Goal: Transaction & Acquisition: Purchase product/service

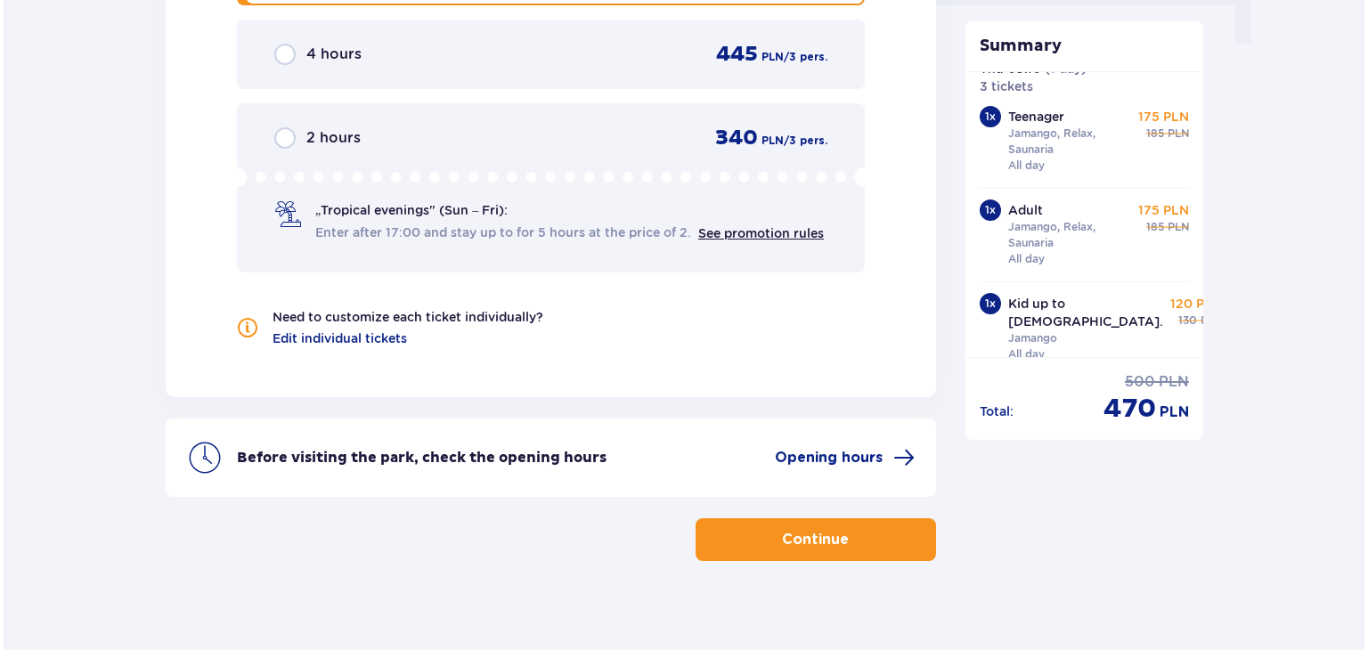
scroll to position [1894, 0]
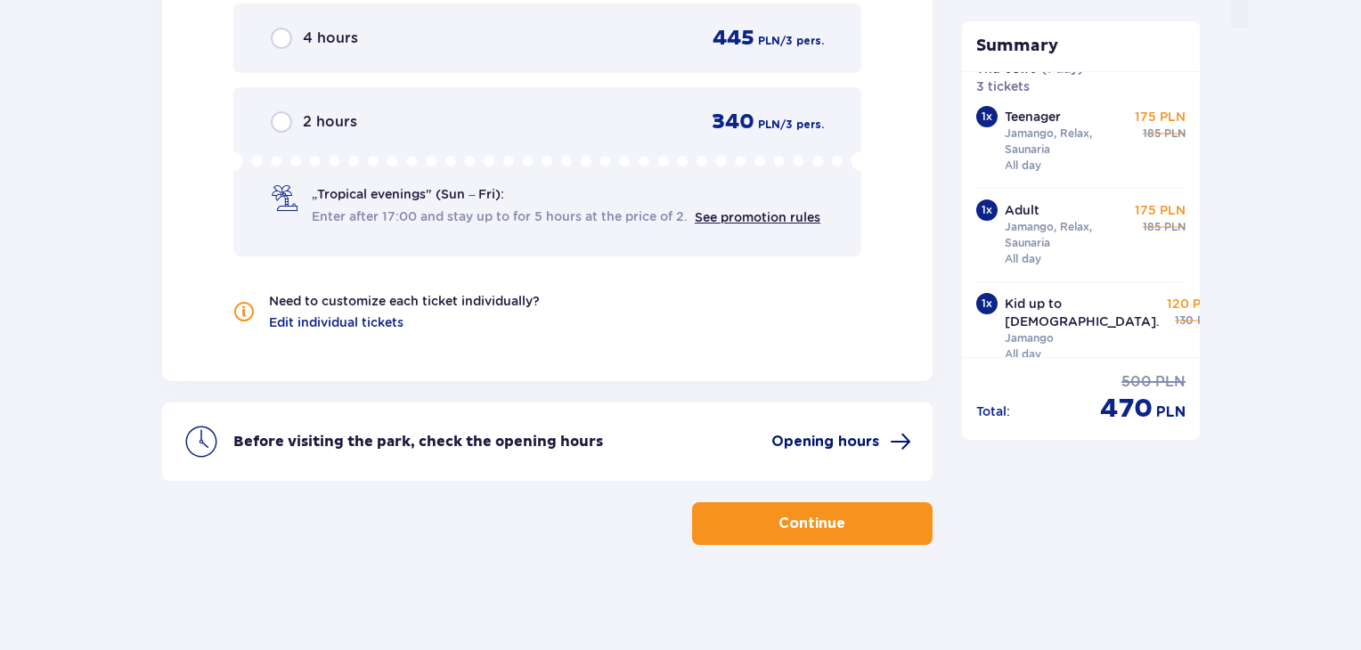
click at [874, 442] on span "Opening hours" at bounding box center [826, 442] width 108 height 20
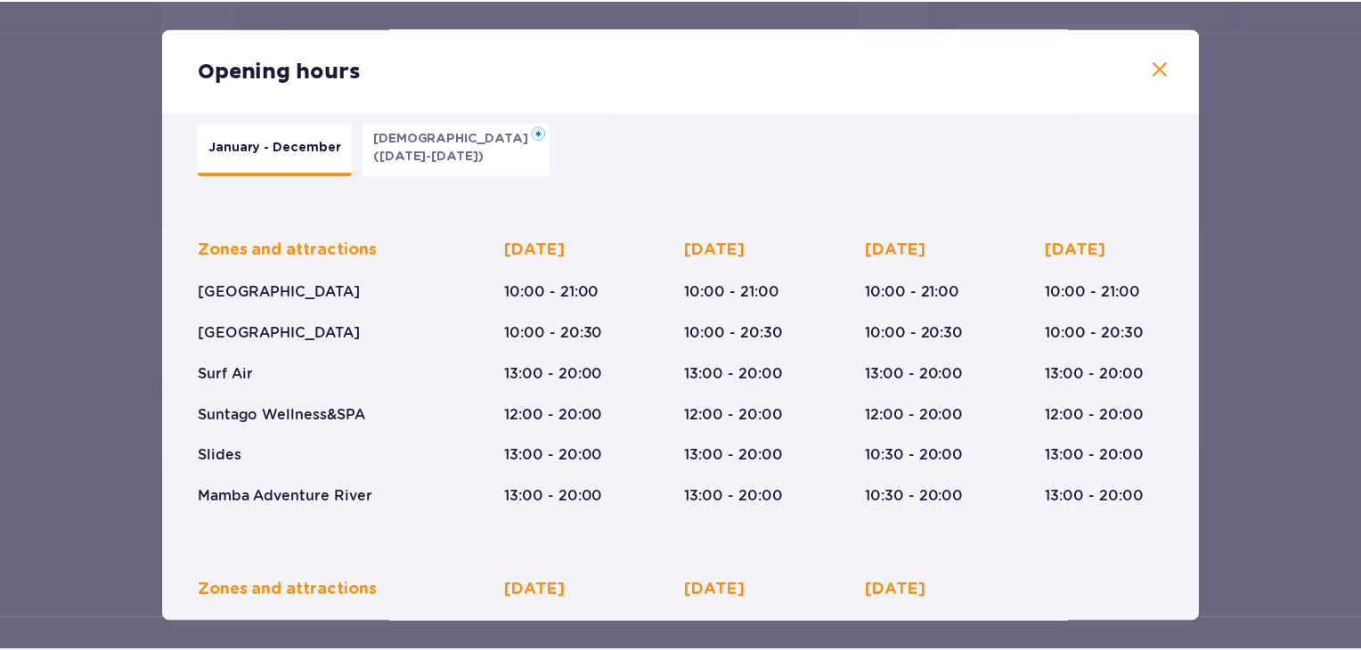
scroll to position [28, 0]
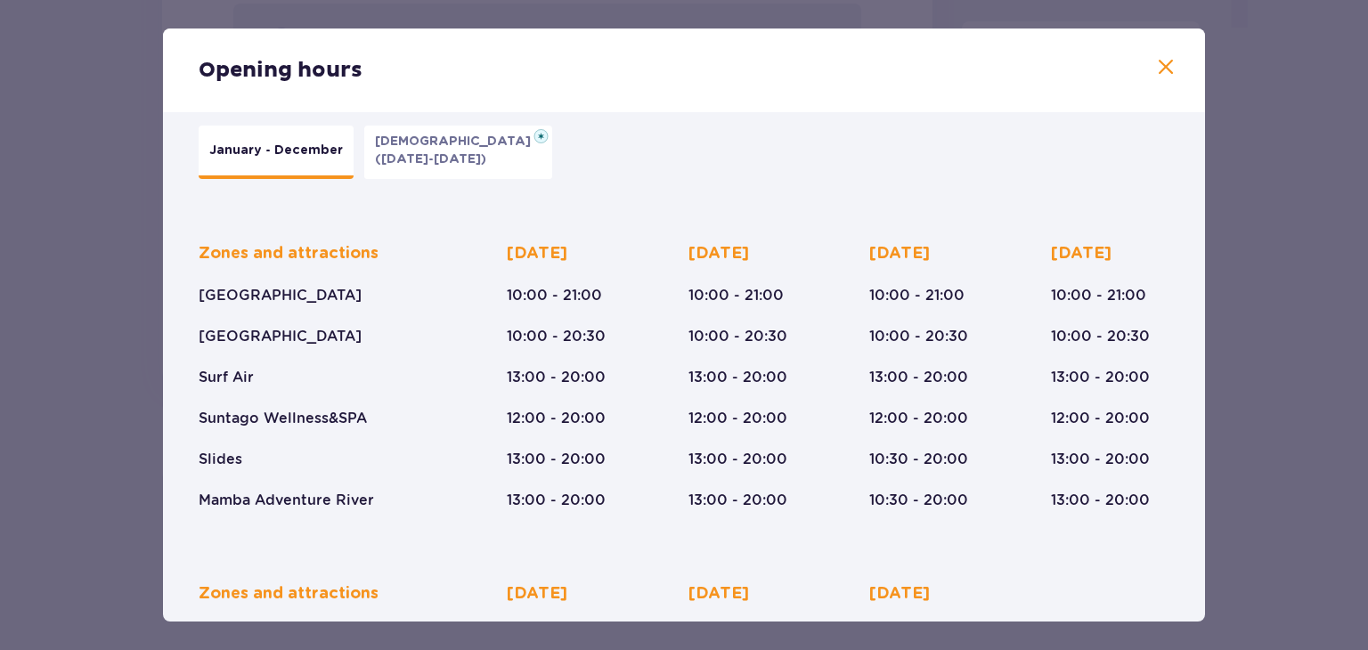
click at [1167, 72] on span at bounding box center [1165, 67] width 21 height 21
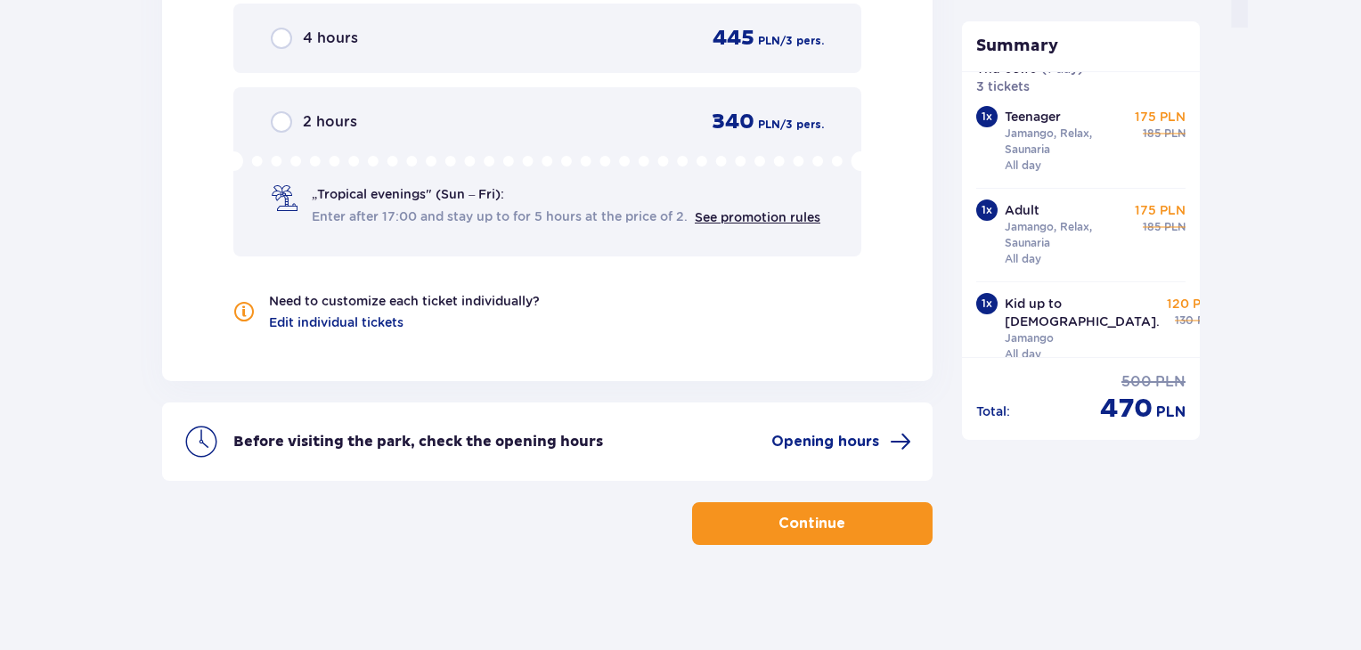
click at [864, 520] on button "Continue" at bounding box center [812, 523] width 241 height 43
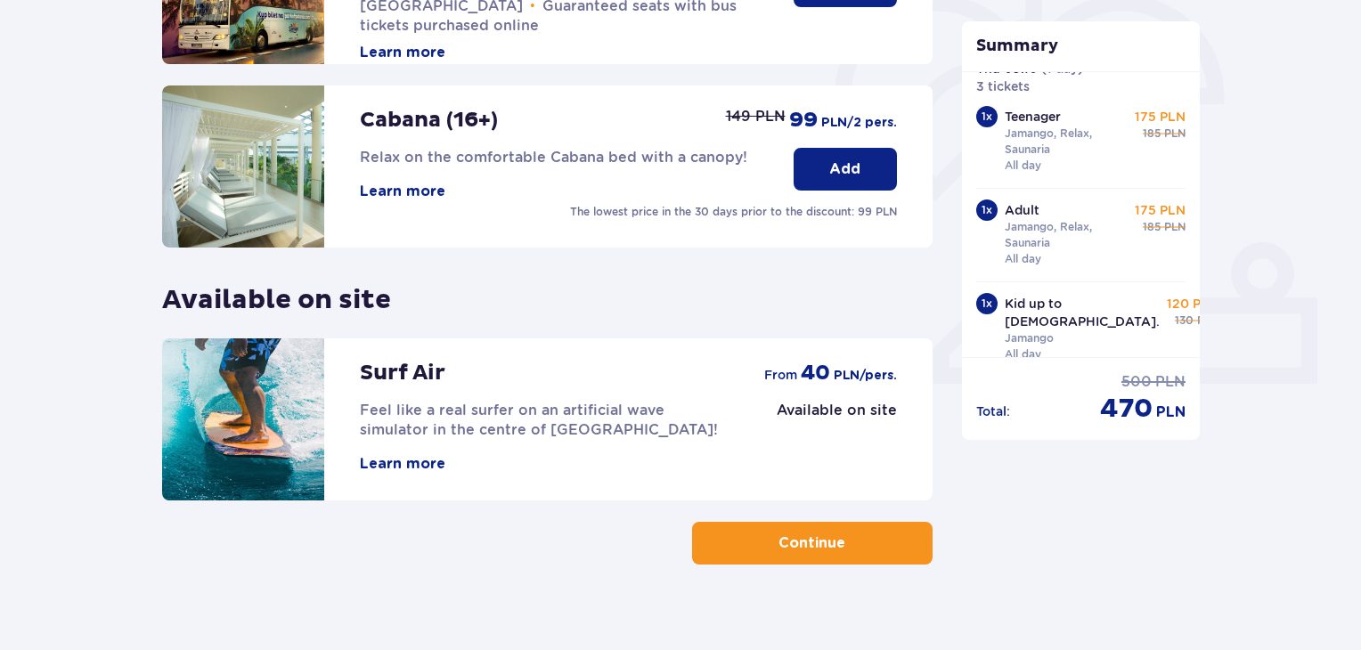
scroll to position [528, 0]
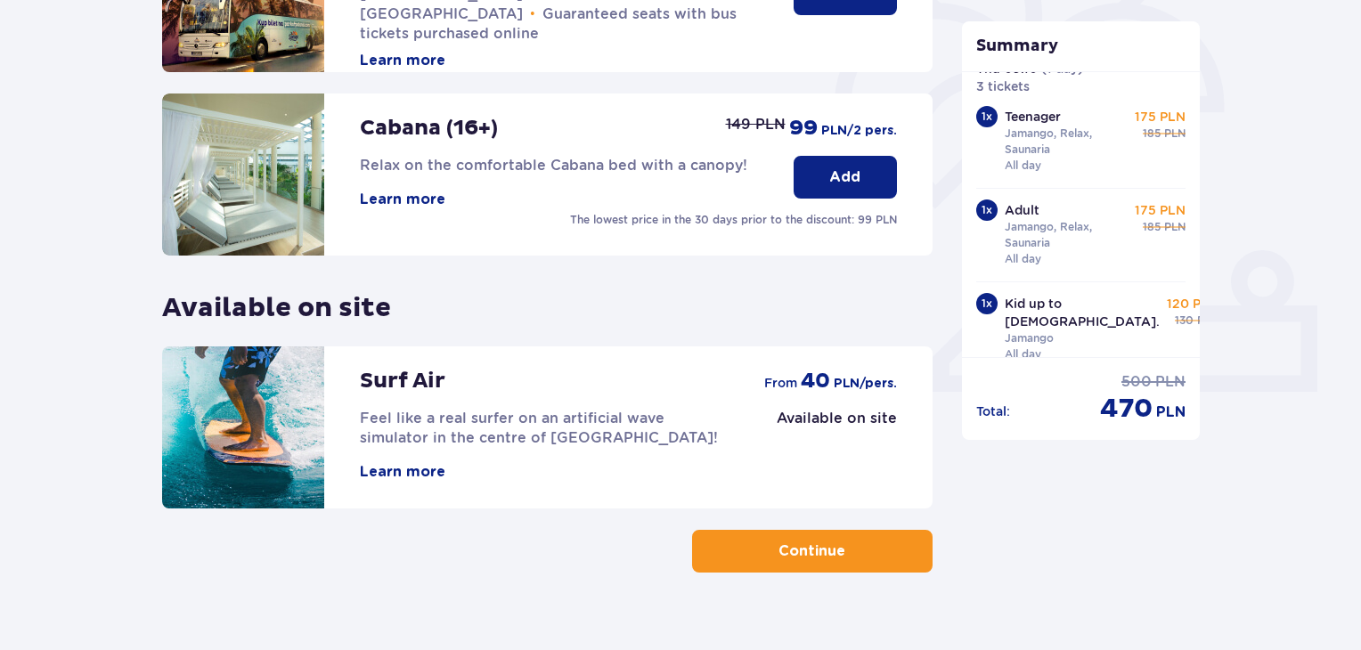
click at [821, 544] on p "Continue" at bounding box center [812, 552] width 67 height 20
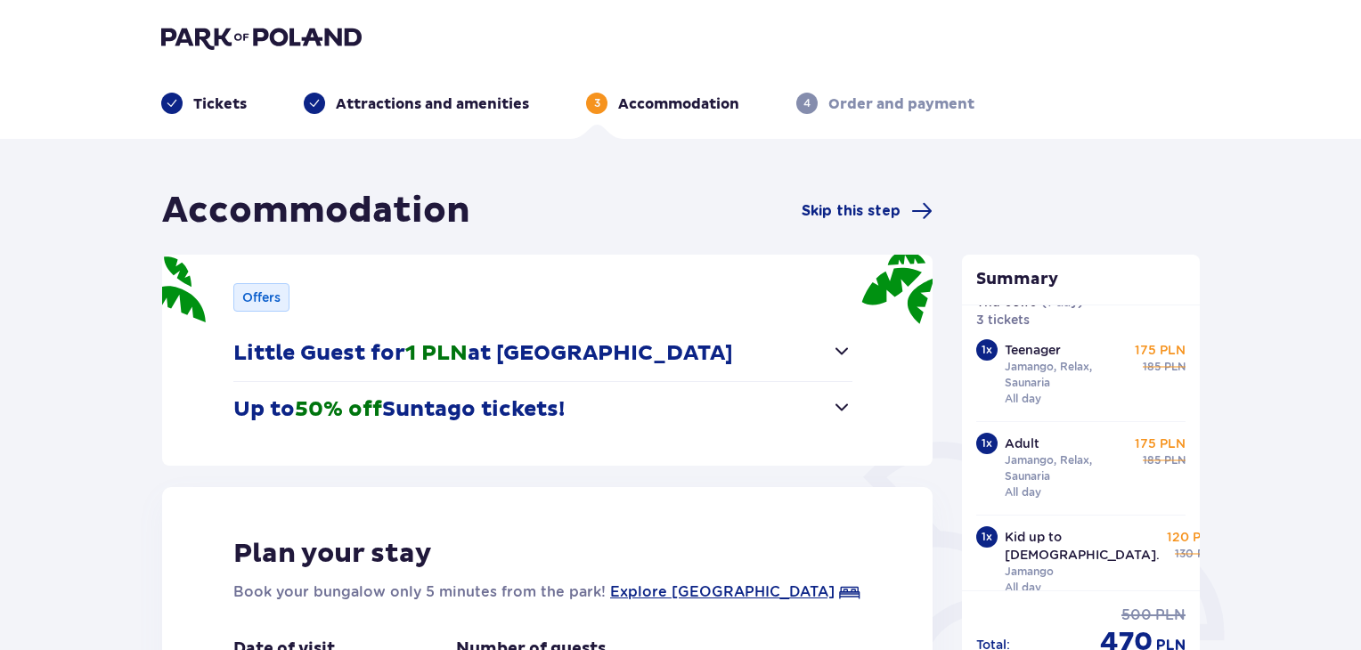
click at [845, 350] on span "button" at bounding box center [841, 350] width 21 height 21
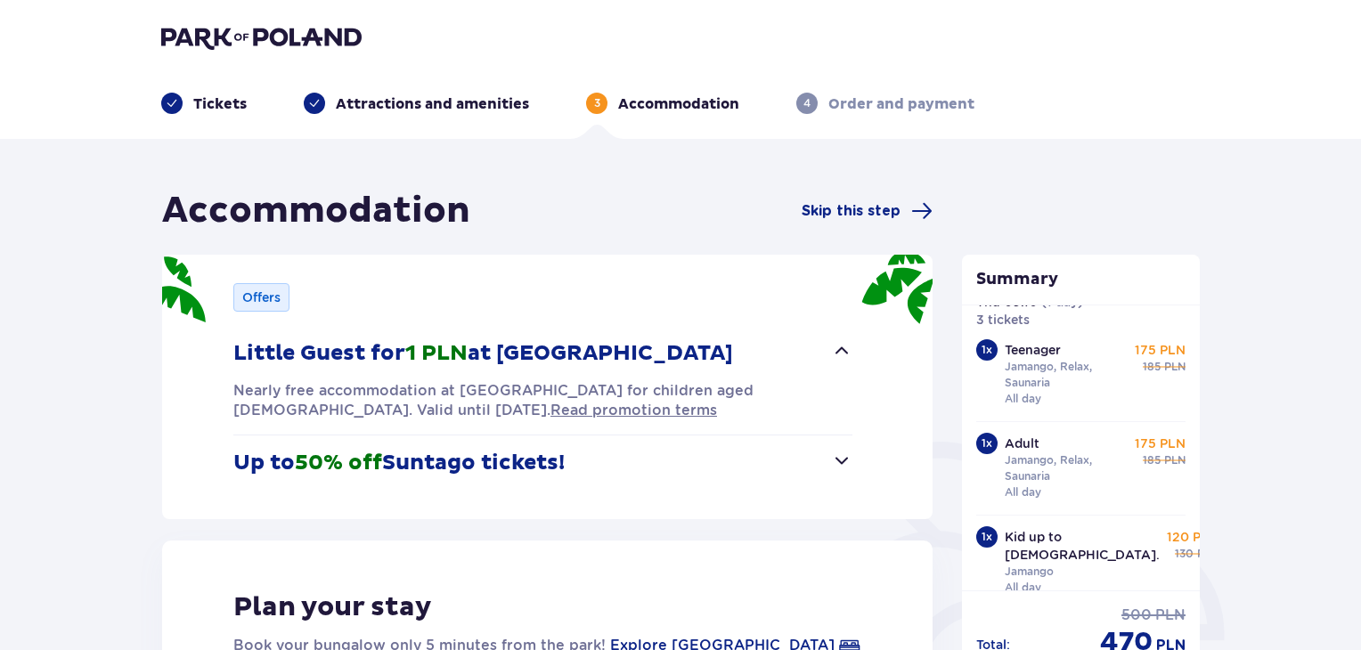
click at [841, 471] on button "Up to 50% off Suntago tickets!" at bounding box center [542, 463] width 619 height 55
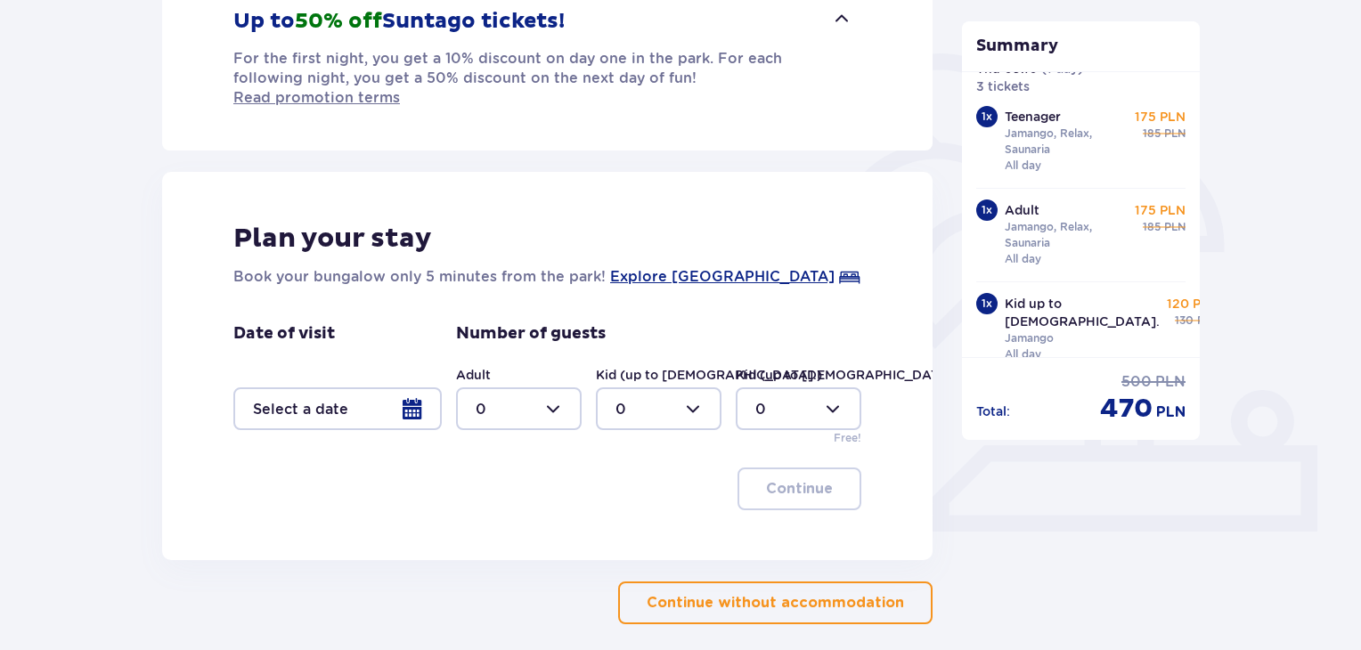
scroll to position [387, 0]
click at [754, 595] on p "Continue without accommodation" at bounding box center [775, 605] width 257 height 20
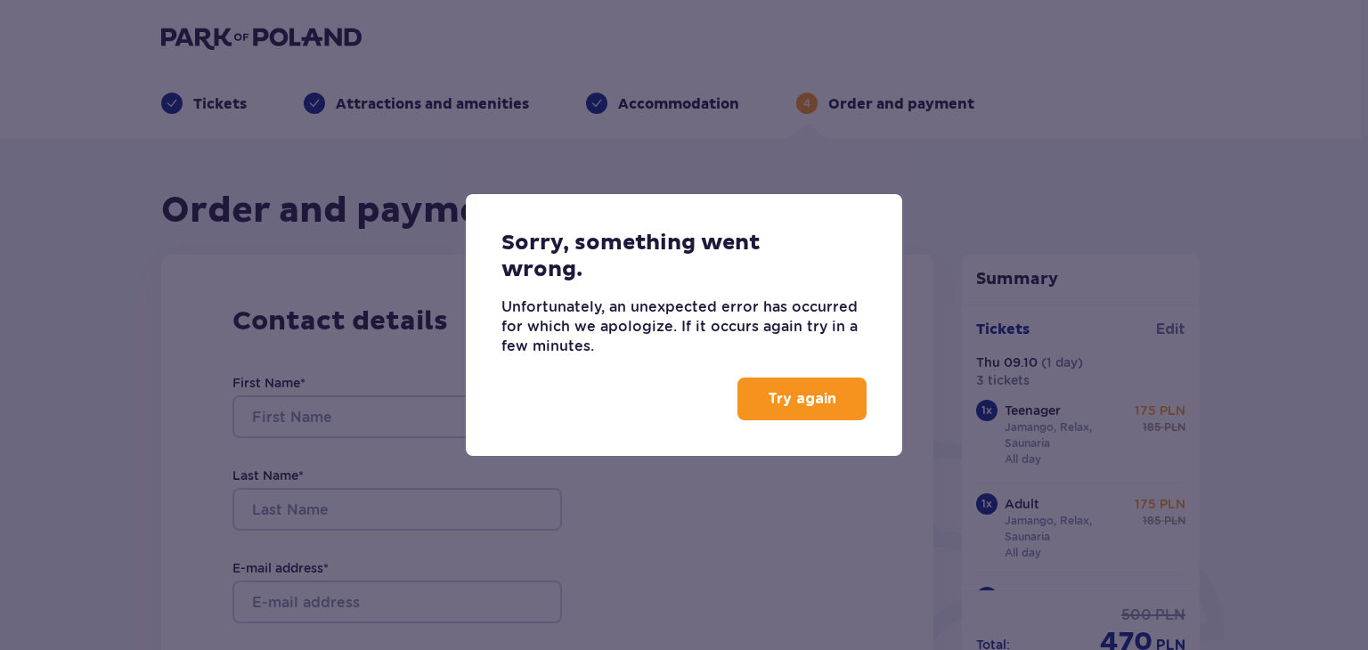
click at [777, 410] on button "Try again" at bounding box center [802, 399] width 129 height 43
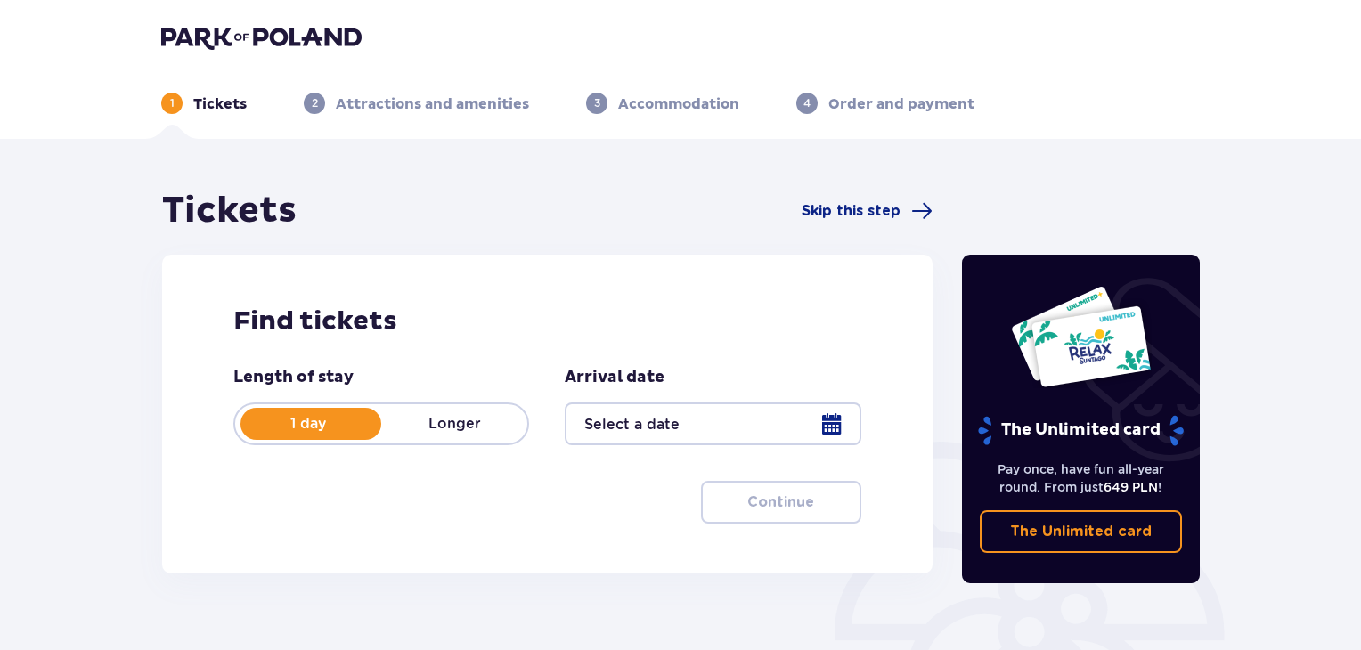
click at [658, 429] on div at bounding box center [713, 424] width 296 height 43
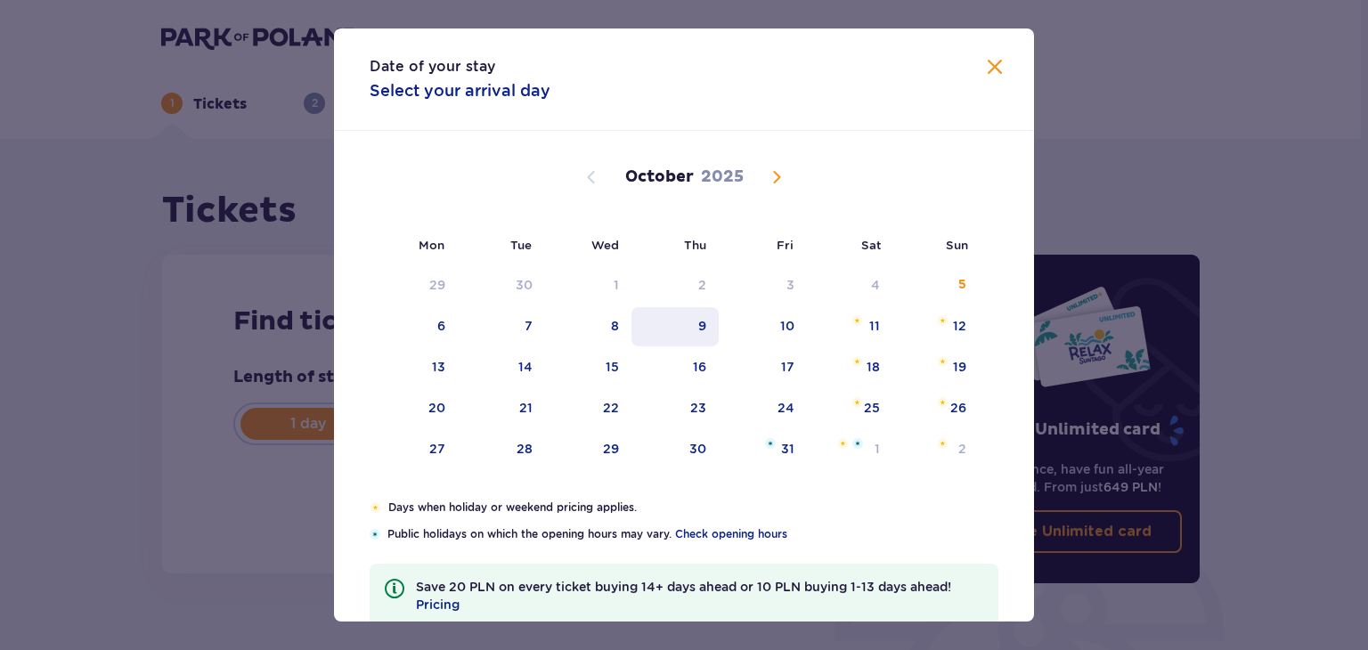
click at [685, 327] on div "9" at bounding box center [676, 326] width 88 height 39
type input "[DATE]"
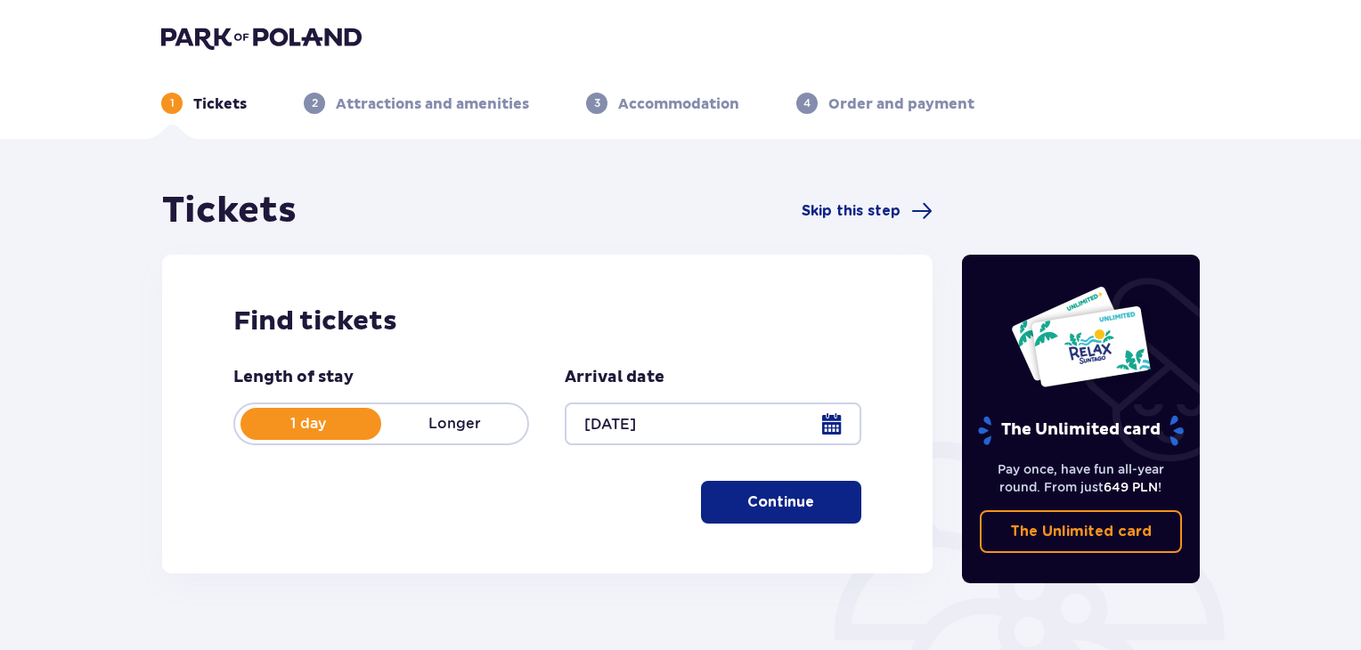
click at [788, 494] on p "Continue" at bounding box center [780, 503] width 67 height 20
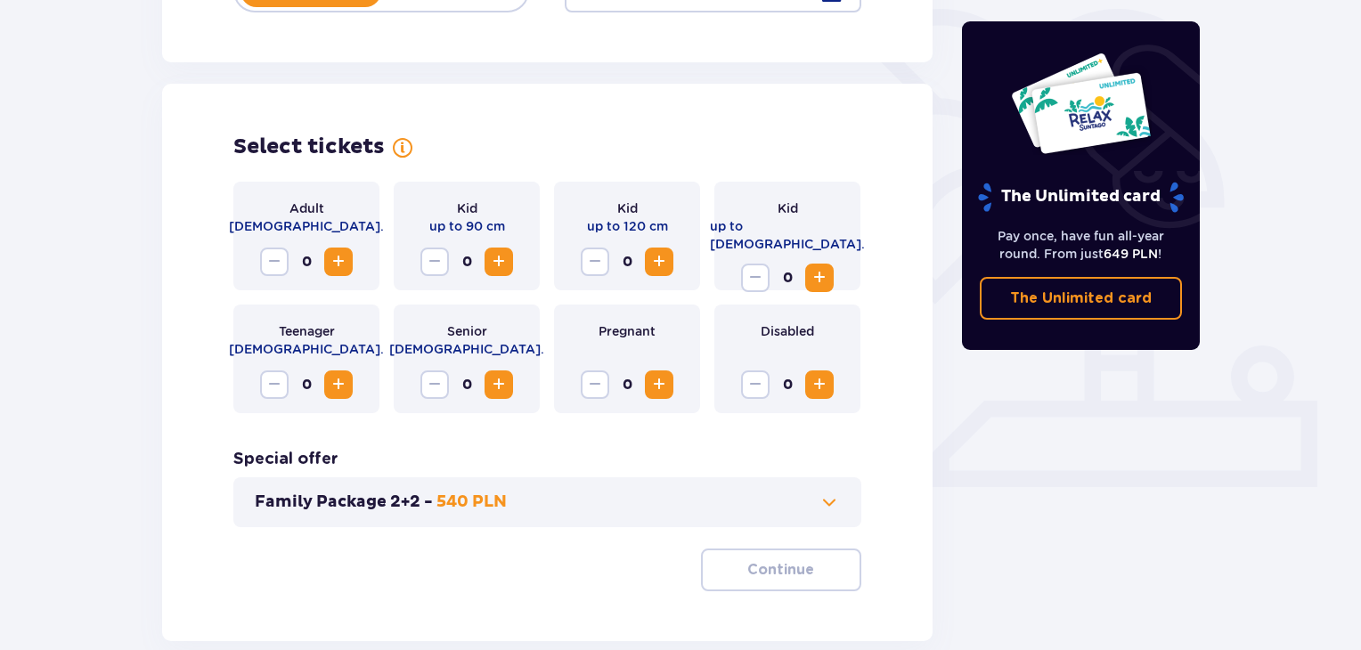
scroll to position [495, 0]
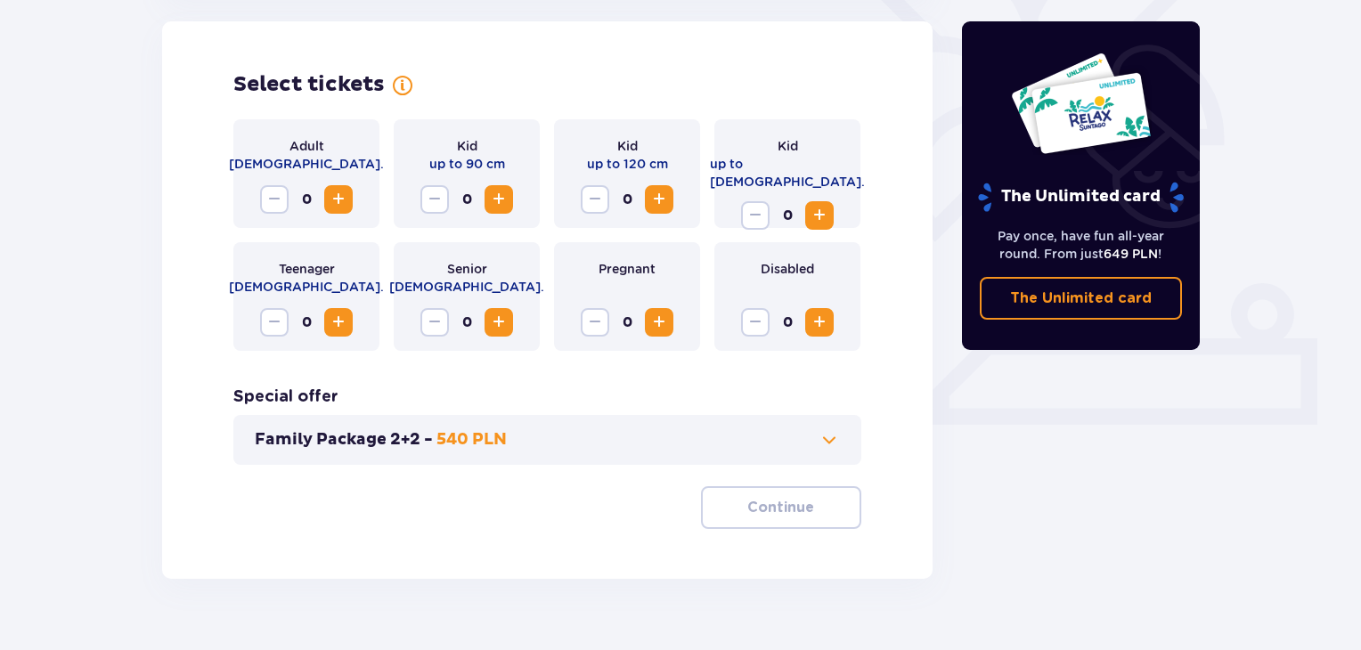
click at [342, 197] on span "Increase" at bounding box center [338, 199] width 21 height 21
click at [341, 322] on span "Increase" at bounding box center [338, 322] width 21 height 21
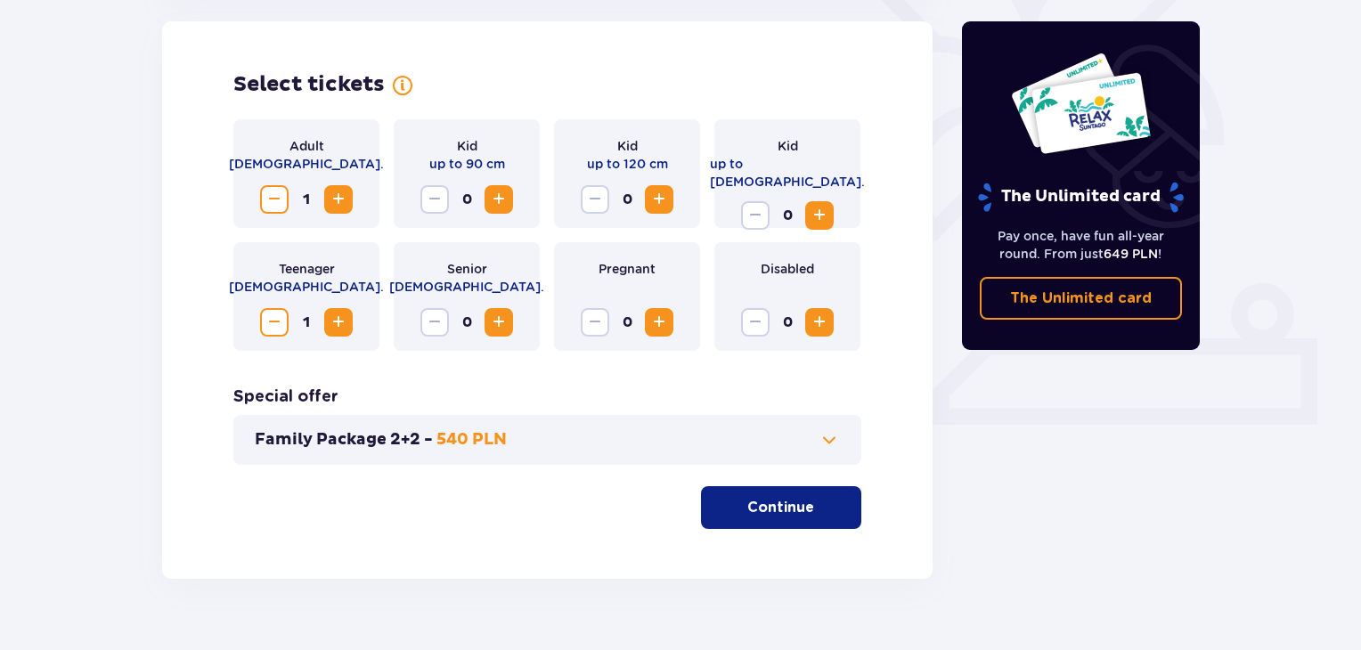
click at [829, 205] on span "Increase" at bounding box center [819, 215] width 21 height 21
click at [760, 506] on p "Continue" at bounding box center [780, 508] width 67 height 20
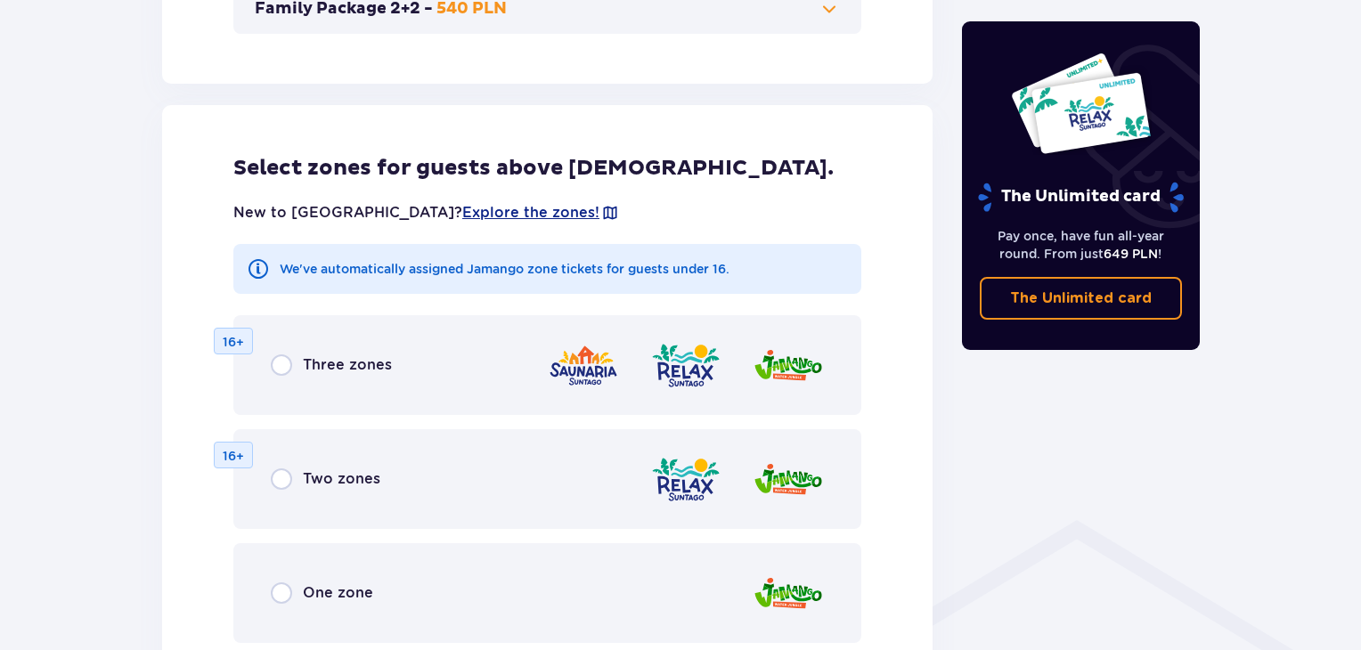
scroll to position [989, 0]
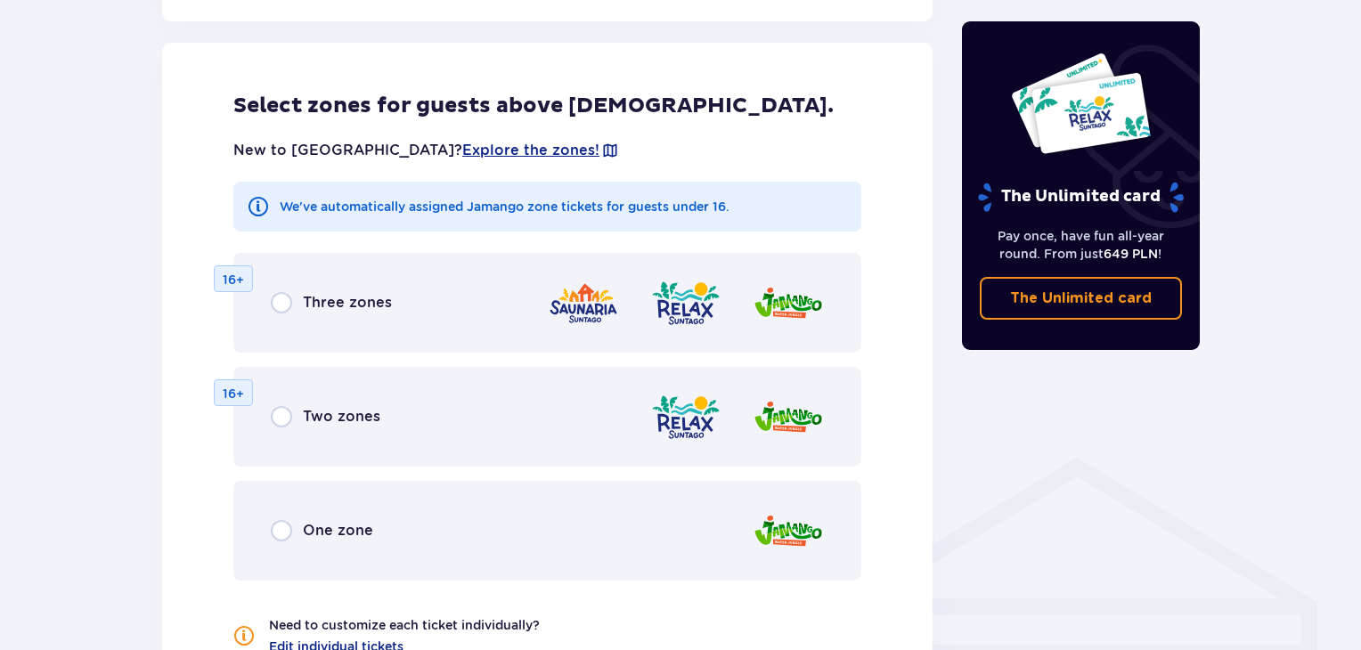
click at [280, 304] on input "radio" at bounding box center [281, 302] width 21 height 21
radio input "true"
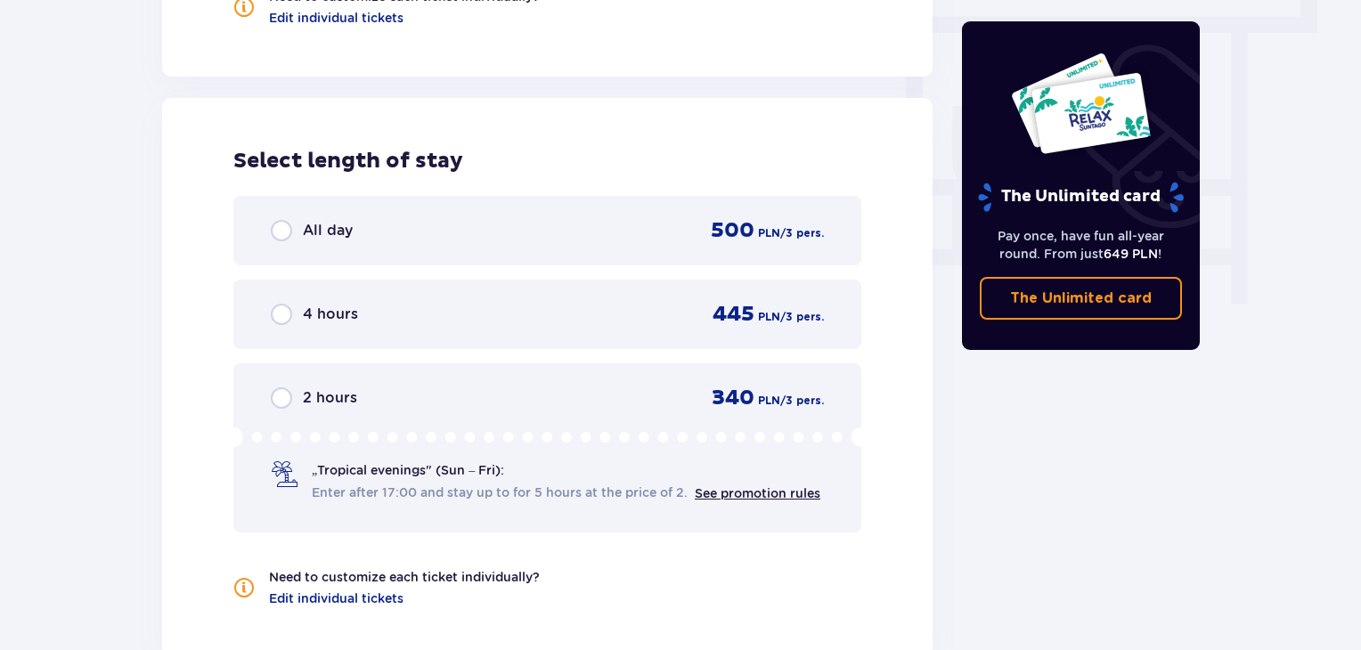
scroll to position [1650, 0]
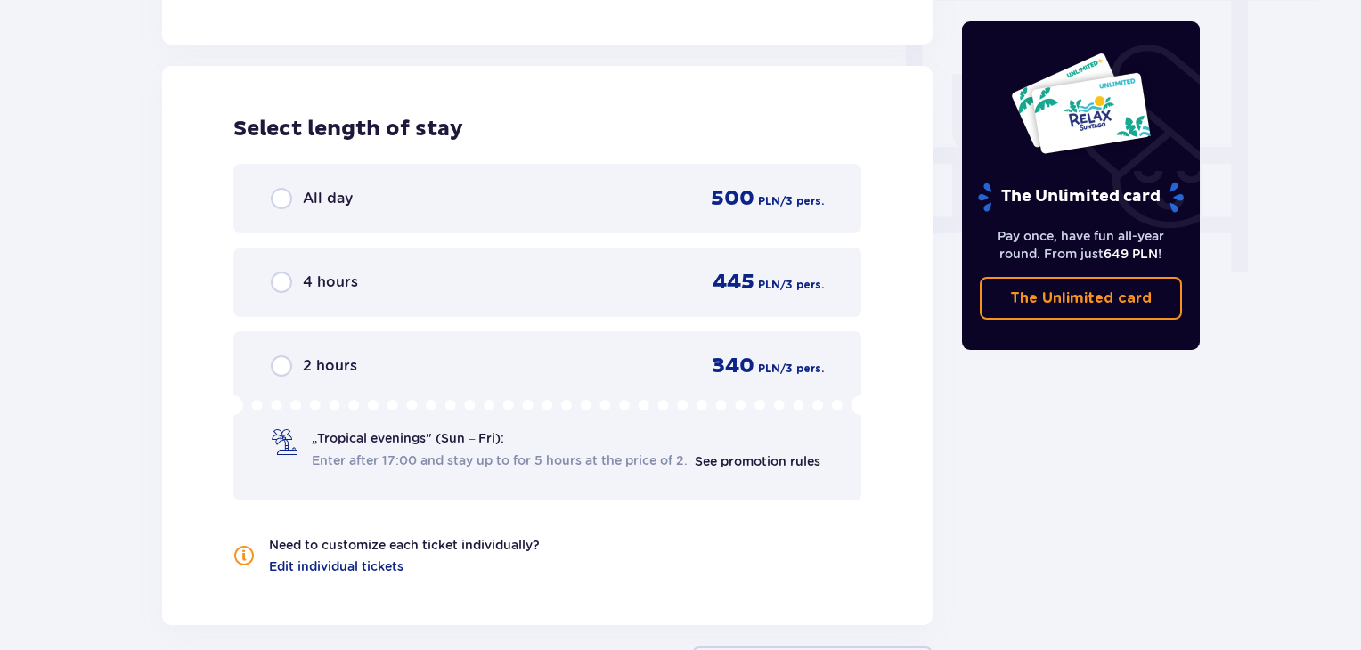
click at [287, 197] on input "radio" at bounding box center [281, 198] width 21 height 21
radio input "true"
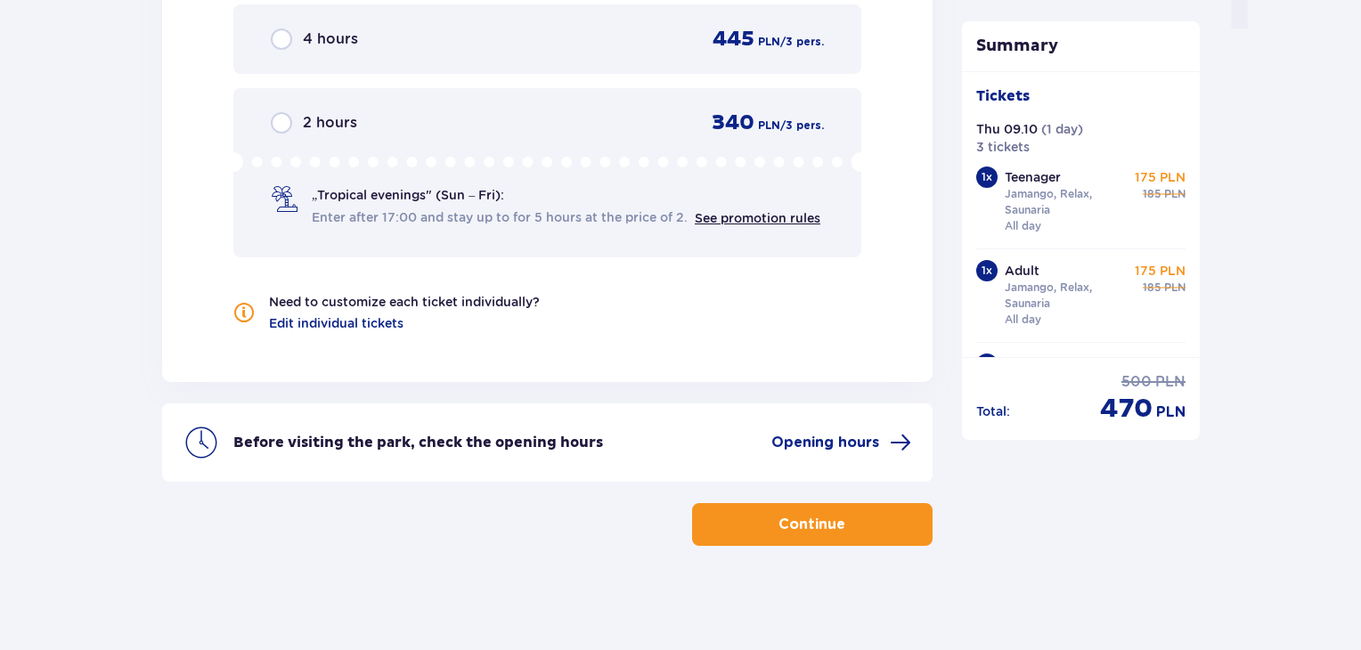
scroll to position [1894, 0]
click at [845, 525] on span "button" at bounding box center [848, 523] width 21 height 21
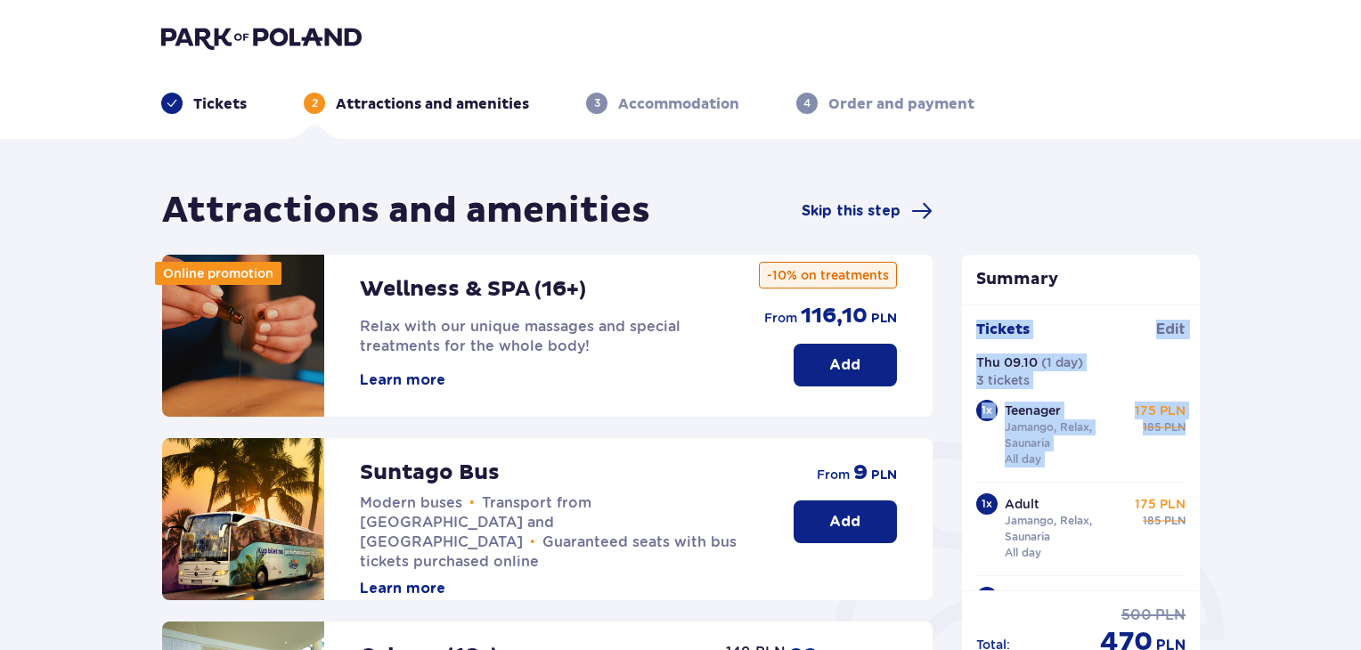
drag, startPoint x: 1358, startPoint y: 264, endPoint x: 1364, endPoint y: 420, distance: 156.9
click at [1360, 420] on html "Tickets 2 Attractions and amenities 3 Accommodation 4 Order and payment Attract…" at bounding box center [680, 325] width 1361 height 650
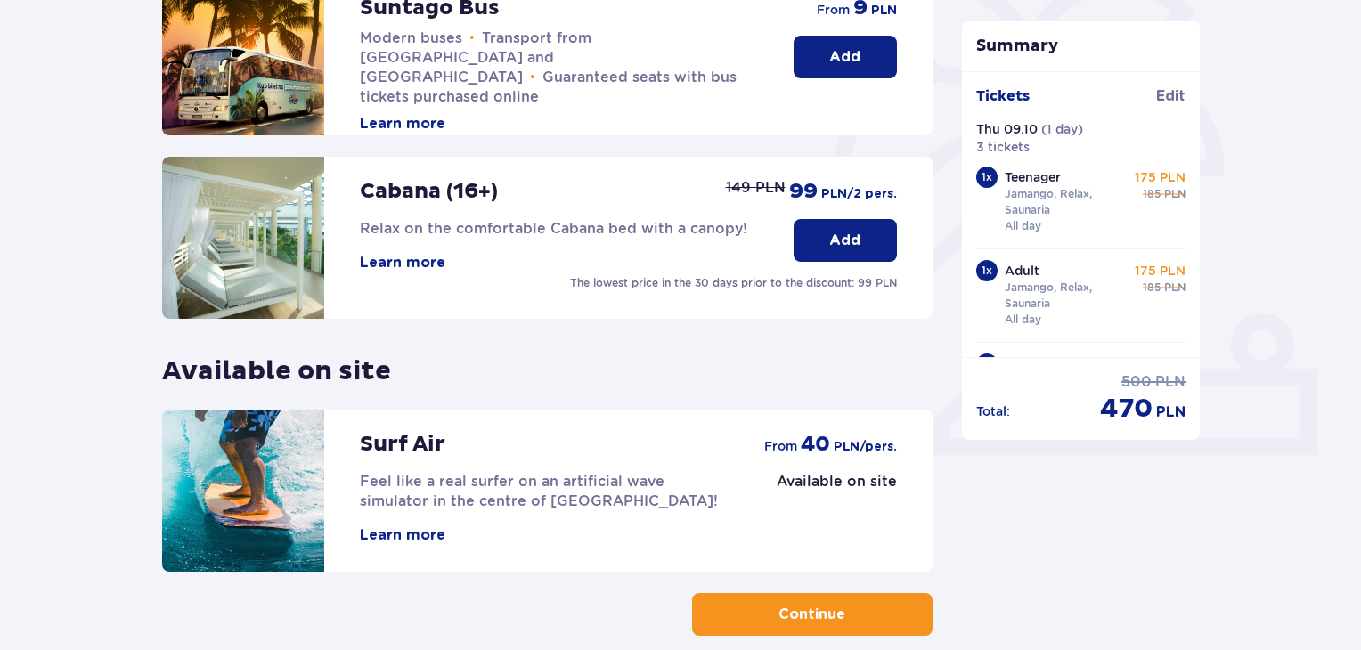
scroll to position [558, 0]
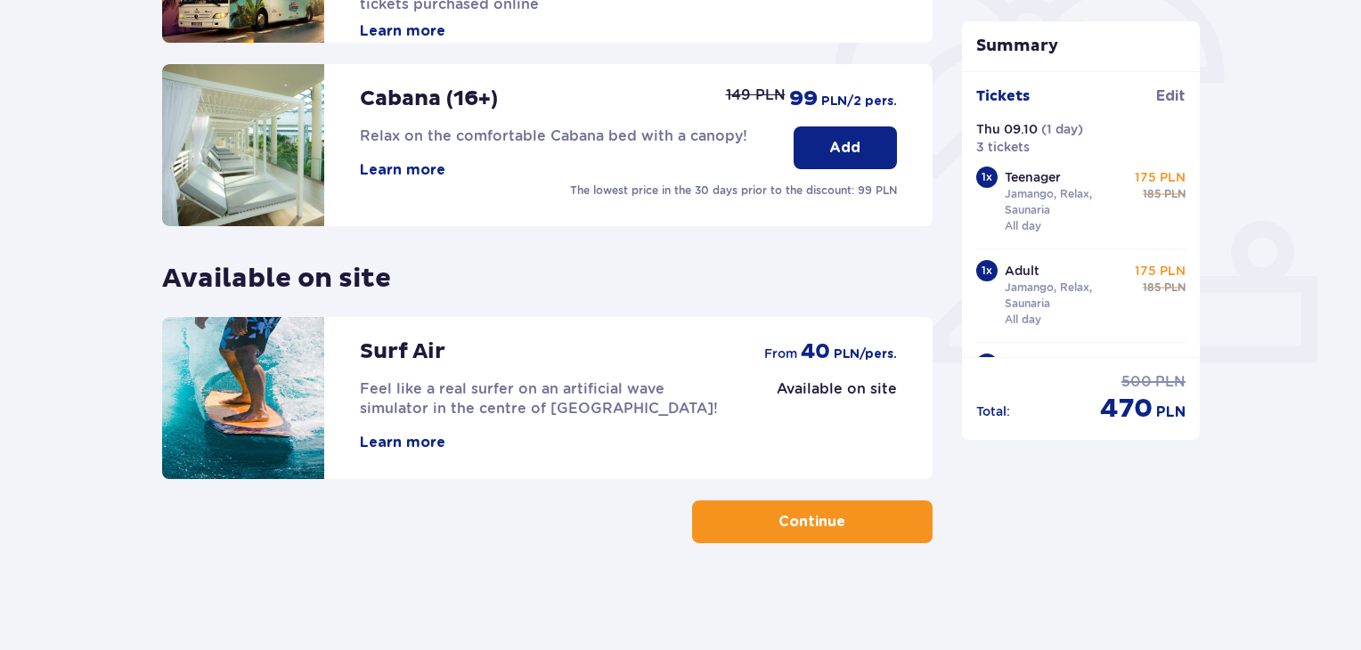
click at [873, 508] on button "Continue" at bounding box center [812, 522] width 241 height 43
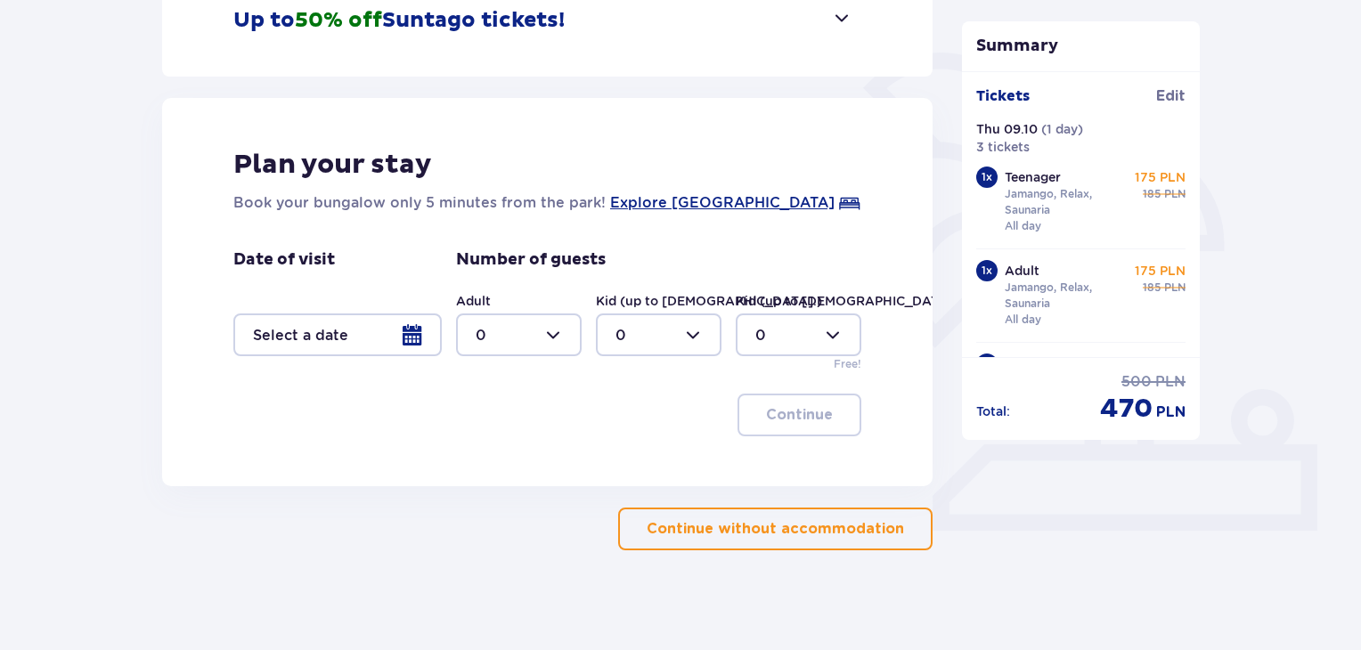
scroll to position [396, 0]
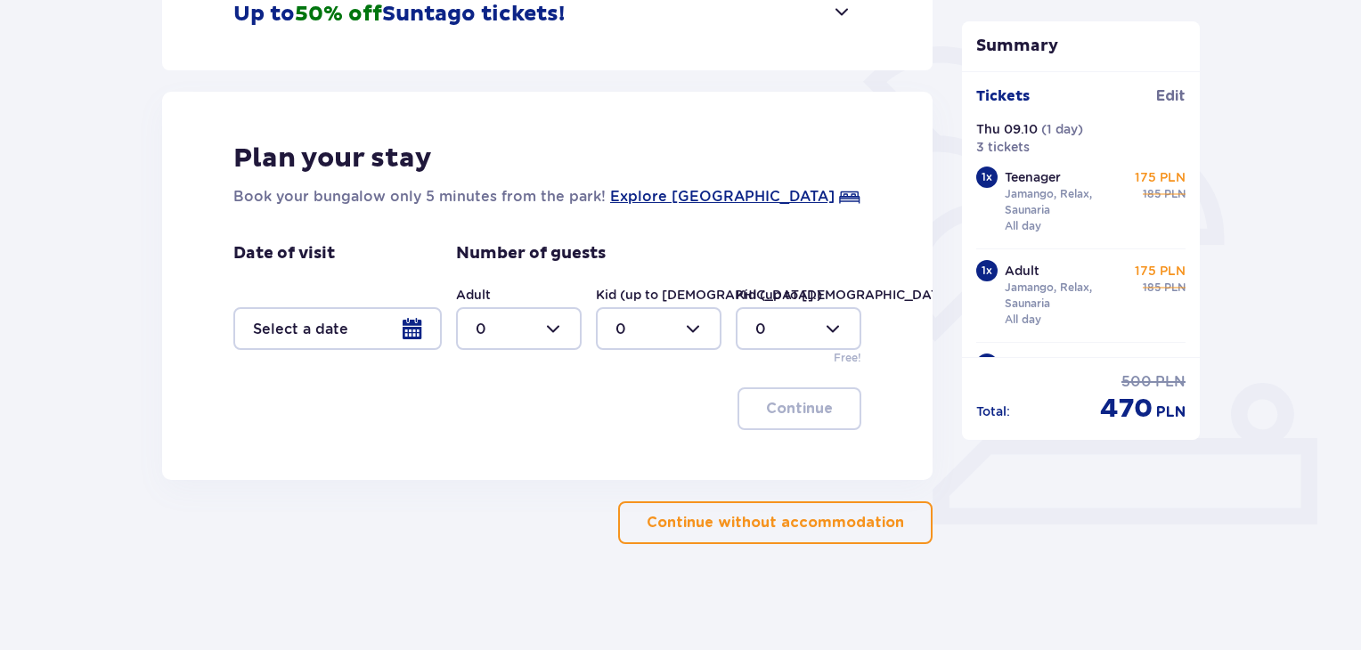
click at [814, 518] on p "Continue without accommodation" at bounding box center [775, 523] width 257 height 20
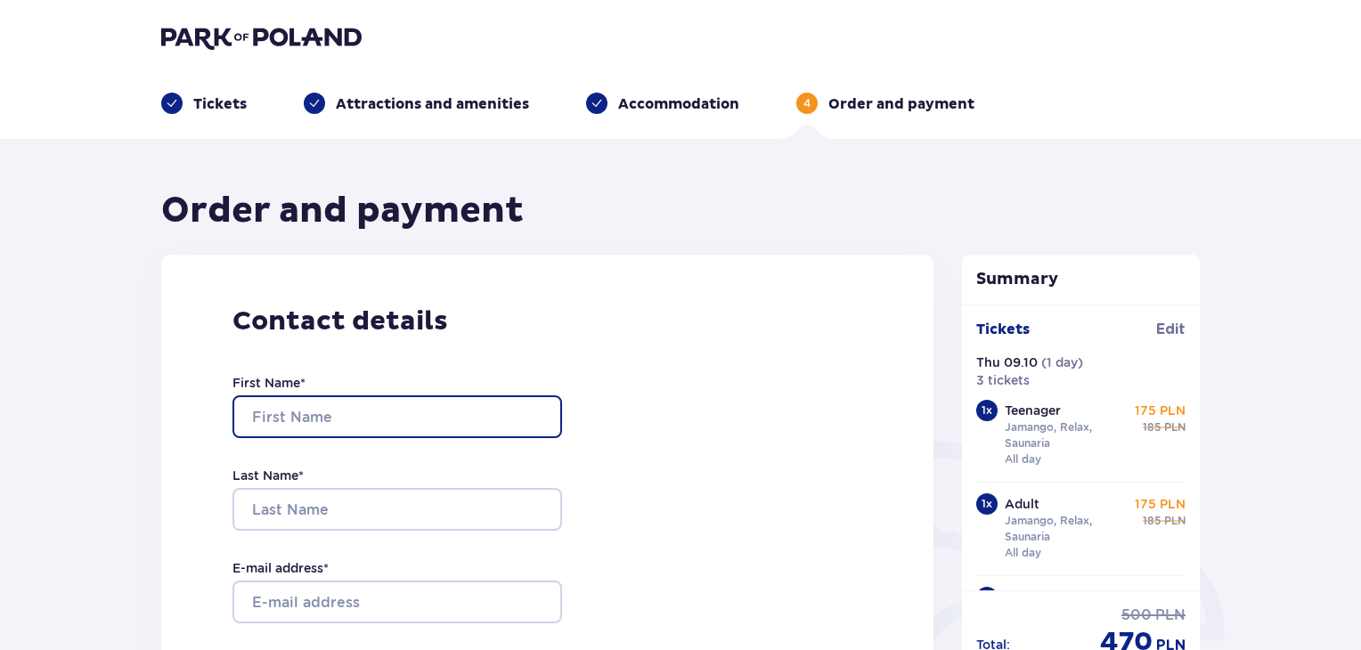
click at [350, 403] on input "First Name *" at bounding box center [398, 417] width 330 height 43
click at [257, 412] on input "skaidrite" at bounding box center [398, 417] width 330 height 43
click at [300, 416] on input "Skaidrite" at bounding box center [398, 417] width 330 height 43
type input "Skaidrīte"
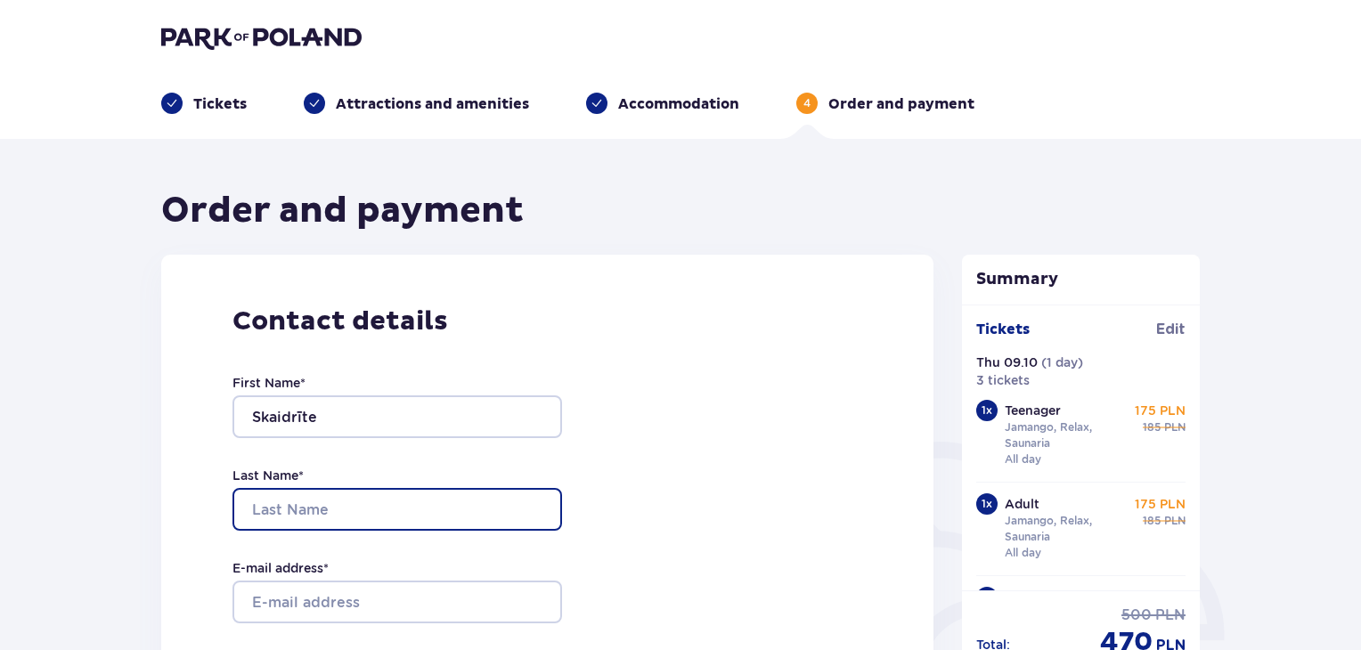
click at [333, 496] on input "Last Name *" at bounding box center [398, 509] width 330 height 43
type input "Jakimova"
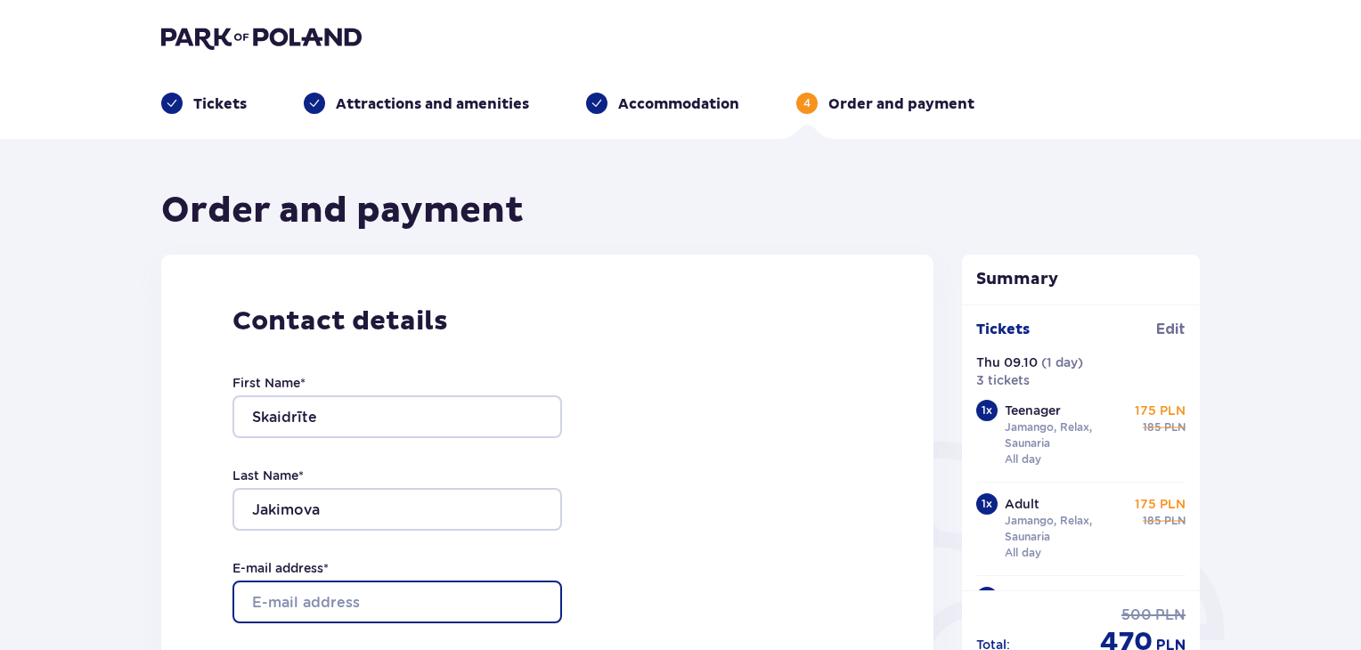
click at [322, 600] on input "E-mail address *" at bounding box center [398, 602] width 330 height 43
type input "skaidrite.jakimova@inbox.lv"
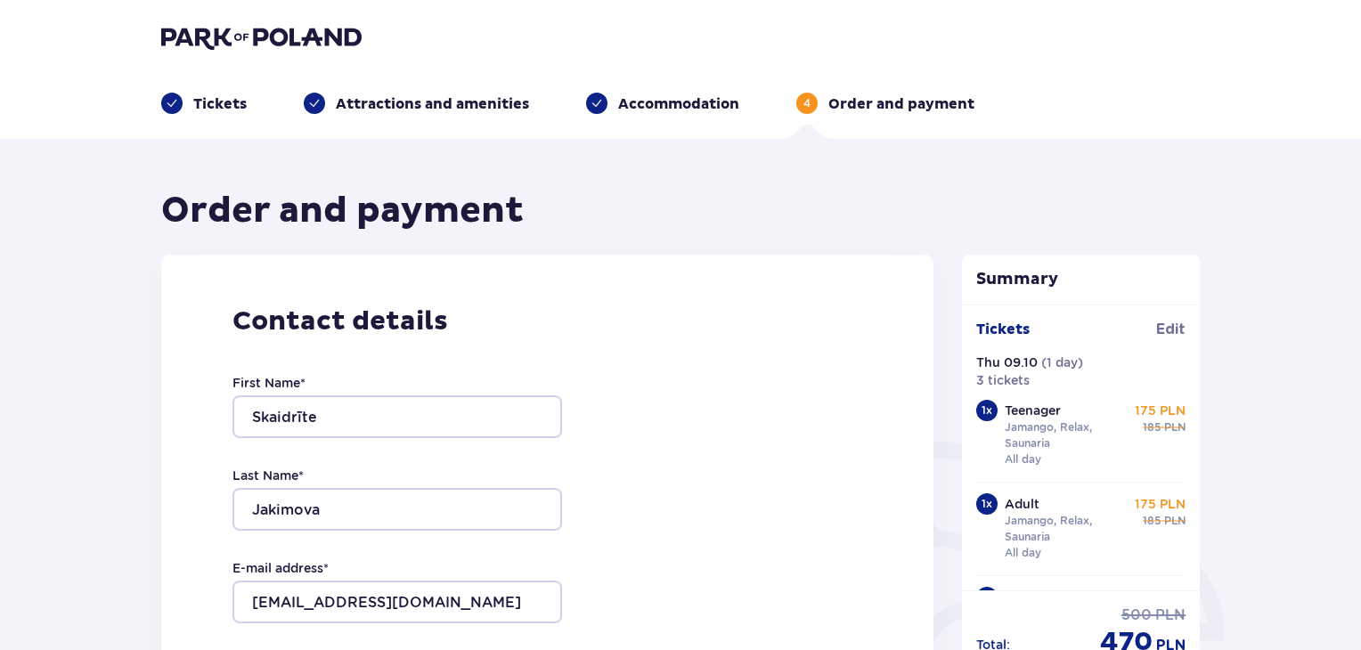
click at [657, 575] on div "Contact details First Name * Skaidrīte Last Name * Jakimova E-mail address * sk…" at bounding box center [547, 629] width 772 height 748
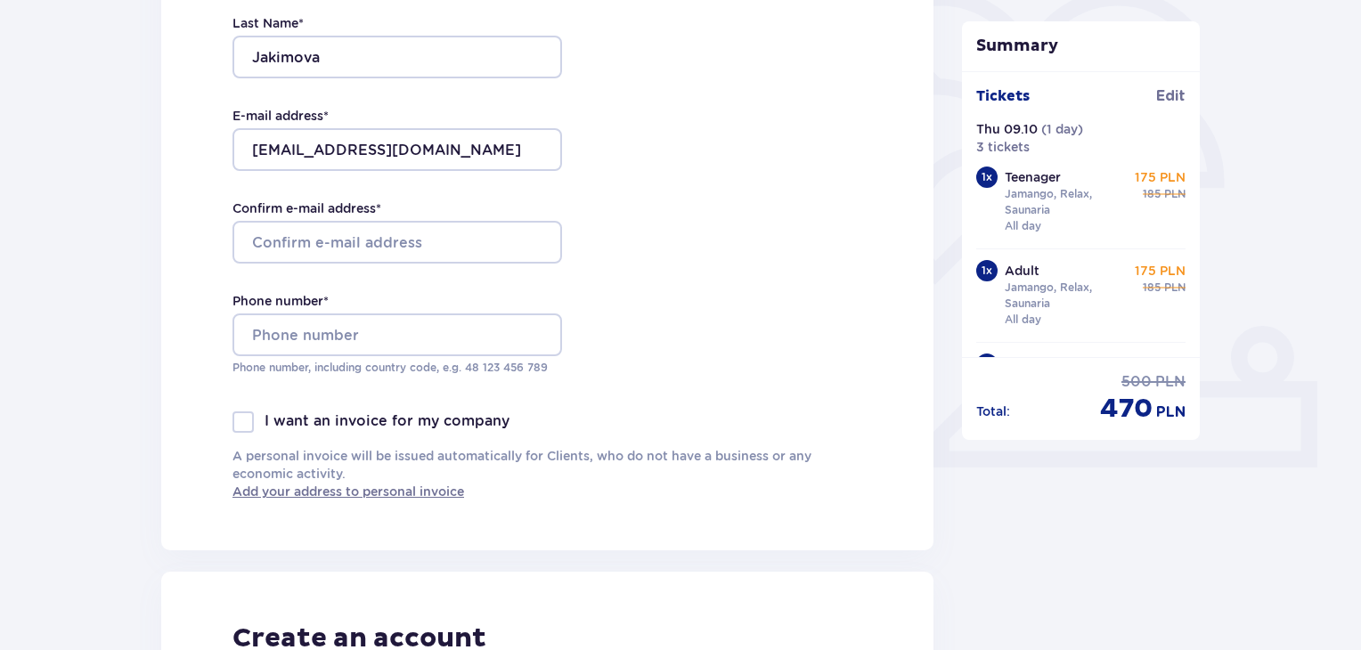
scroll to position [433, 0]
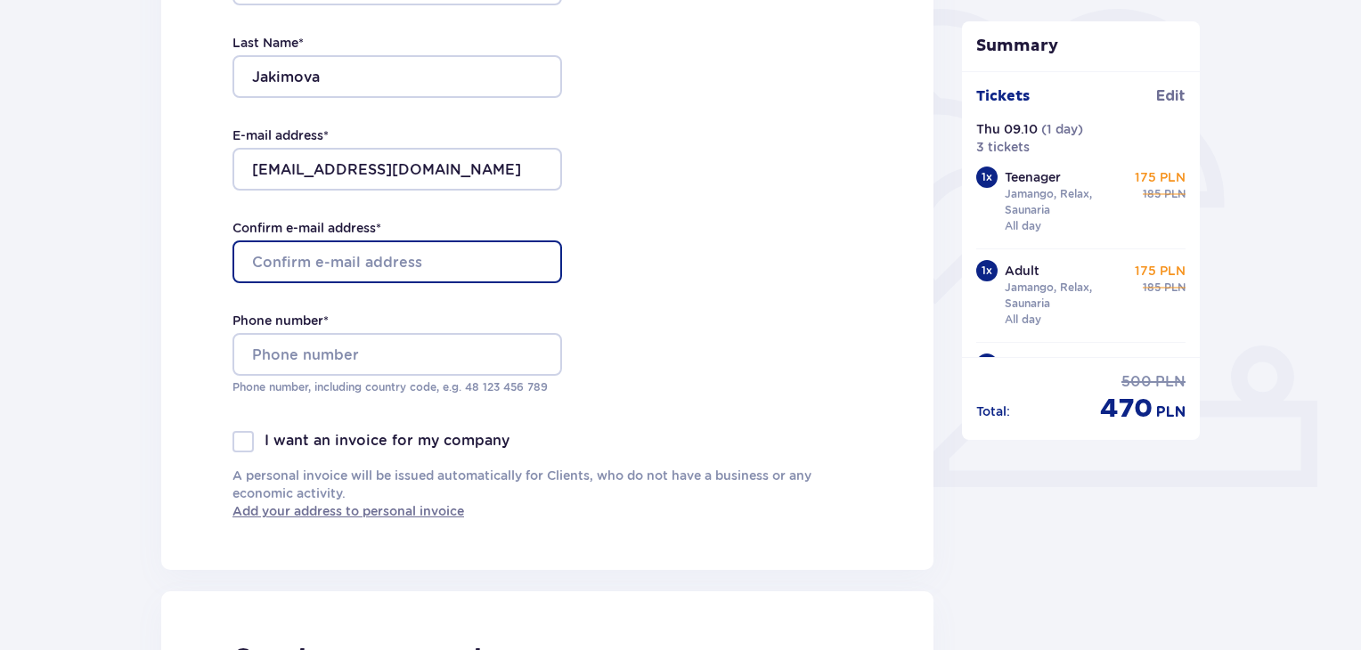
click at [434, 257] on input "Confirm e-mail address *" at bounding box center [398, 262] width 330 height 43
type input "skaidrite.jakimova@inbox.lv"
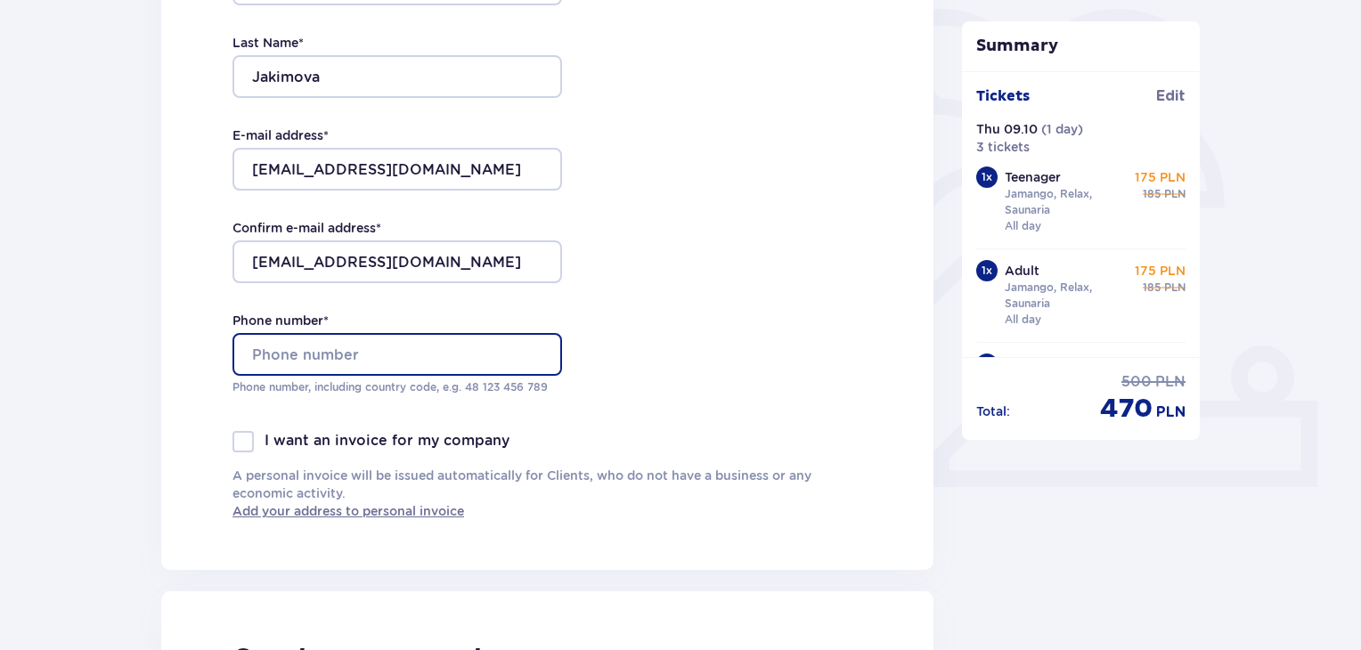
click at [346, 360] on input "Phone number *" at bounding box center [398, 354] width 330 height 43
type input "27145254"
click at [245, 439] on div at bounding box center [243, 441] width 21 height 21
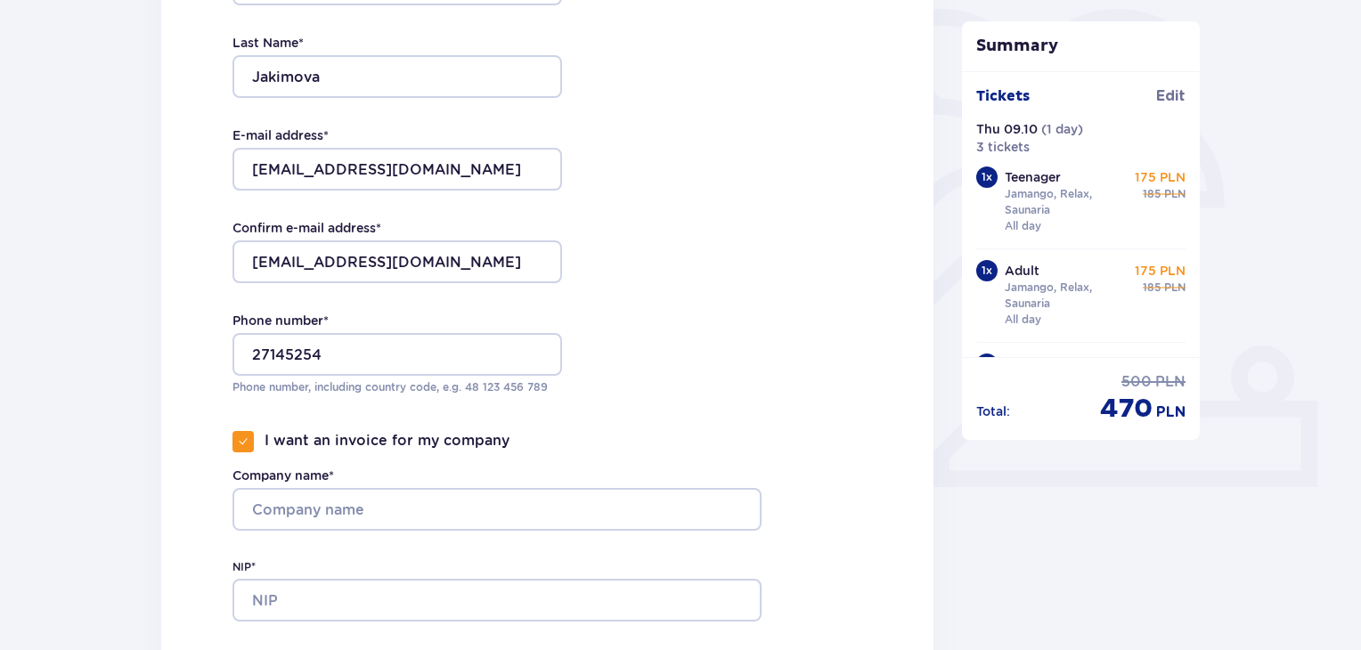
click at [241, 447] on div at bounding box center [243, 441] width 21 height 21
checkbox input "false"
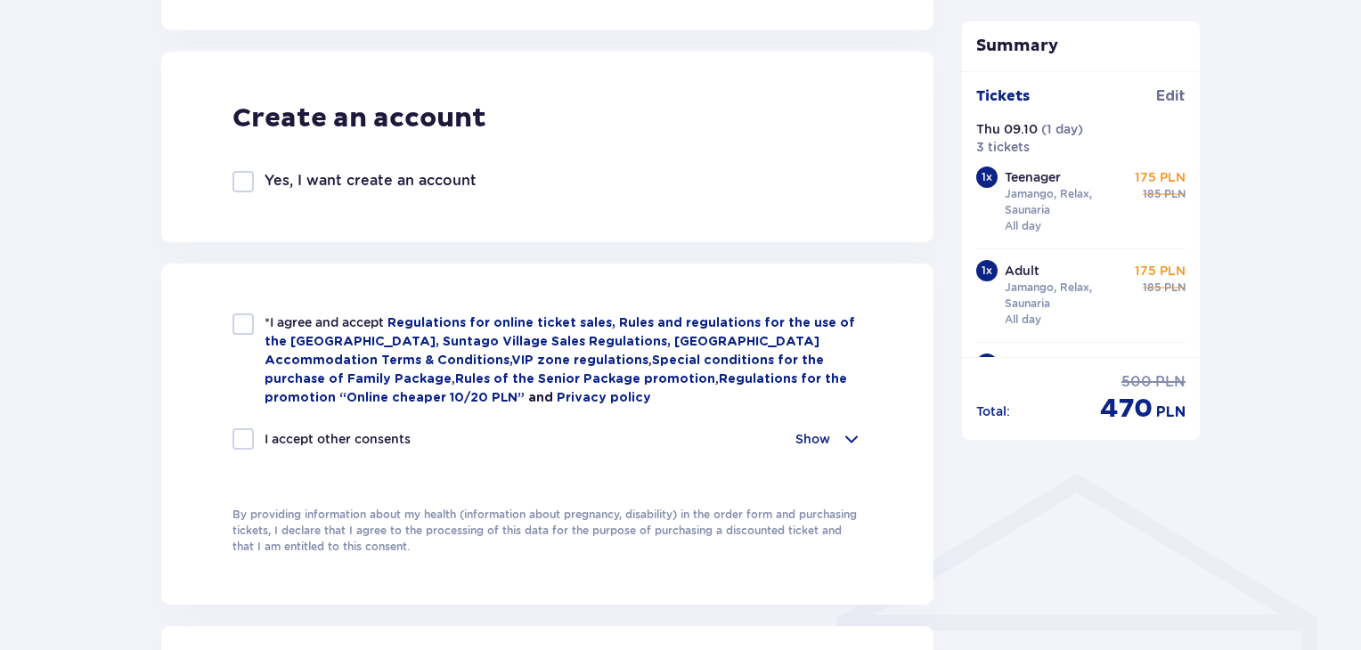
scroll to position [978, 0]
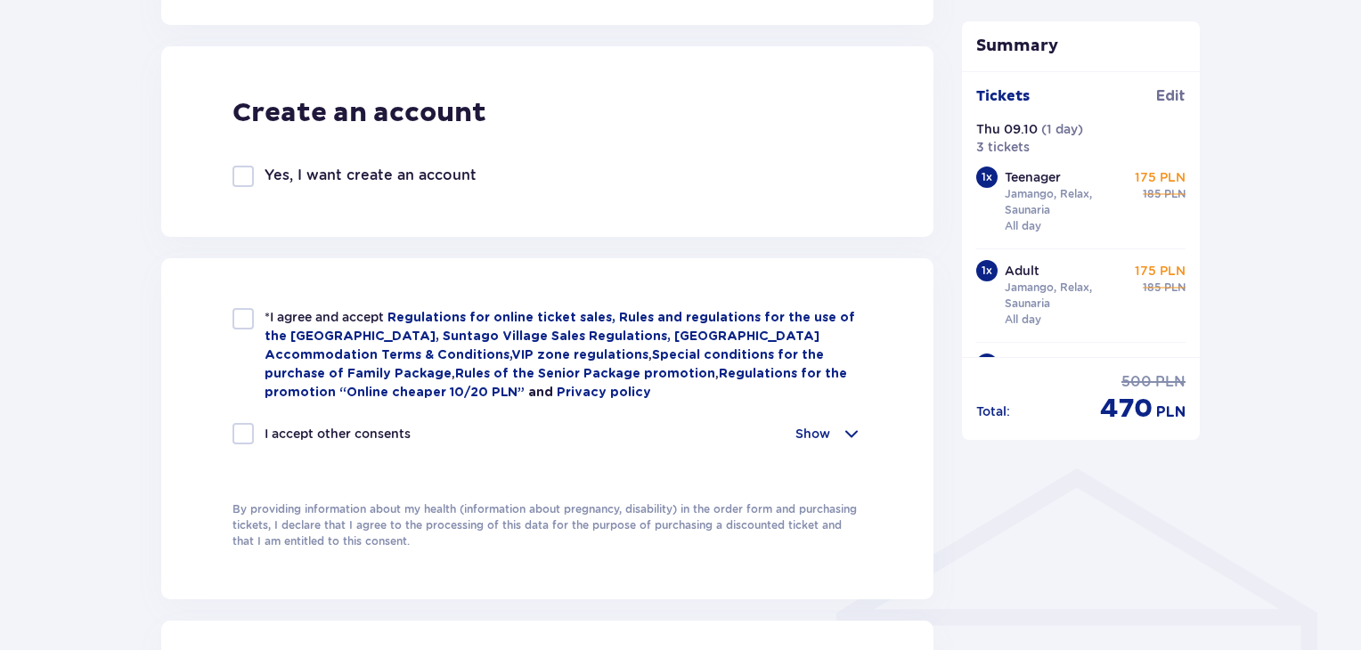
click at [242, 314] on div at bounding box center [243, 318] width 21 height 21
checkbox input "true"
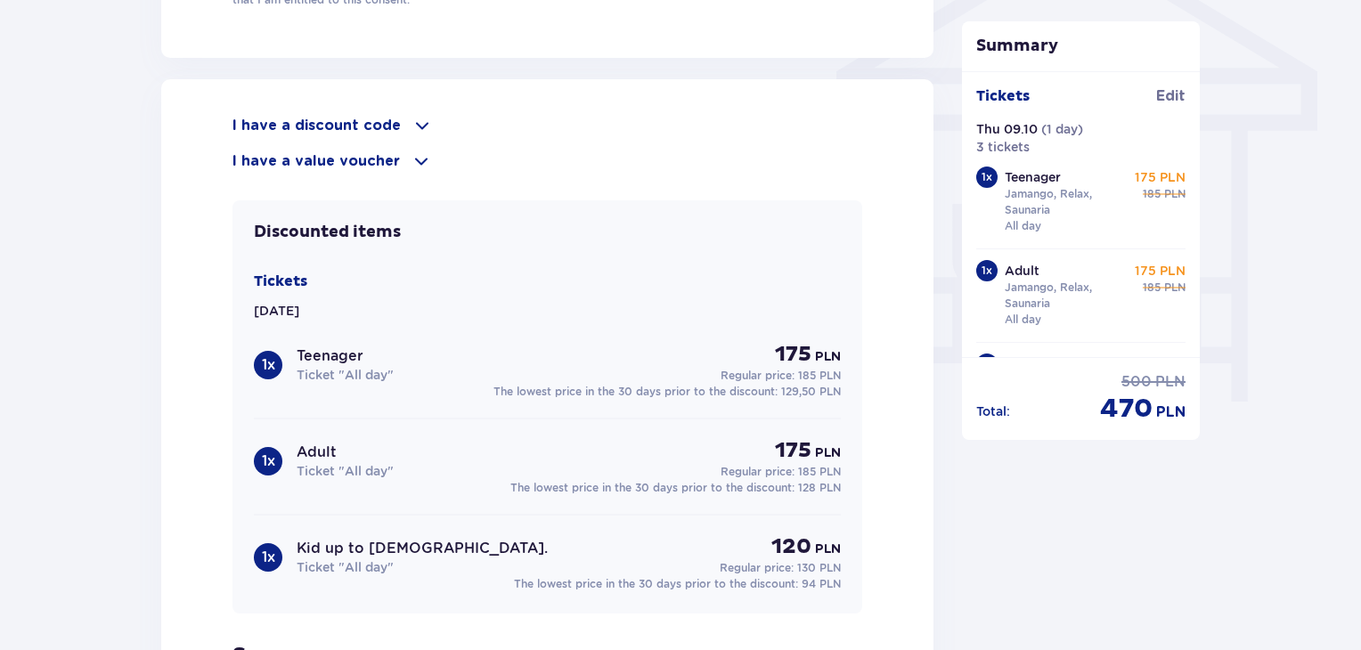
scroll to position [1526, 0]
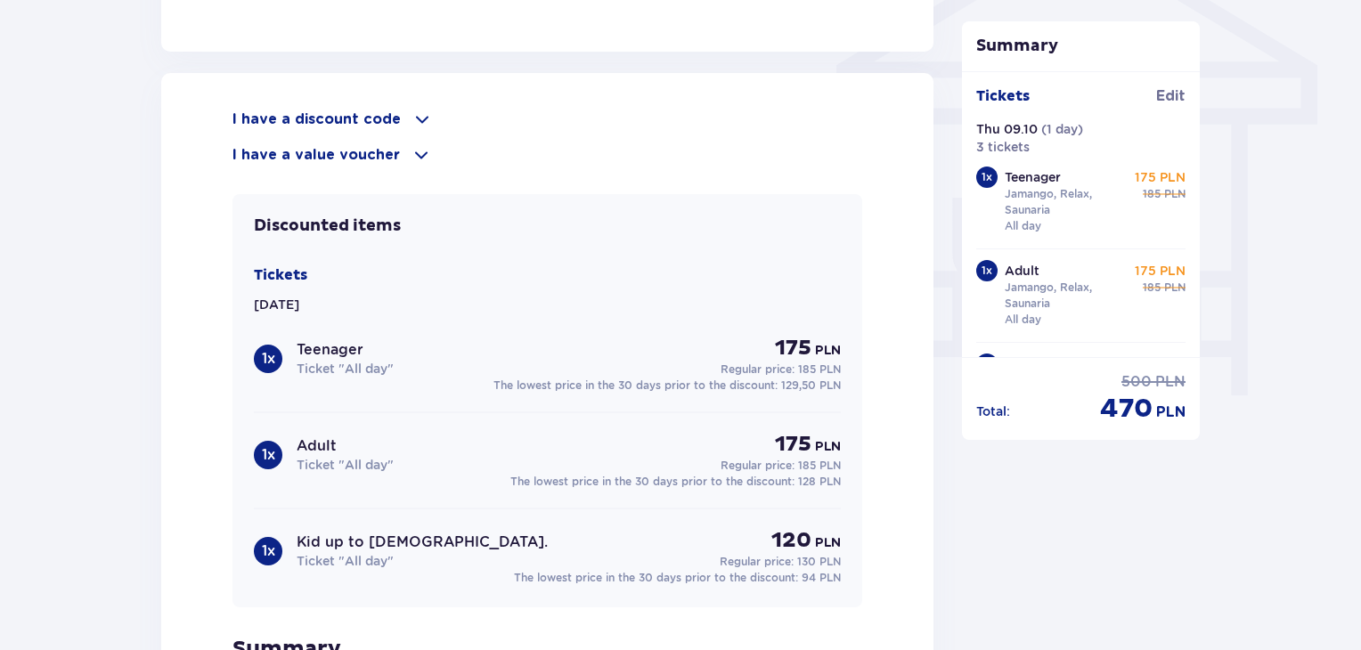
click at [396, 111] on div "I have a discount code" at bounding box center [548, 119] width 630 height 21
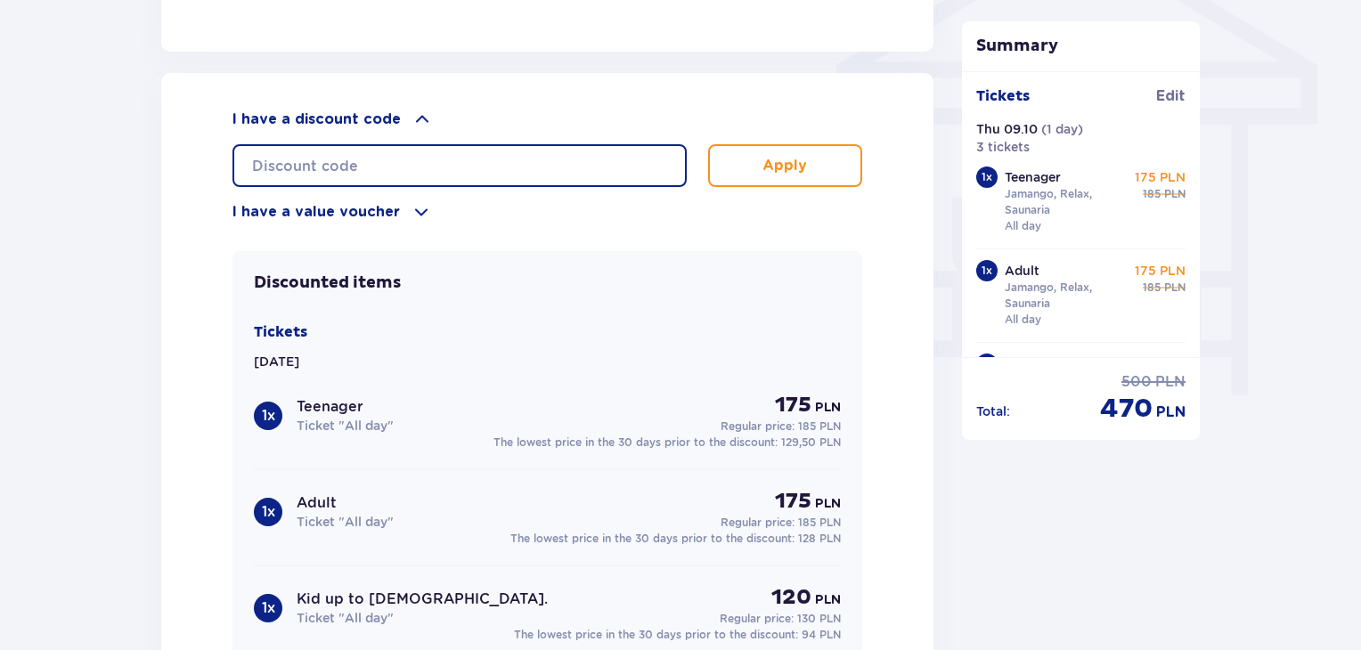
click at [403, 161] on input "text" at bounding box center [460, 165] width 454 height 43
type input "student30"
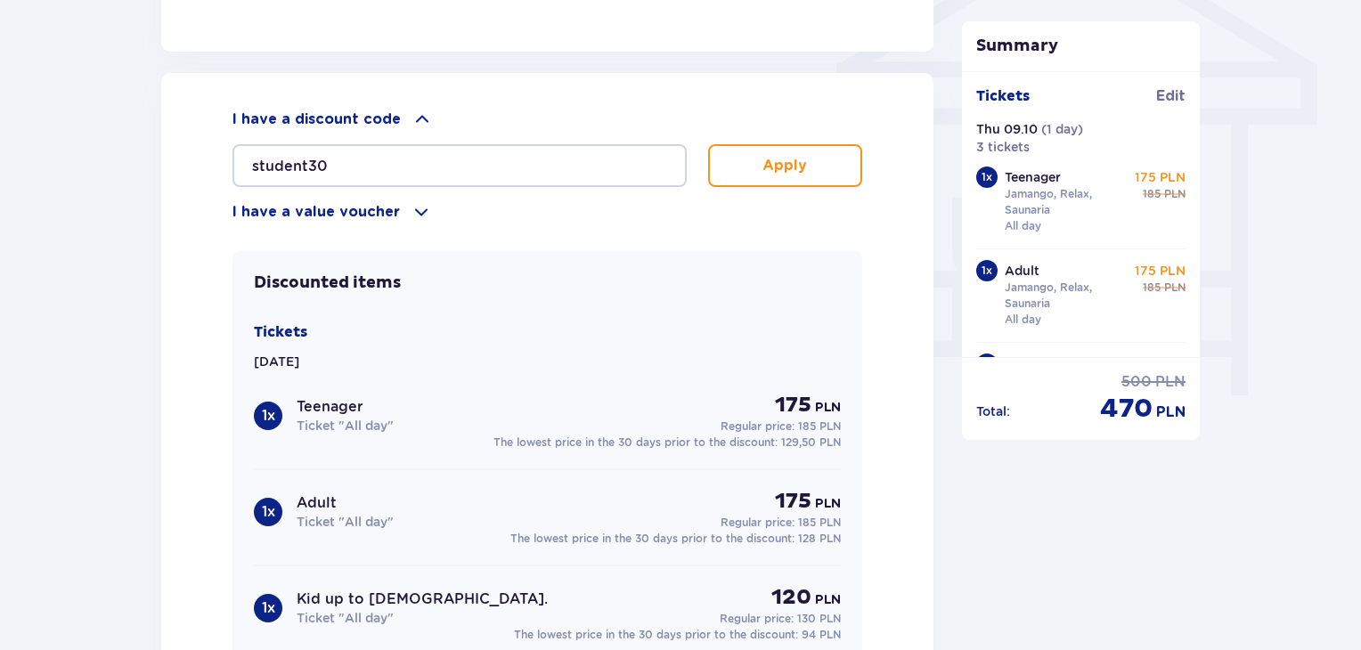
click at [770, 156] on p "Apply" at bounding box center [785, 166] width 45 height 20
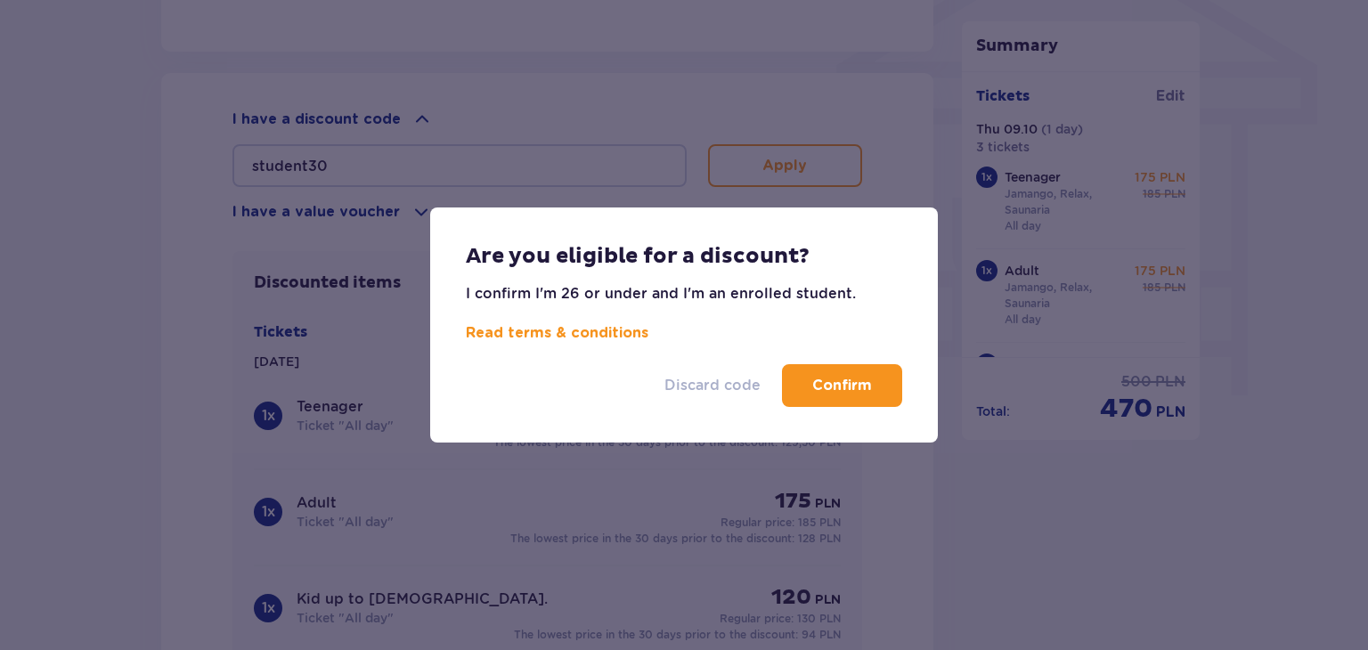
click at [713, 388] on p "Discard code" at bounding box center [713, 386] width 96 height 20
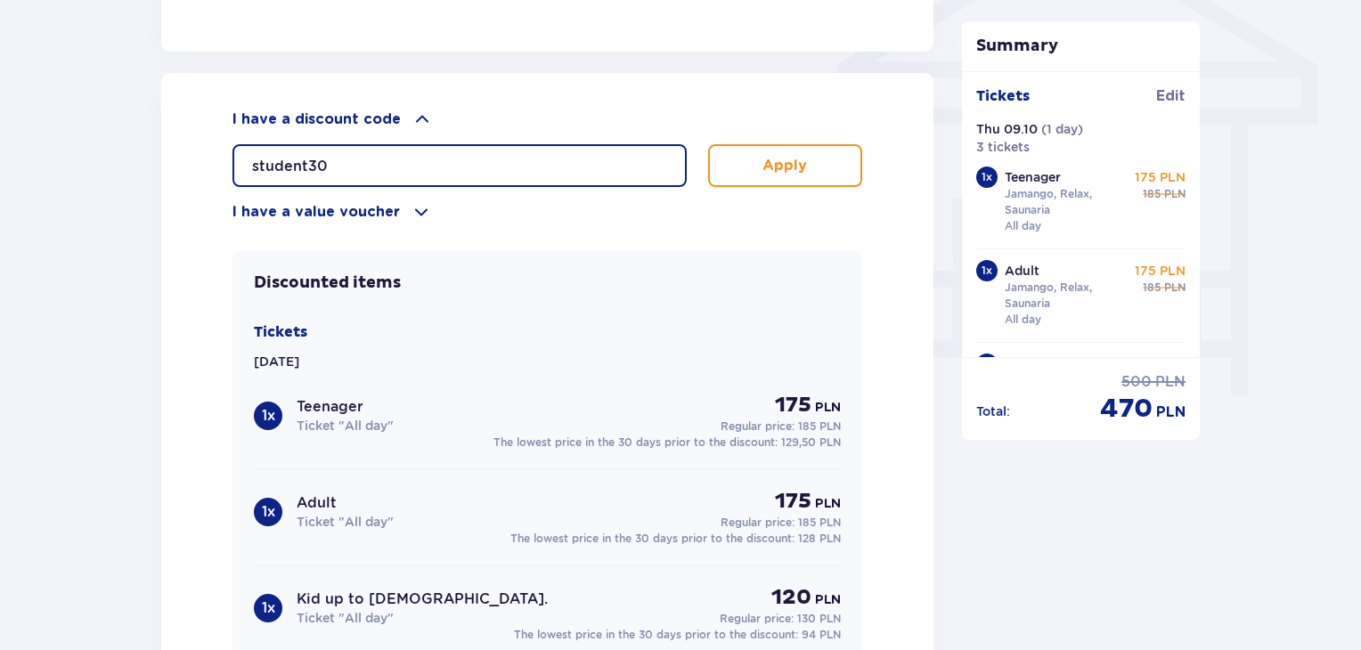
drag, startPoint x: 412, startPoint y: 165, endPoint x: 52, endPoint y: 142, distance: 361.5
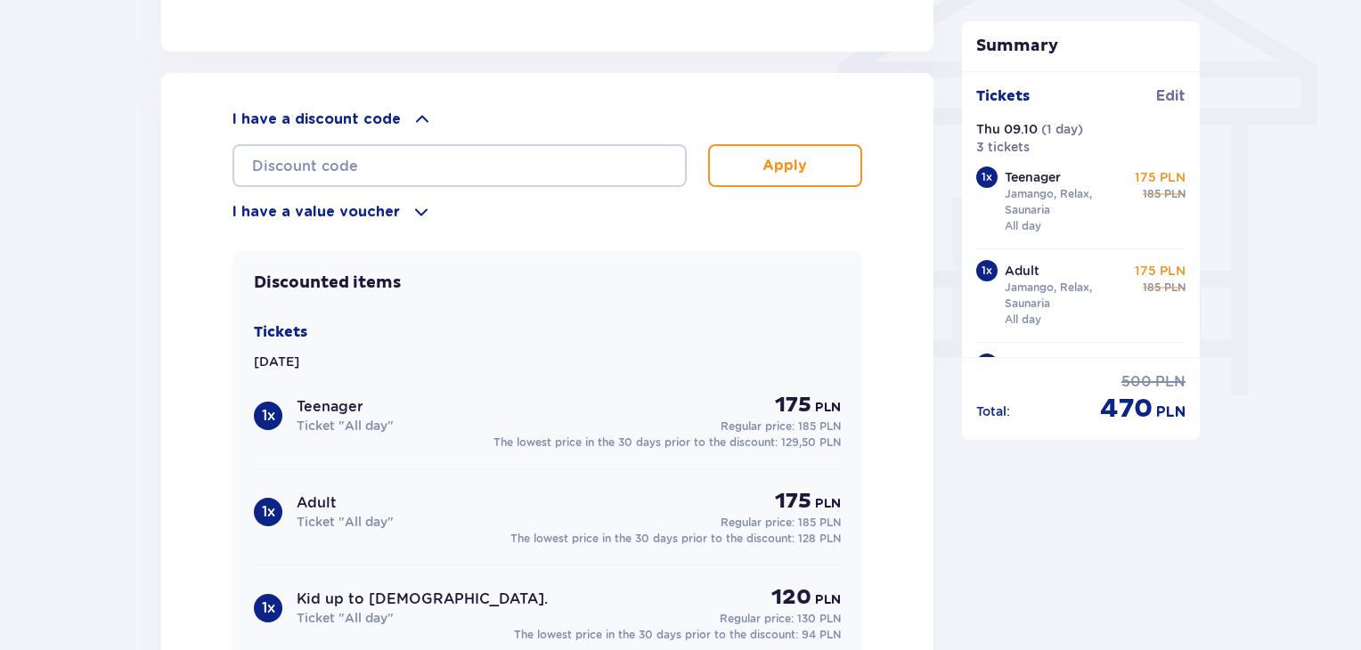
click at [1090, 199] on p "Jamango, Relax, Saunaria" at bounding box center [1066, 202] width 123 height 32
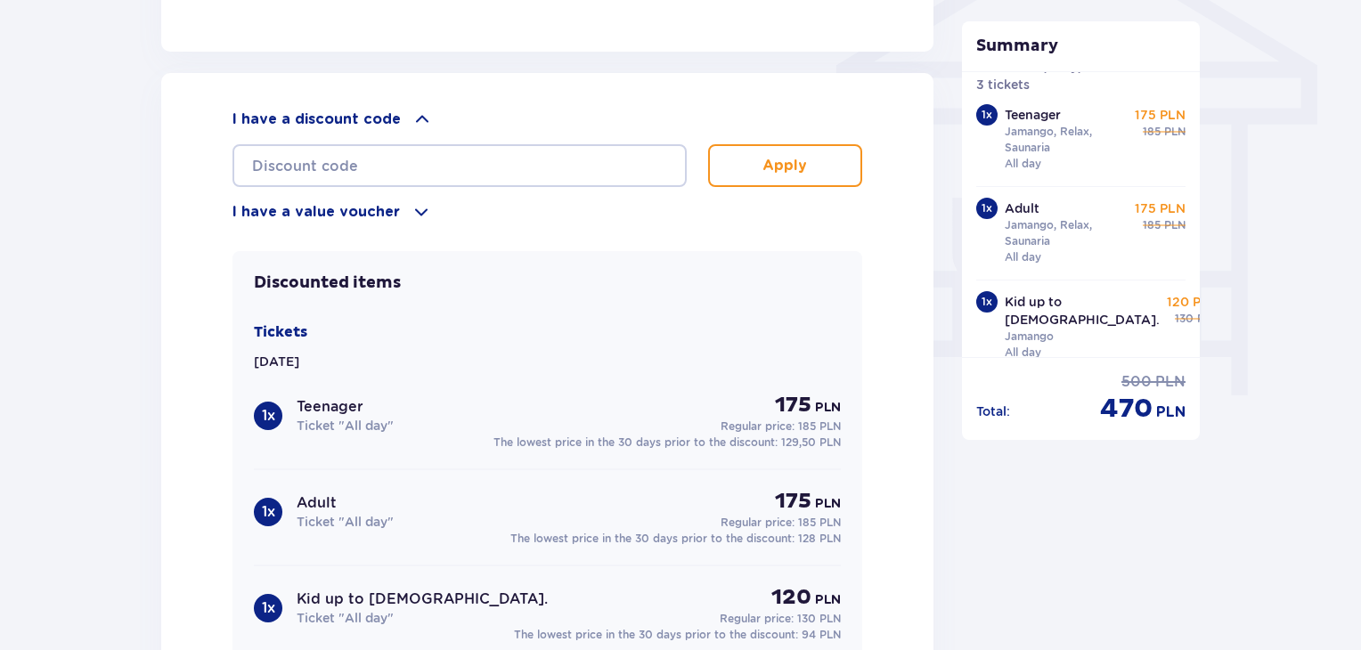
scroll to position [65, 0]
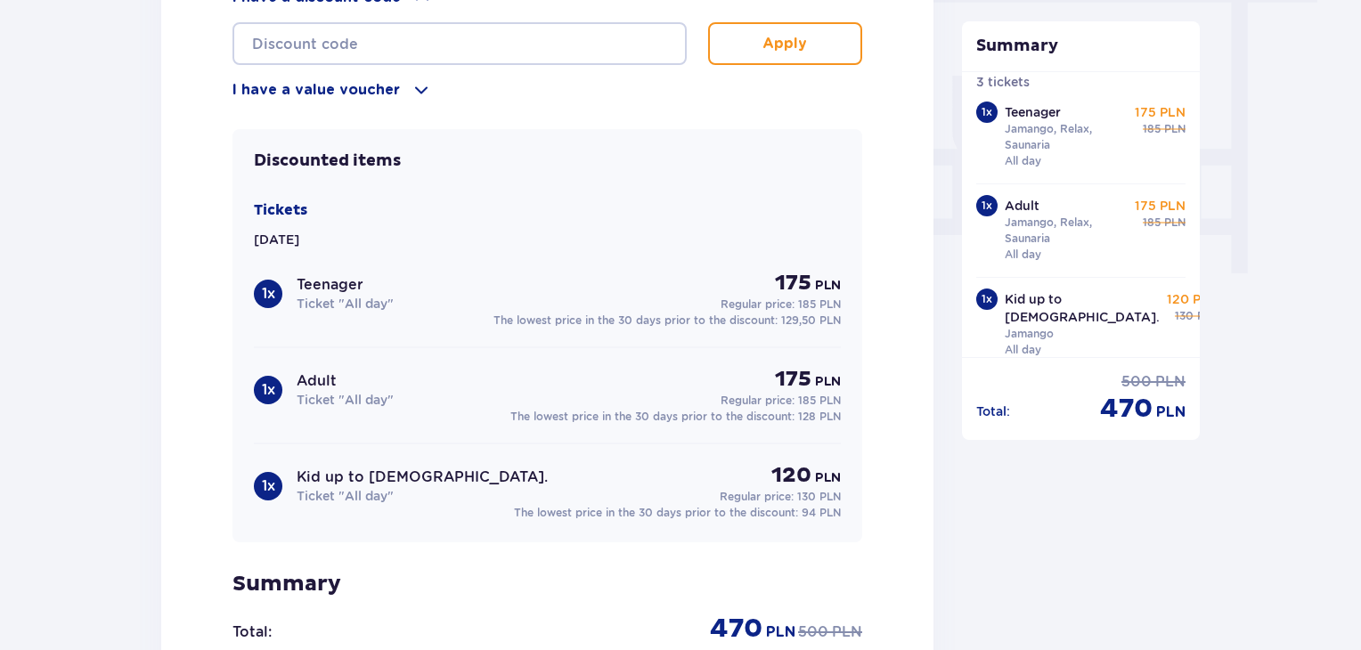
scroll to position [1637, 0]
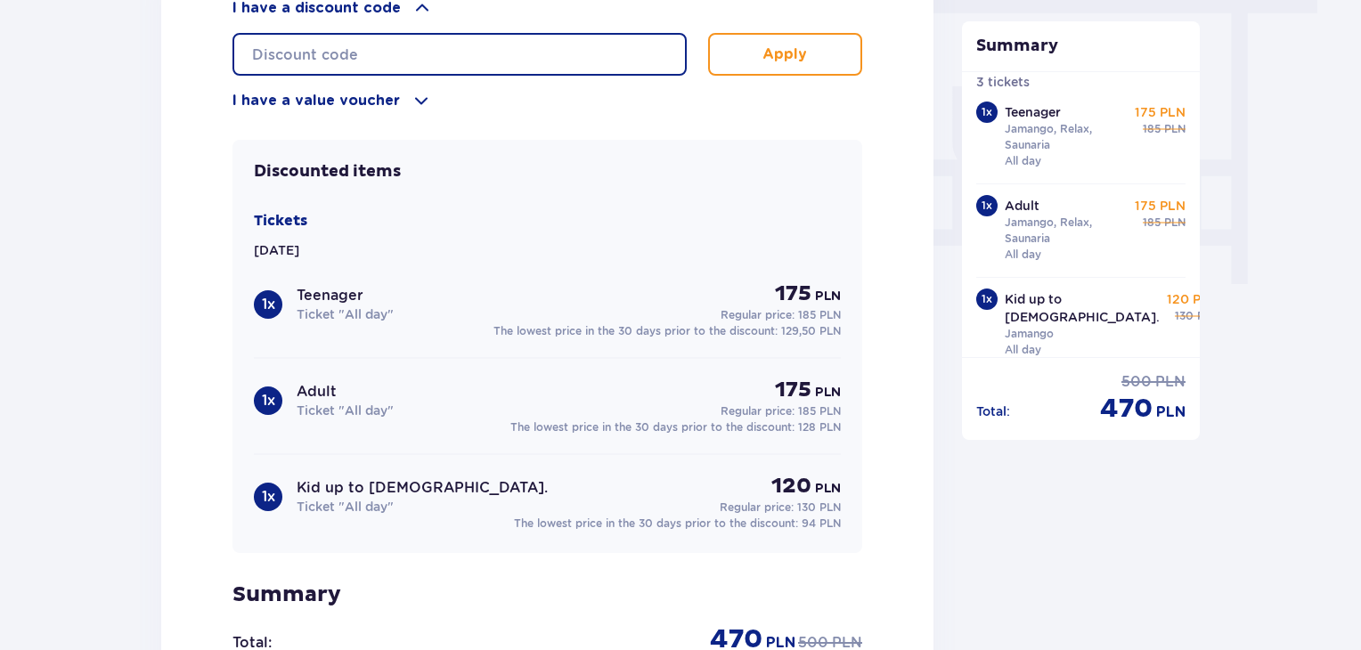
click at [605, 57] on input "text" at bounding box center [460, 54] width 454 height 43
type input "student30"
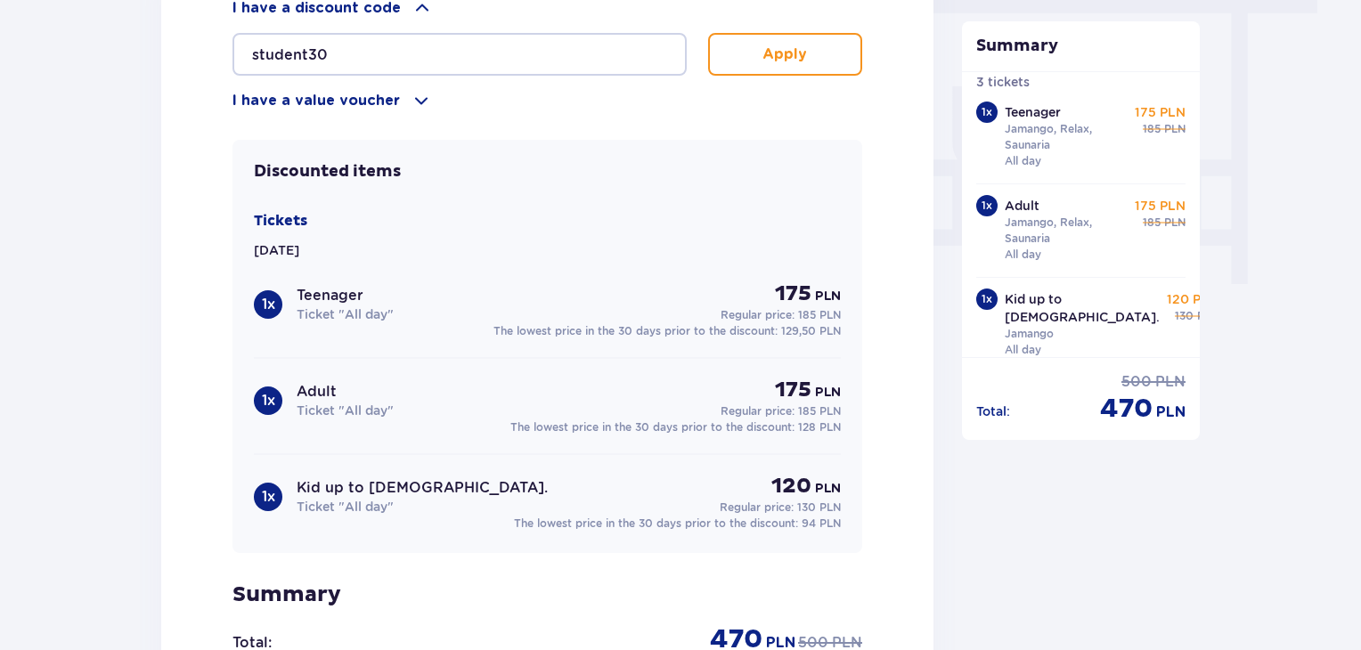
click at [789, 53] on p "Apply" at bounding box center [785, 55] width 45 height 20
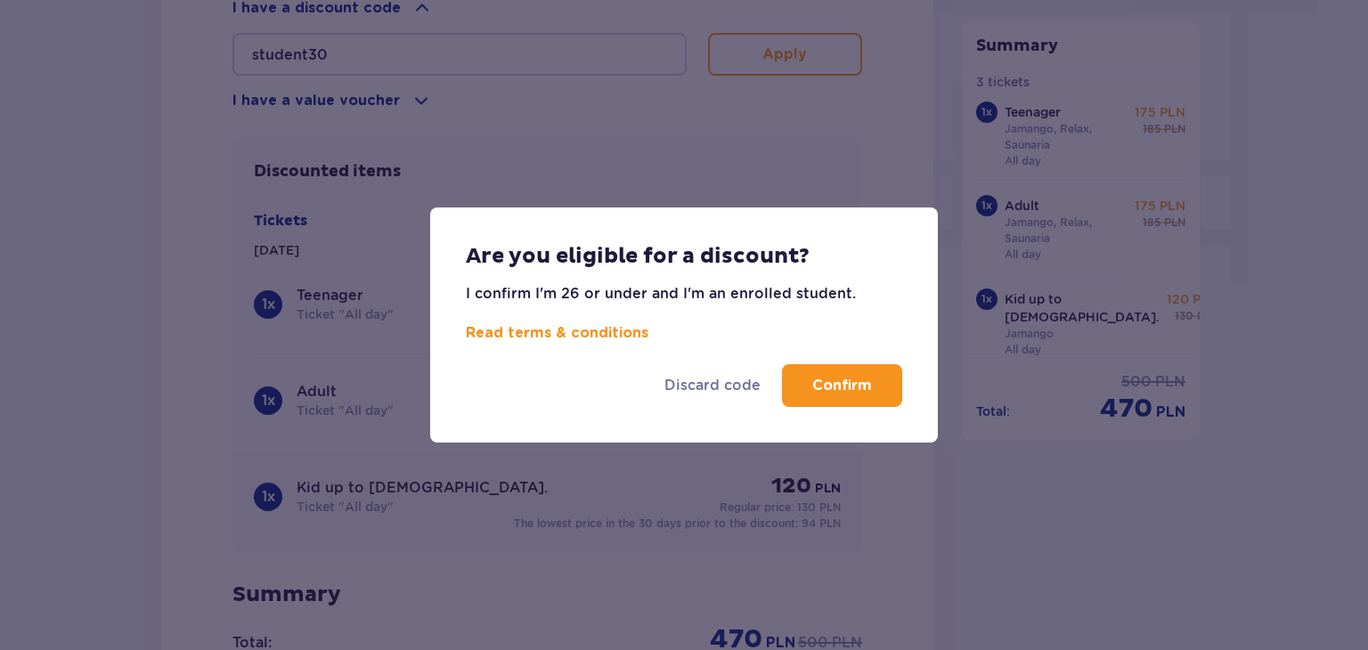
click at [858, 383] on p "Confirm" at bounding box center [842, 386] width 60 height 20
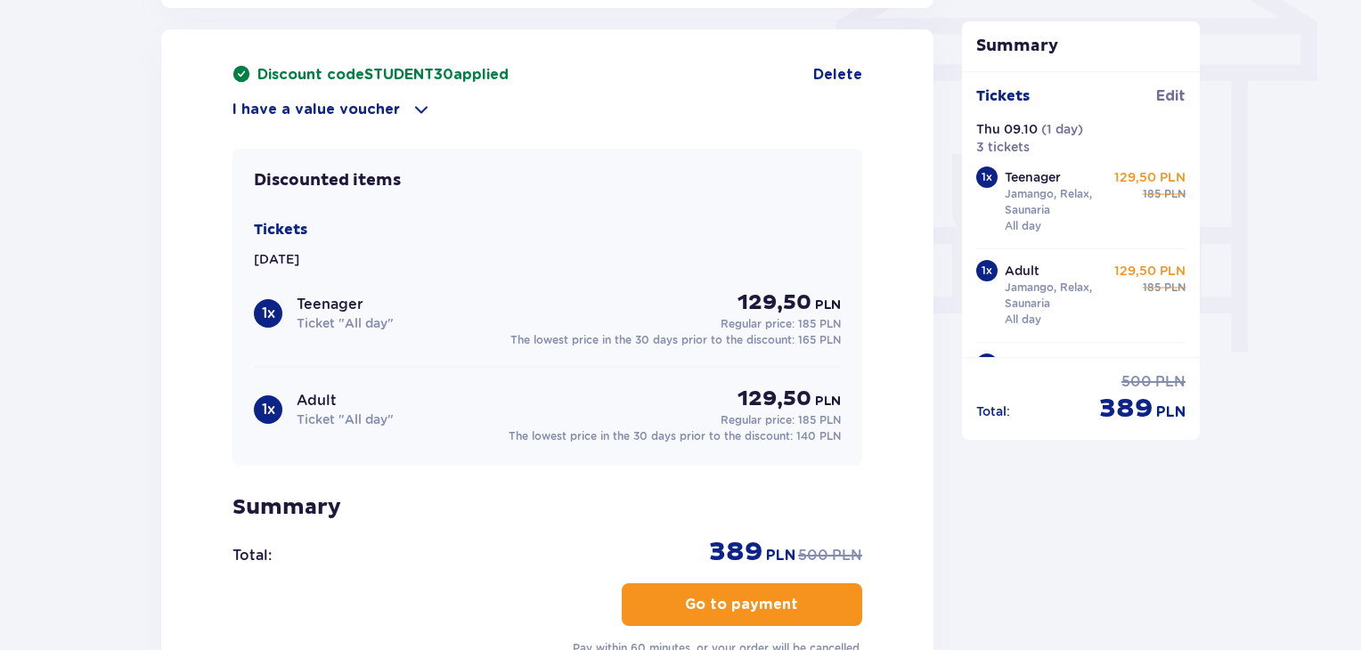
scroll to position [1573, 0]
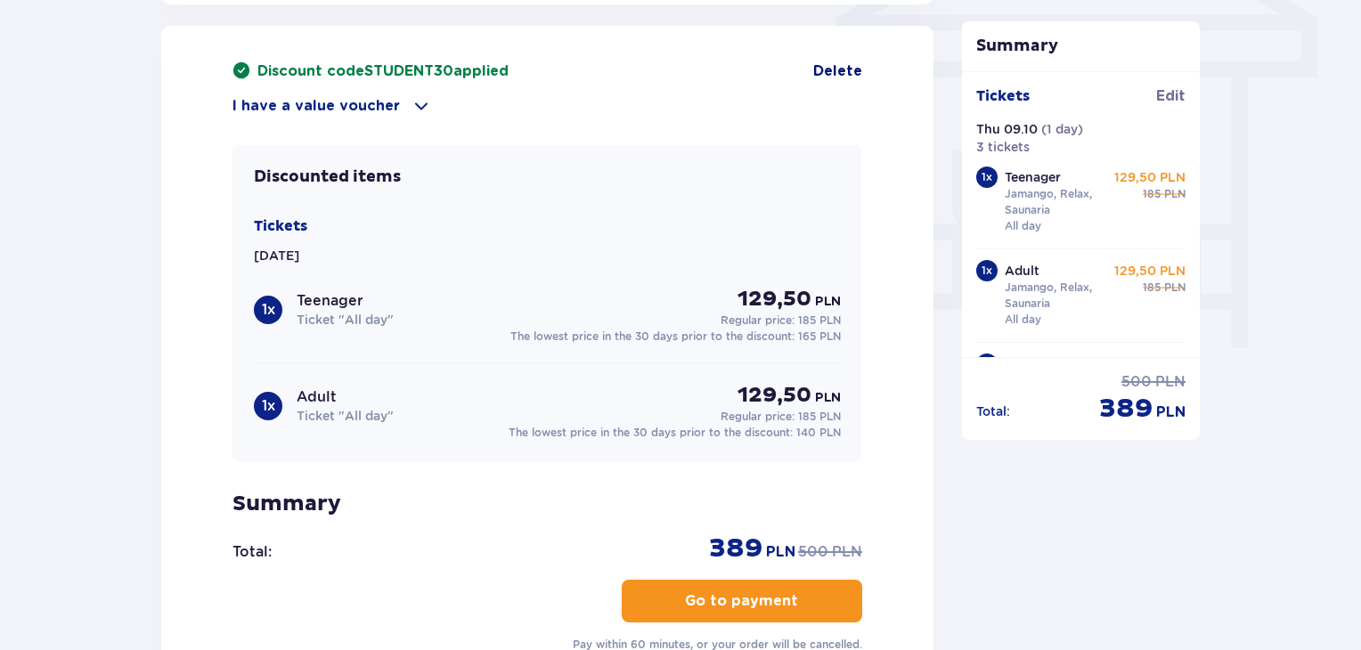
click at [845, 62] on span "Delete" at bounding box center [837, 71] width 49 height 20
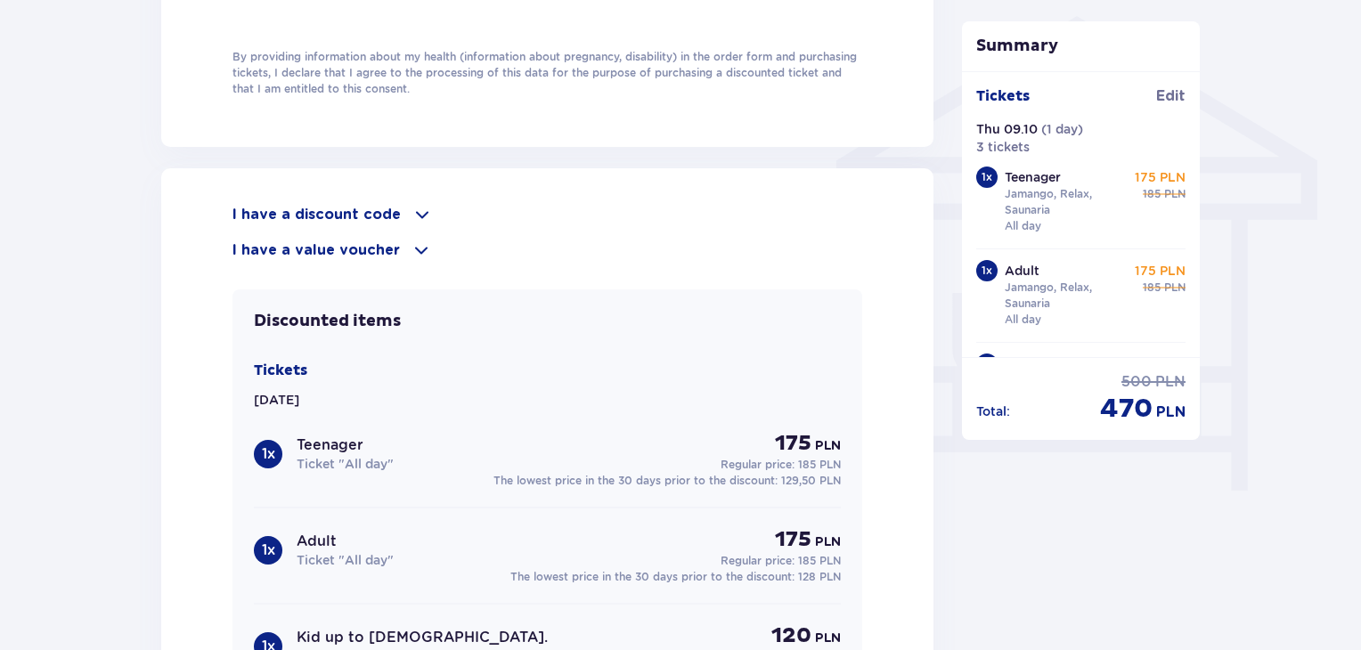
scroll to position [1403, 0]
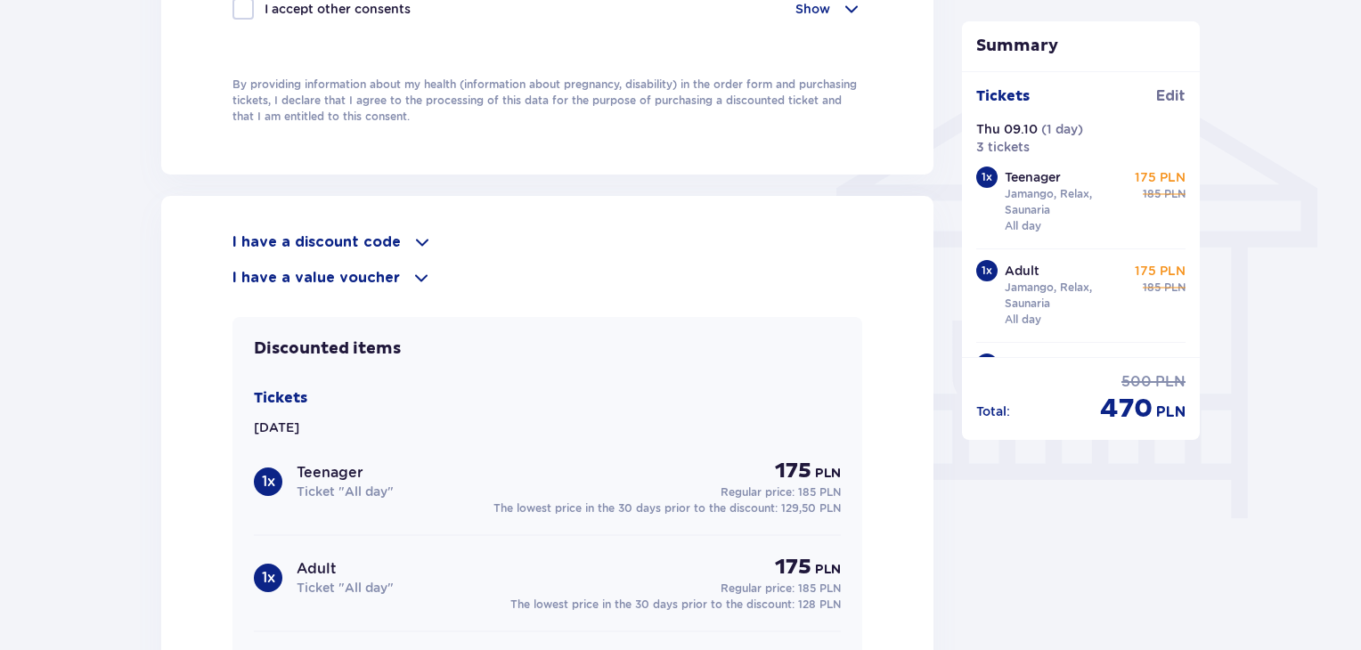
click at [374, 234] on p "I have a discount code" at bounding box center [317, 243] width 168 height 20
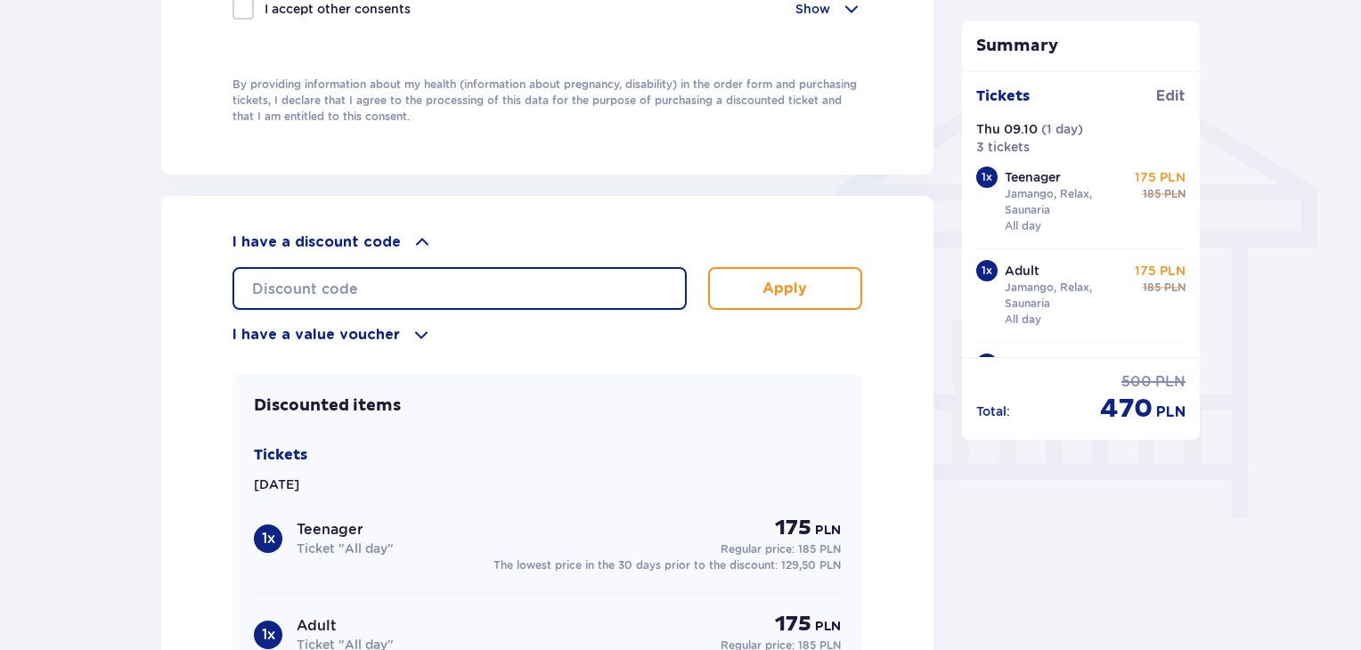
click at [391, 282] on input "text" at bounding box center [460, 288] width 454 height 43
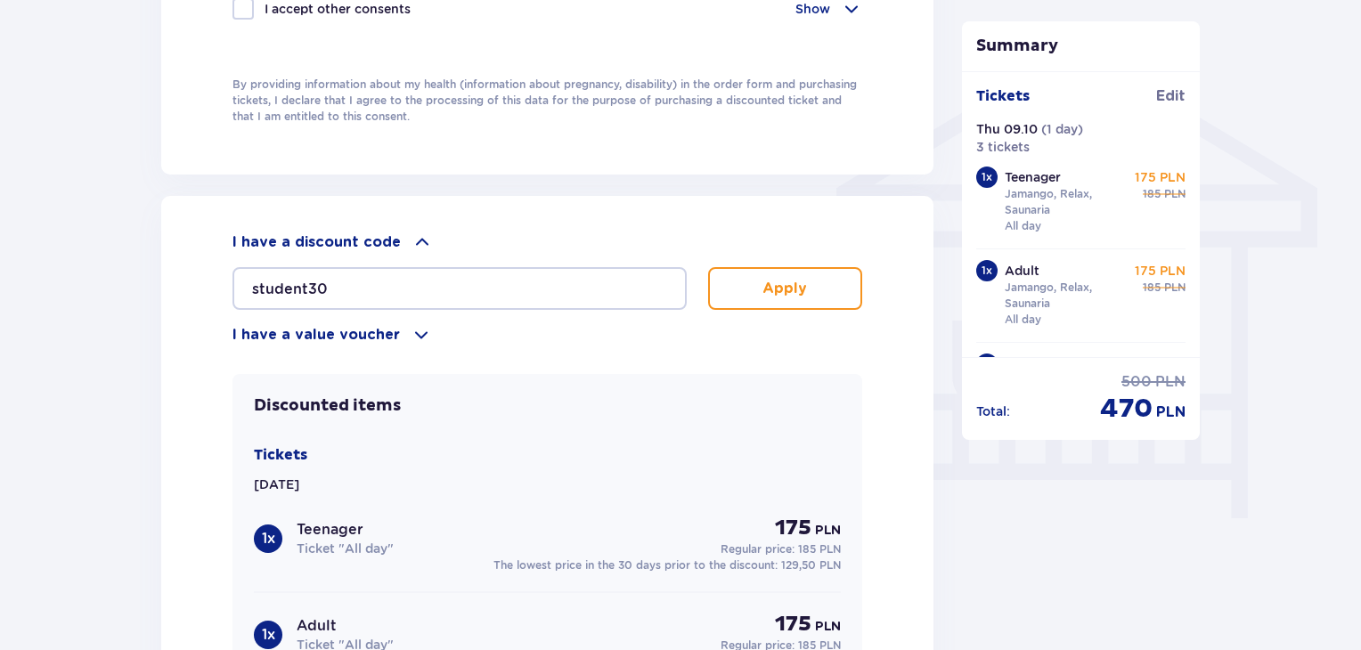
click at [752, 282] on button "Apply" at bounding box center [785, 288] width 154 height 43
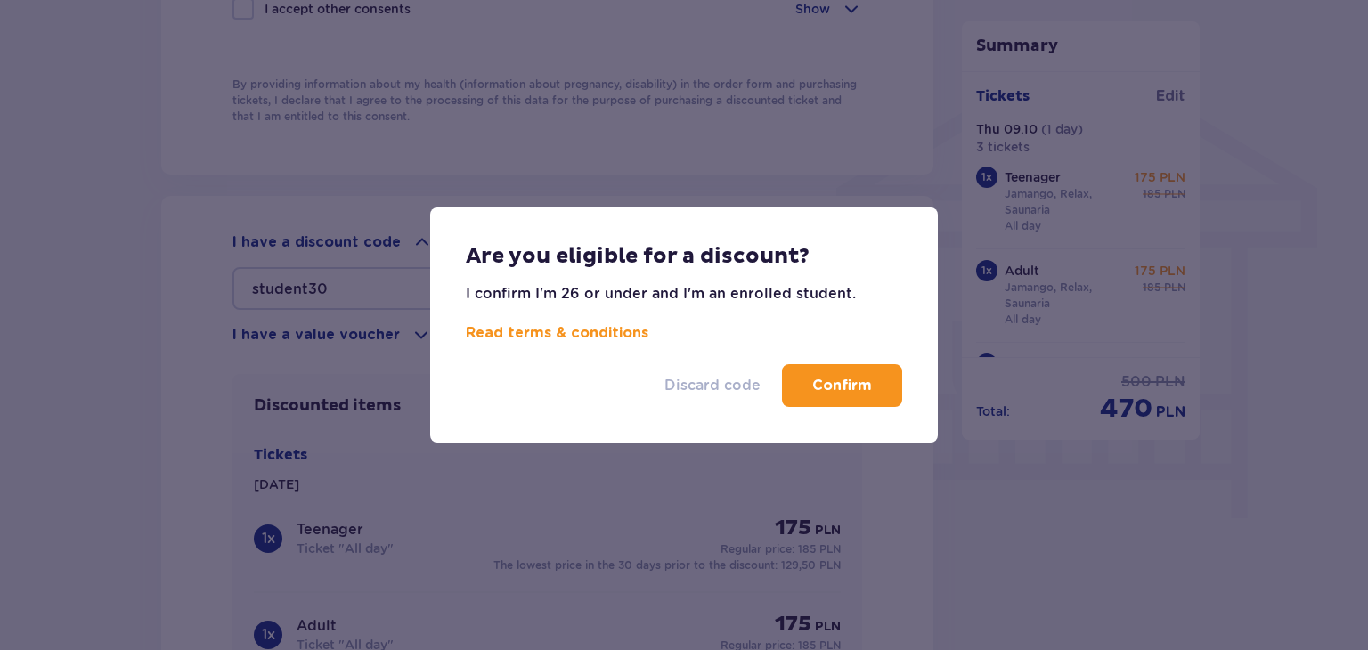
click at [705, 376] on p "Discard code" at bounding box center [713, 386] width 96 height 20
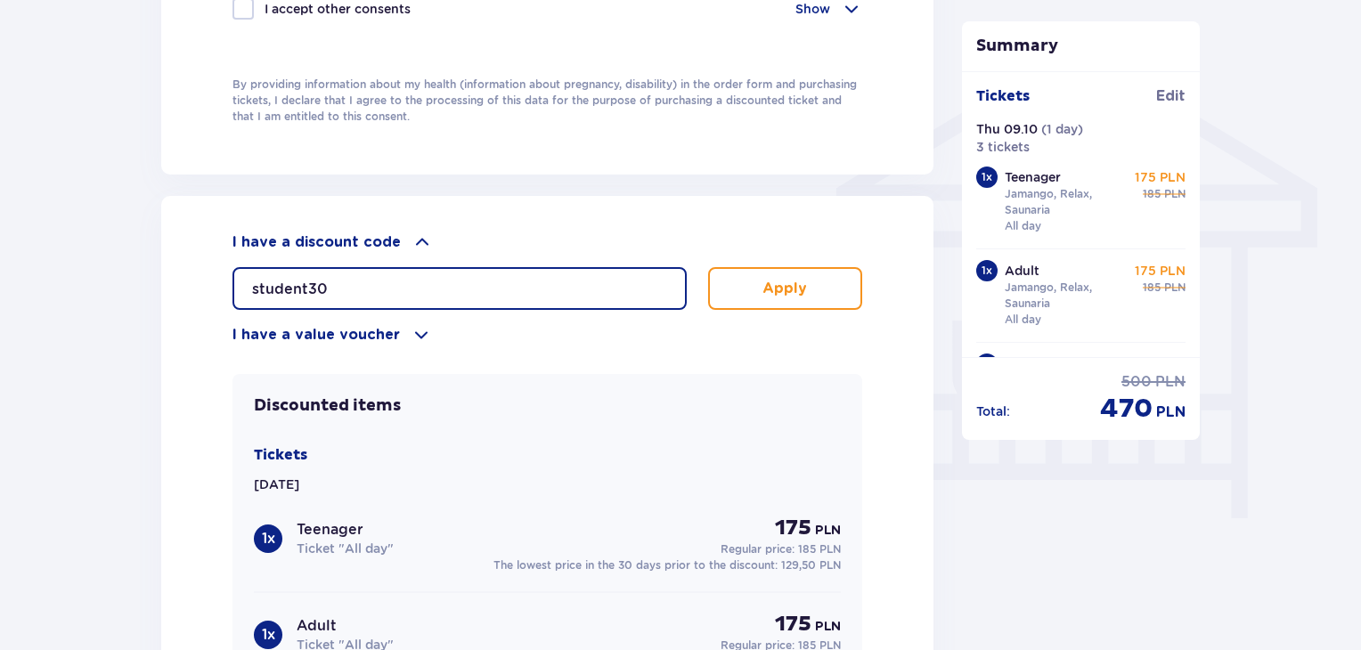
click at [469, 288] on input "student30" at bounding box center [460, 288] width 454 height 43
type input "student40"
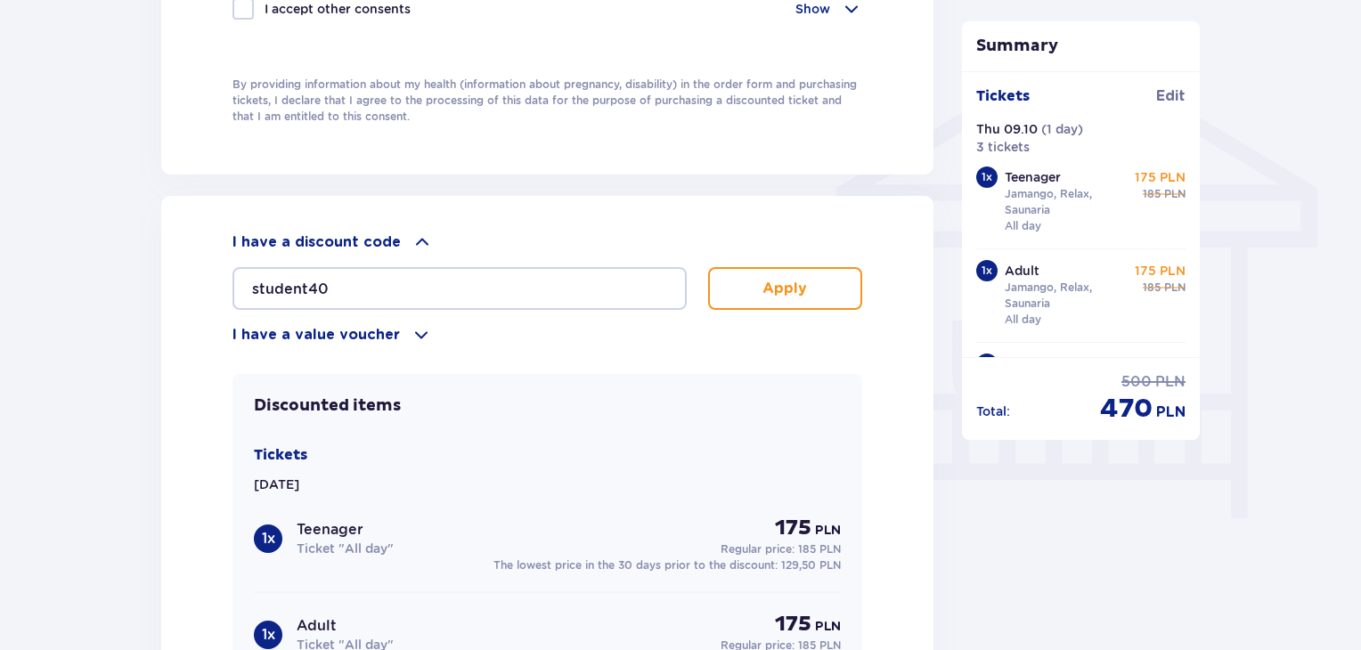
click at [820, 290] on button "Apply" at bounding box center [785, 288] width 154 height 43
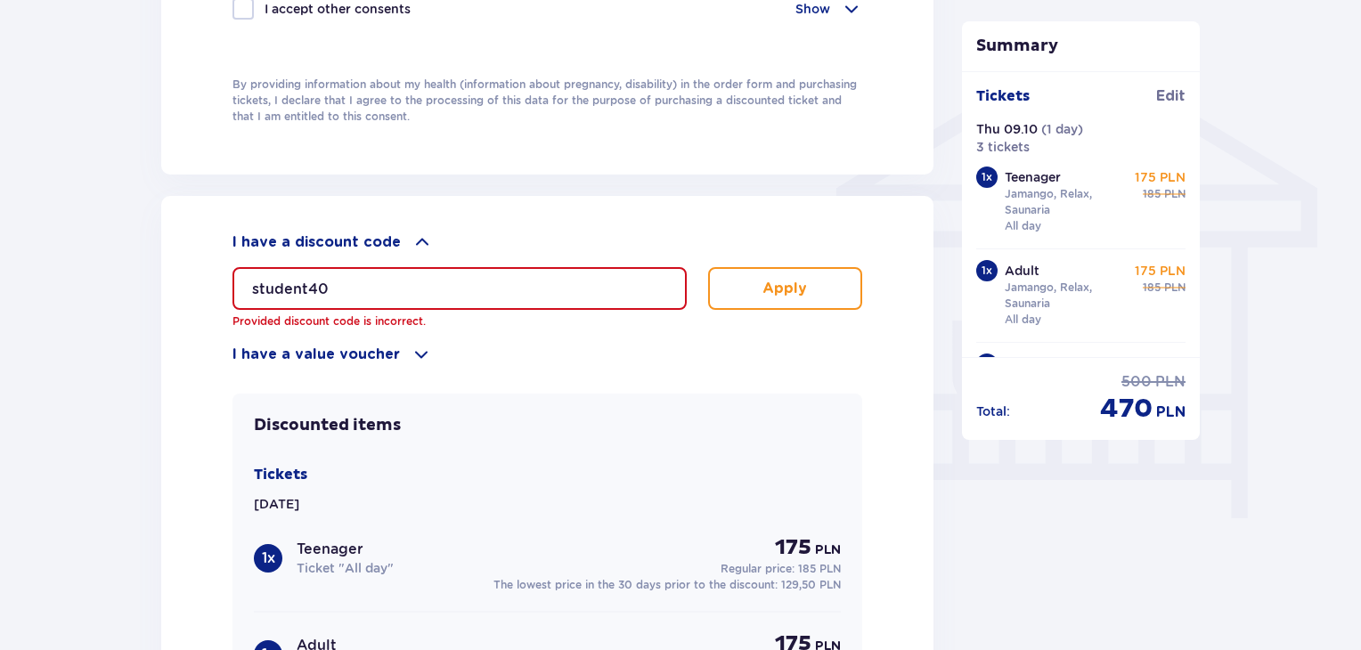
drag, startPoint x: 437, startPoint y: 278, endPoint x: 43, endPoint y: 318, distance: 396.7
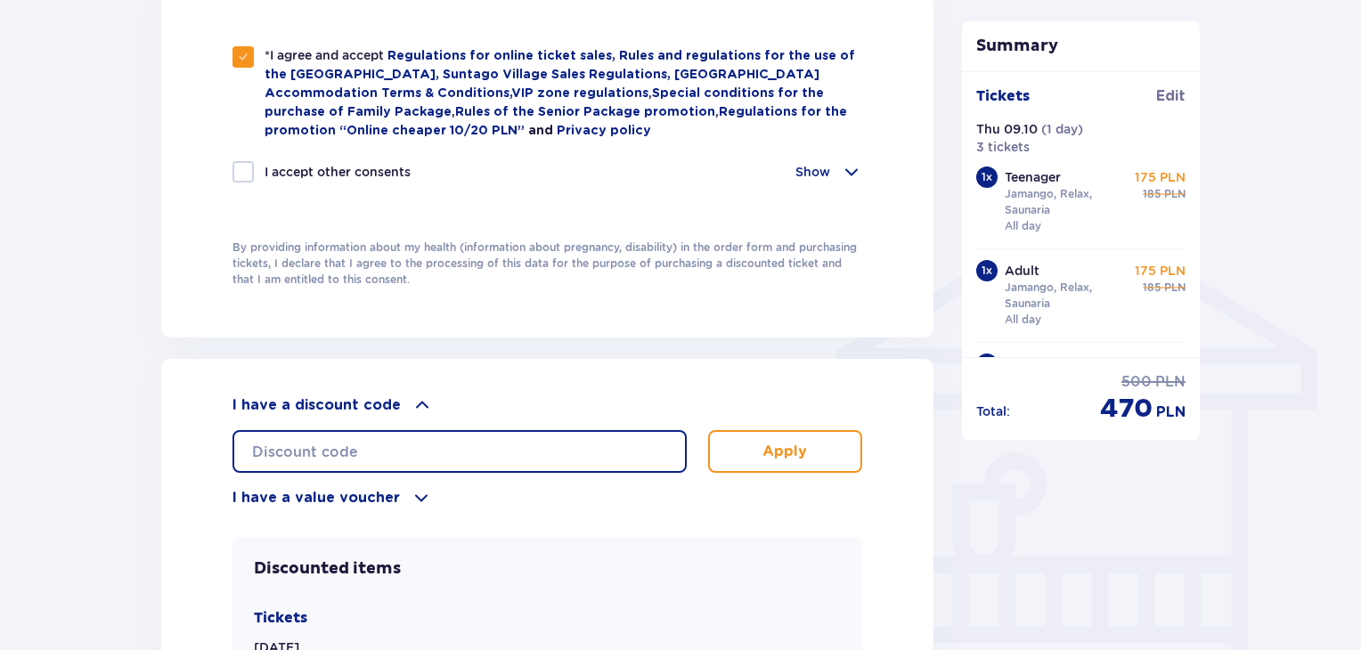
scroll to position [1957, 0]
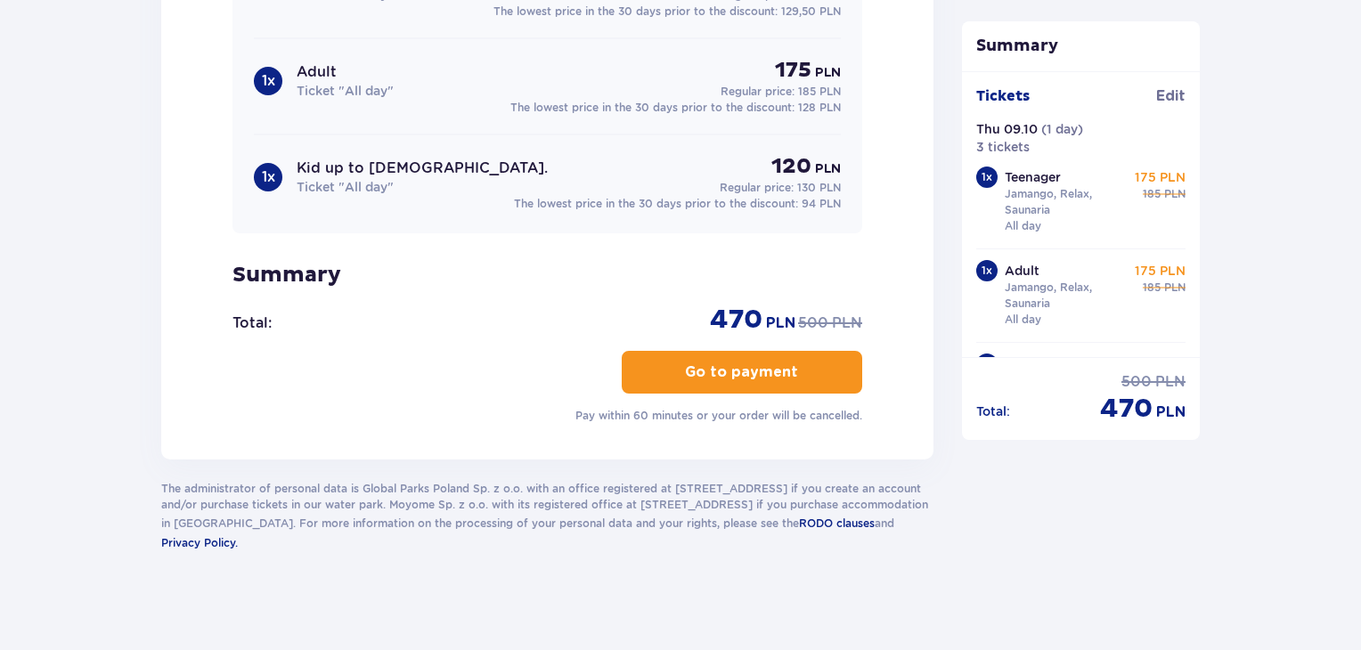
click at [805, 371] on span "button" at bounding box center [801, 372] width 21 height 21
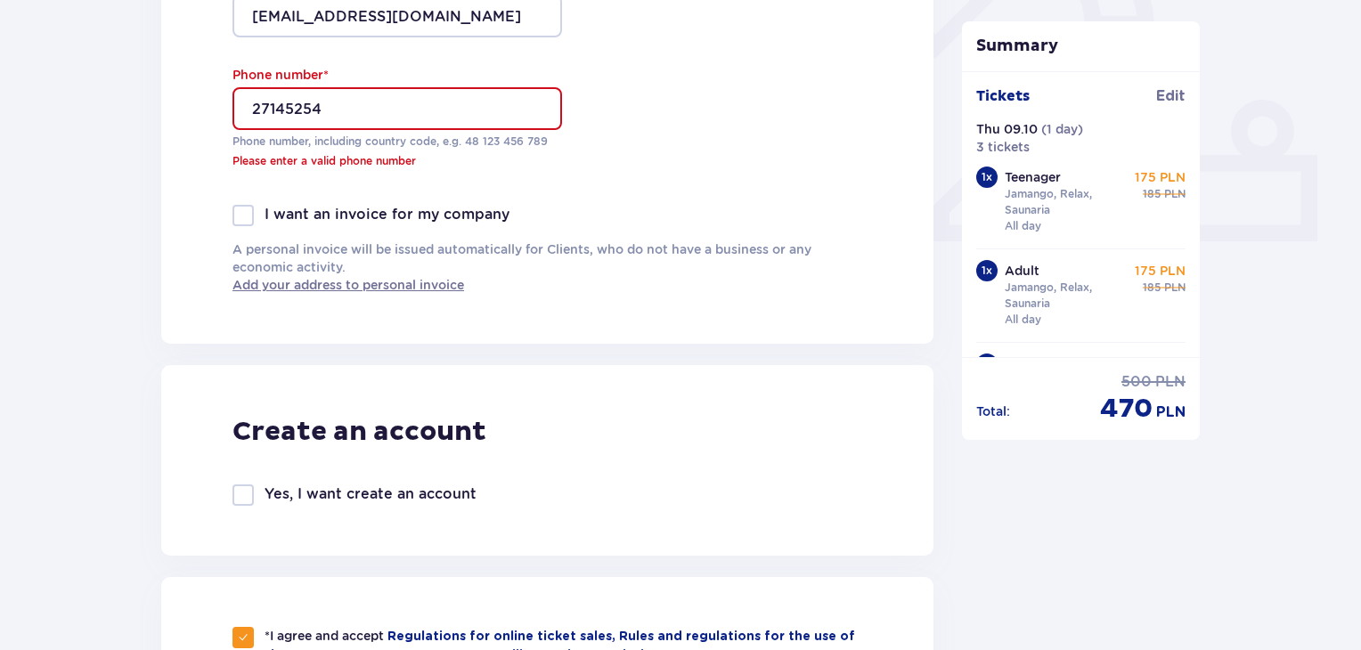
scroll to position [677, 0]
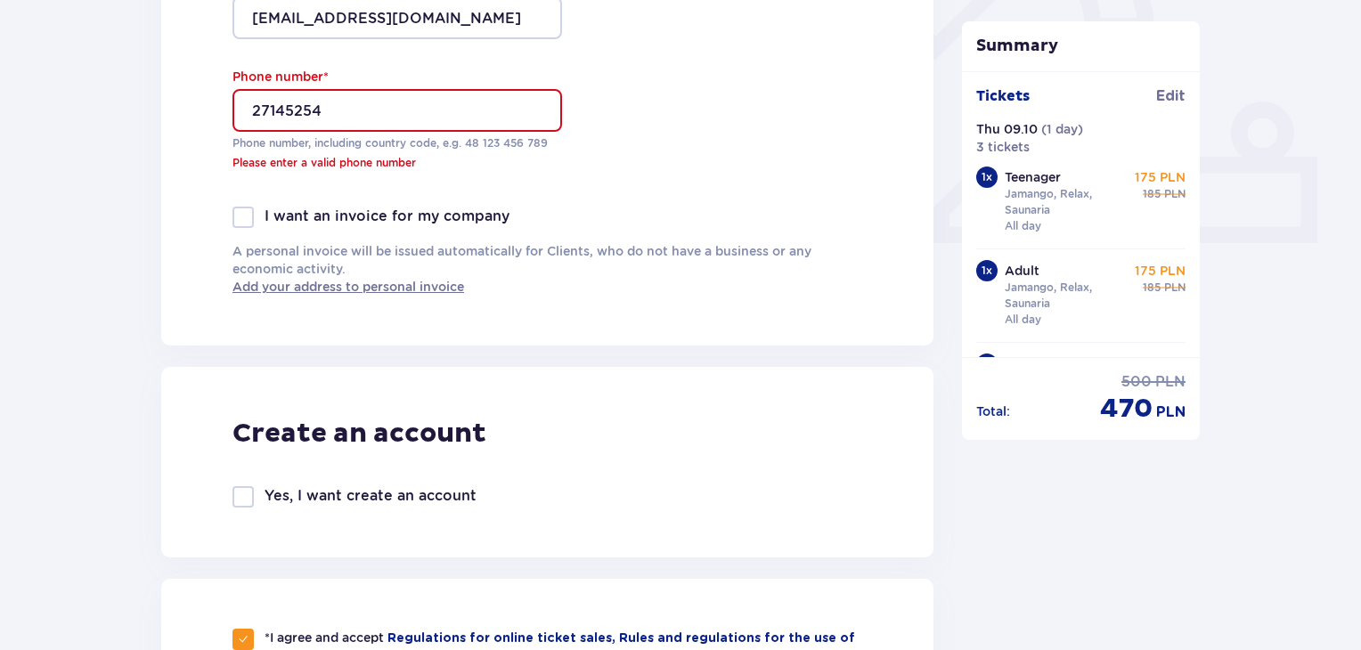
click at [412, 109] on input "27145254" at bounding box center [398, 110] width 330 height 43
click at [253, 108] on input "27145254" at bounding box center [398, 110] width 330 height 43
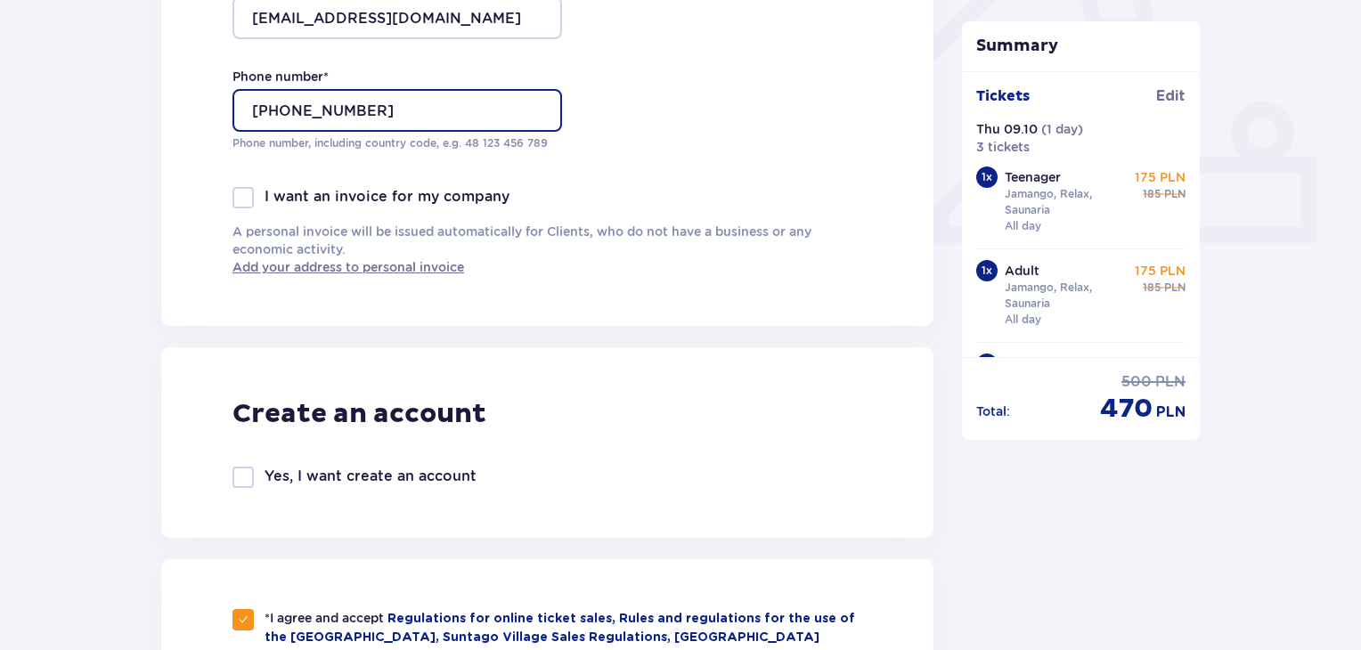
type input "+371 27145254"
click at [777, 188] on div "I want an invoice for my company" at bounding box center [548, 197] width 630 height 21
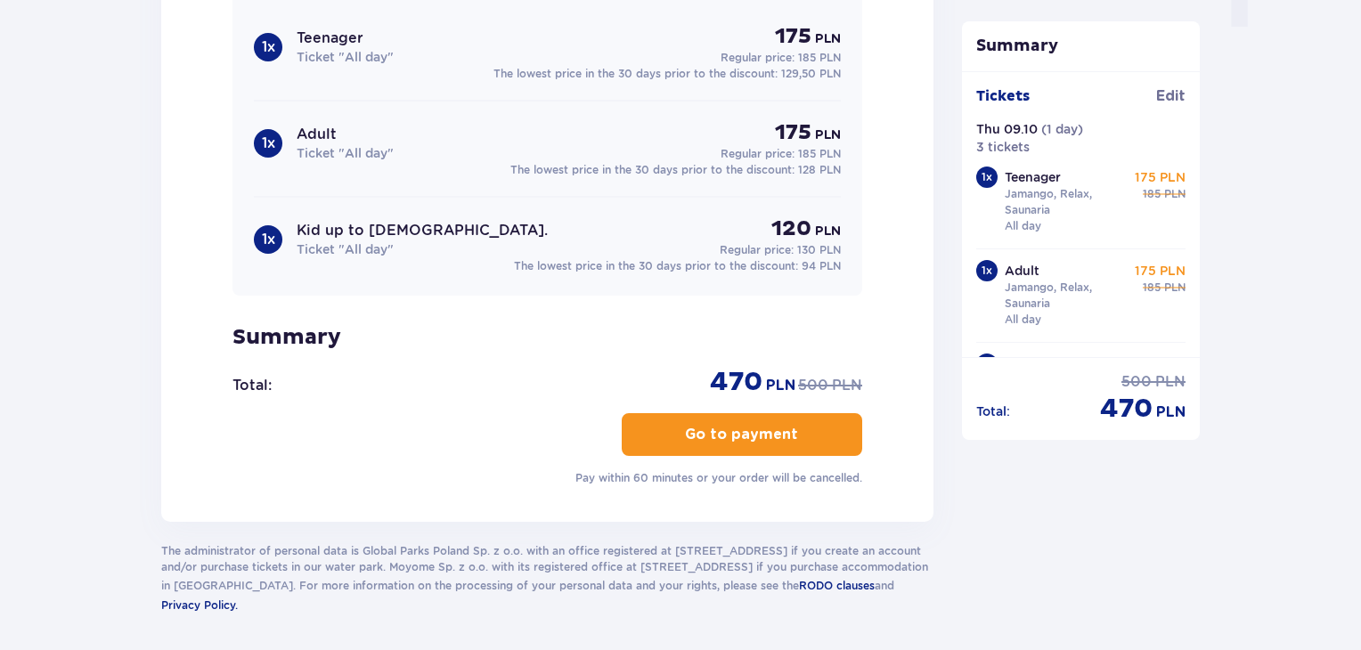
scroll to position [1889, 0]
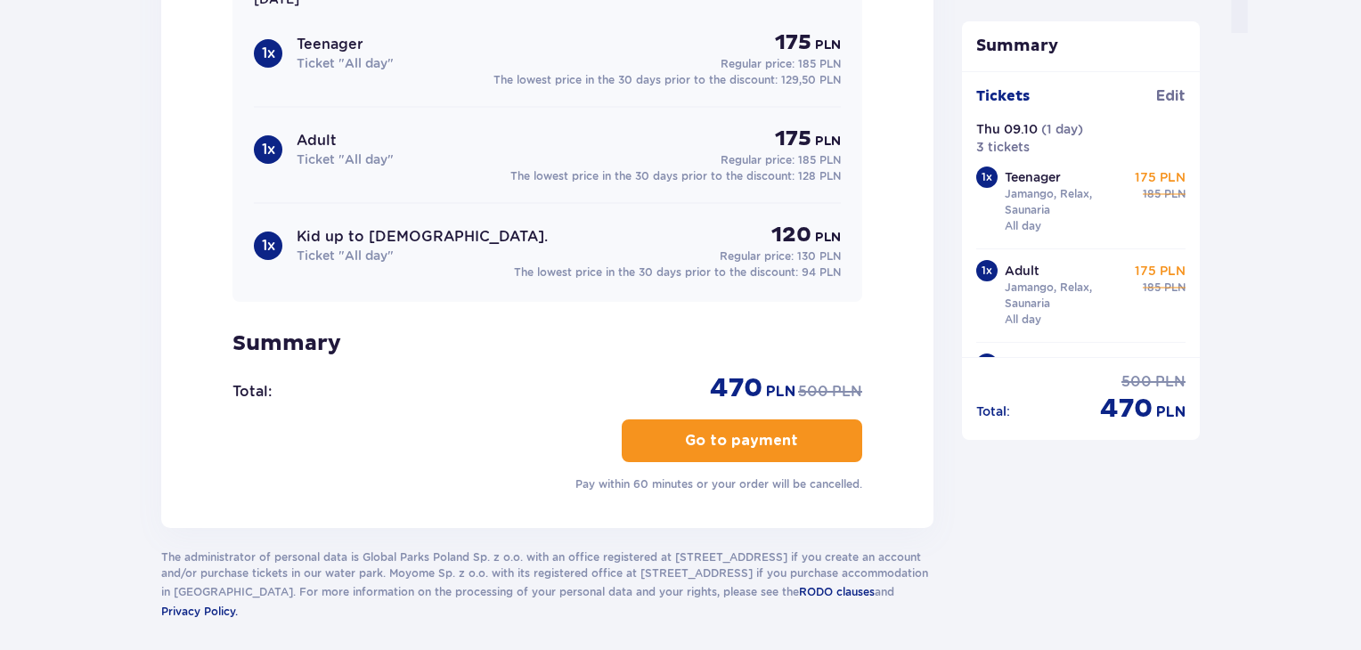
click at [748, 447] on button "Go to payment" at bounding box center [742, 441] width 241 height 43
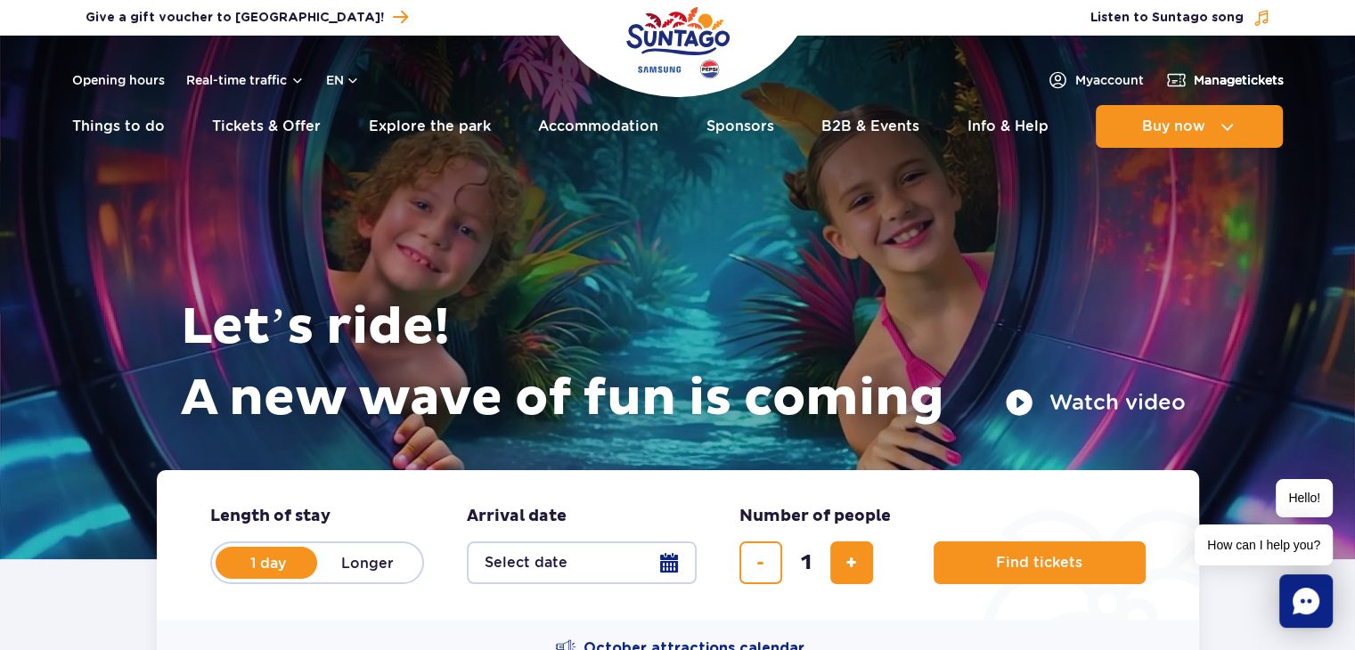
click at [1251, 77] on span "Manage tickets" at bounding box center [1239, 80] width 90 height 18
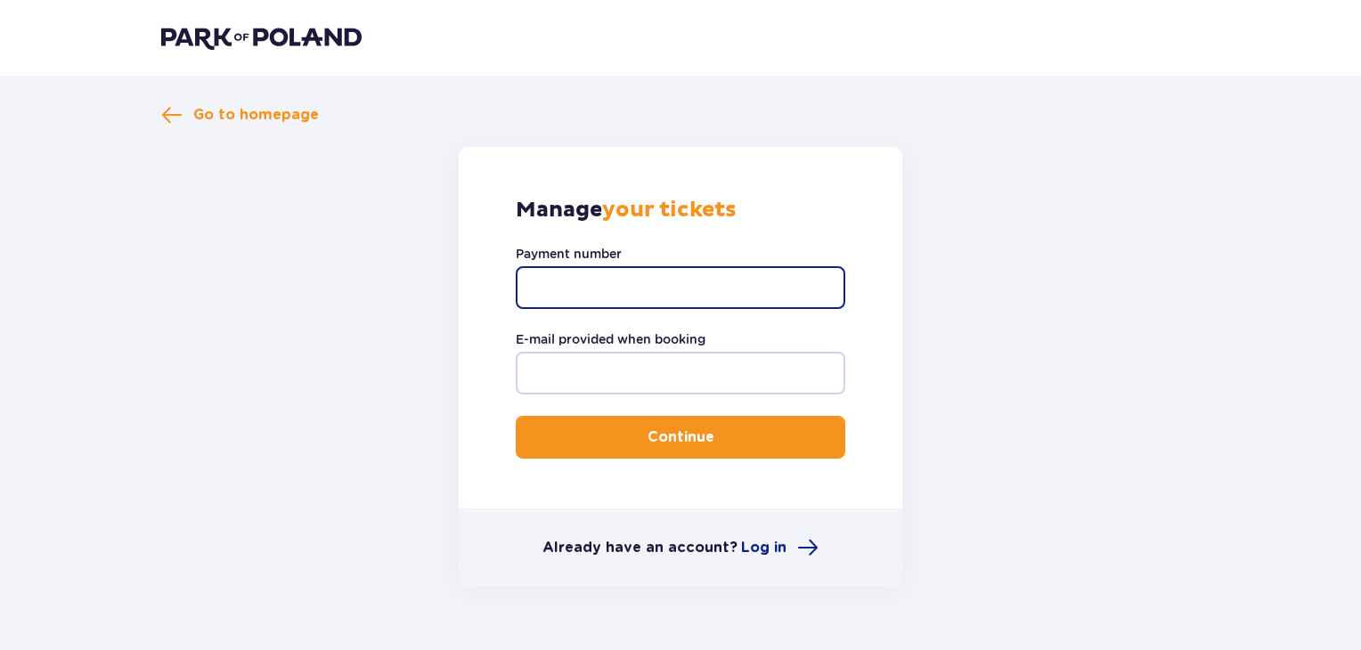
click at [582, 290] on input "Payment number" at bounding box center [681, 287] width 330 height 43
click at [579, 305] on input "Payment number" at bounding box center [681, 287] width 330 height 43
click at [592, 290] on input "TR-VRCJCDER1X" at bounding box center [681, 287] width 330 height 43
type input "TR-VRC-JCDER1X"
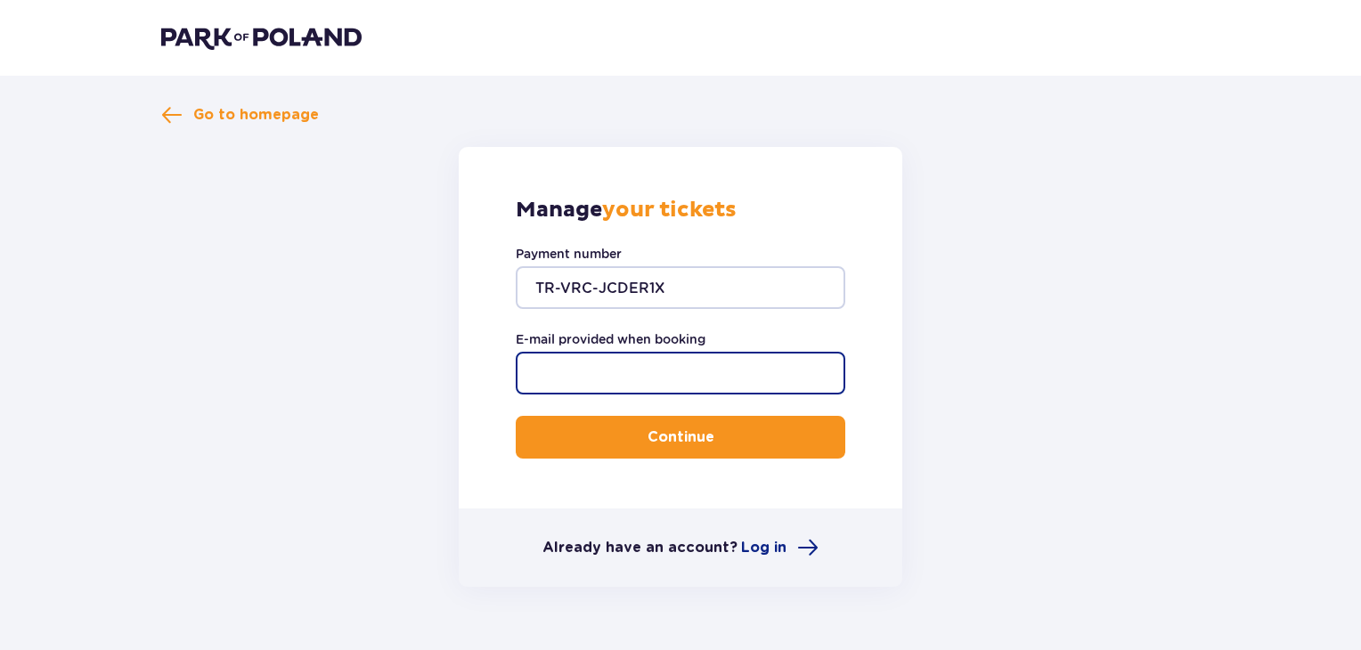
click at [604, 365] on input "E-mail provided when booking" at bounding box center [681, 373] width 330 height 43
type input "[EMAIL_ADDRESS][DOMAIN_NAME]"
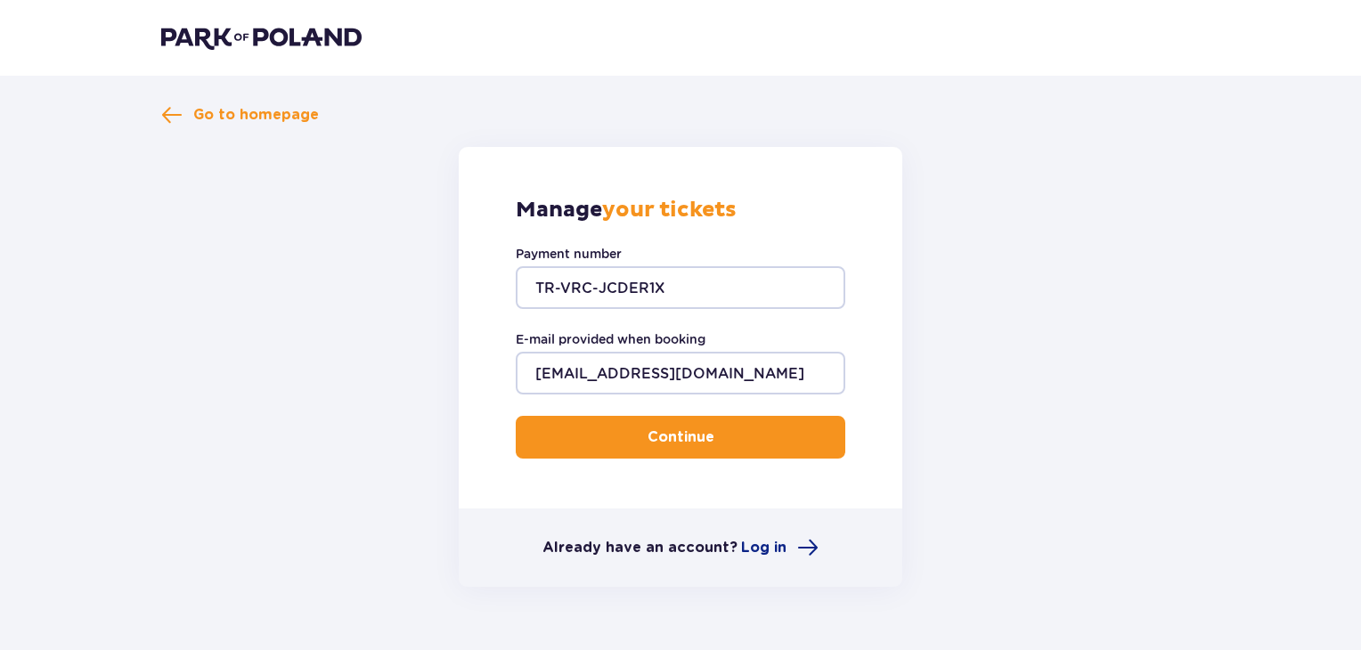
click at [641, 425] on button "Continue" at bounding box center [681, 437] width 330 height 43
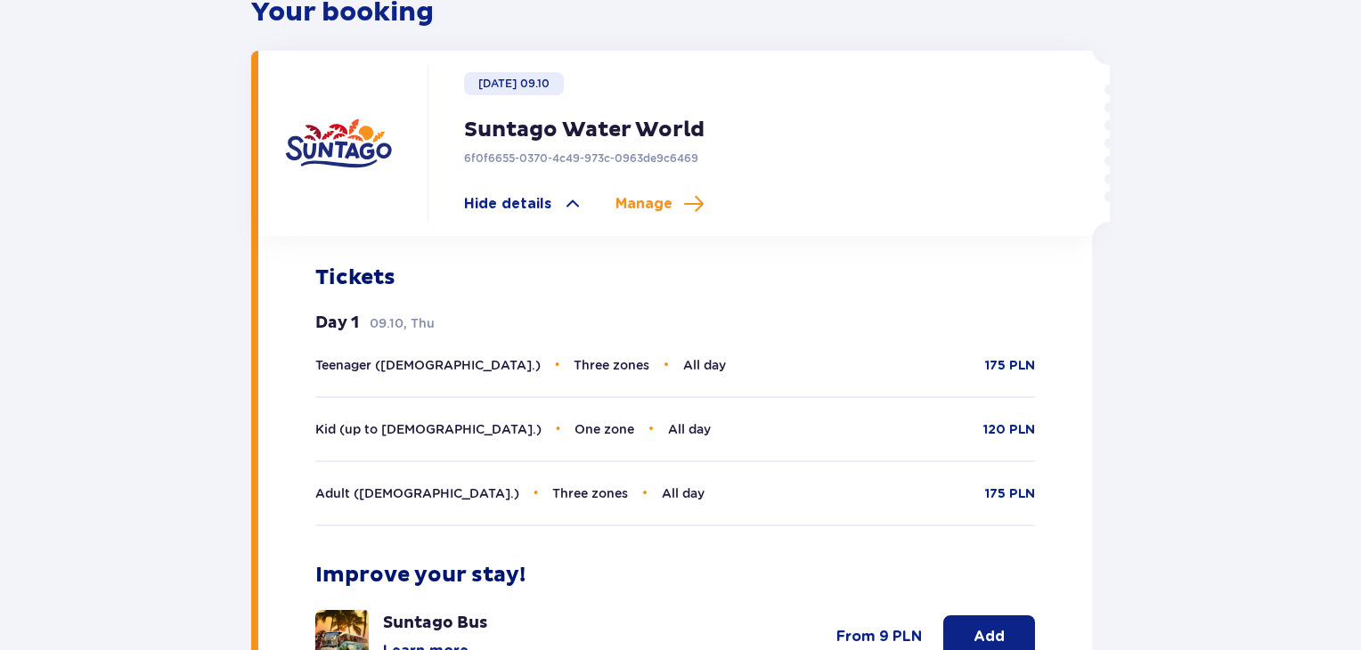
scroll to position [547, 0]
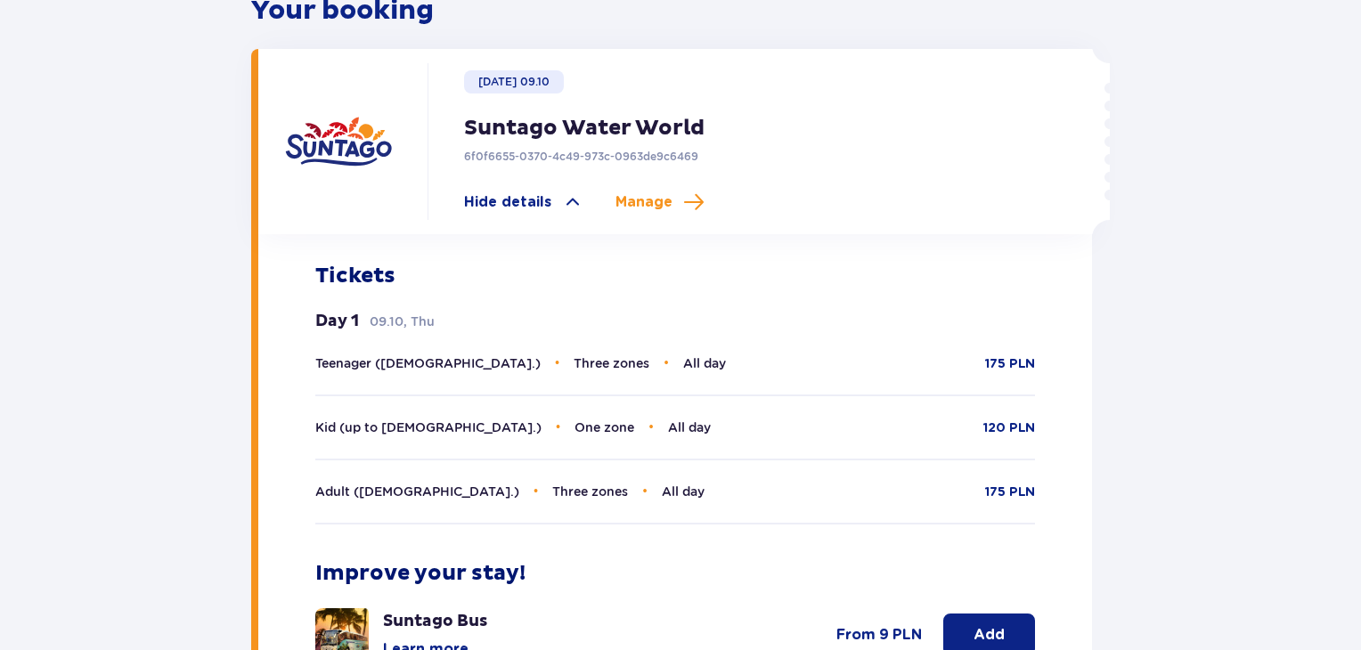
drag, startPoint x: 1358, startPoint y: 462, endPoint x: 1363, endPoint y: 493, distance: 30.8
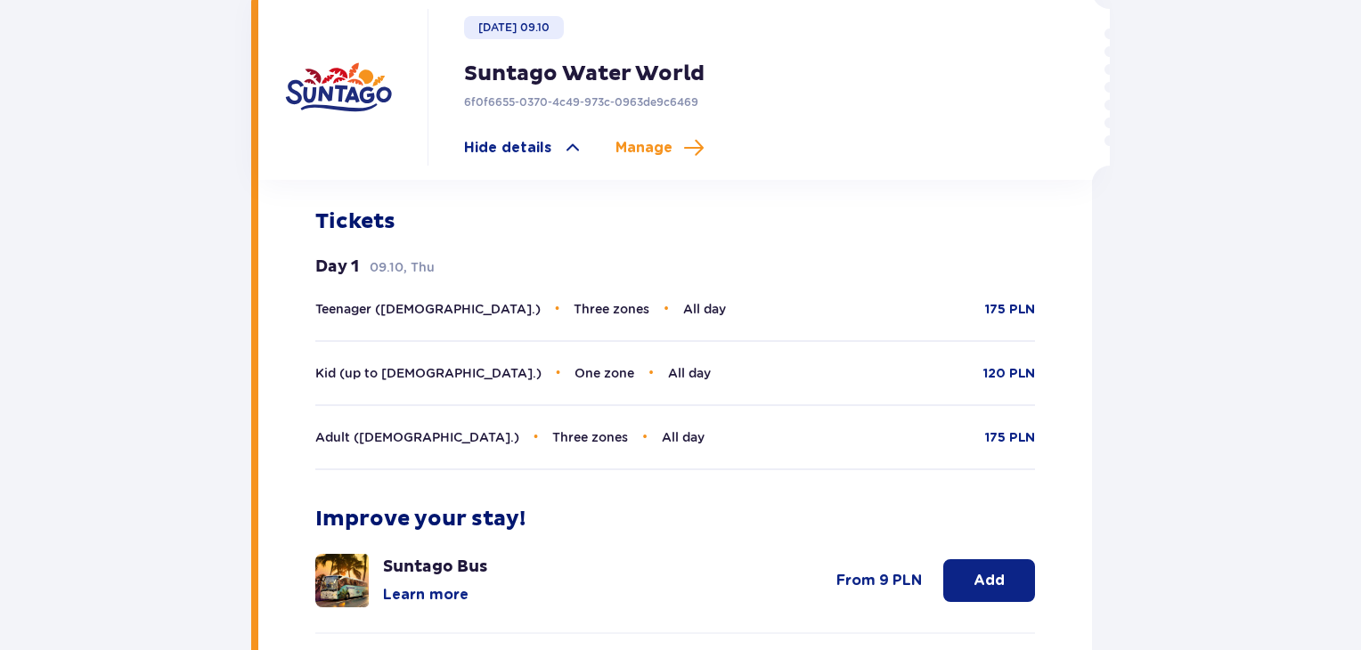
scroll to position [605, 0]
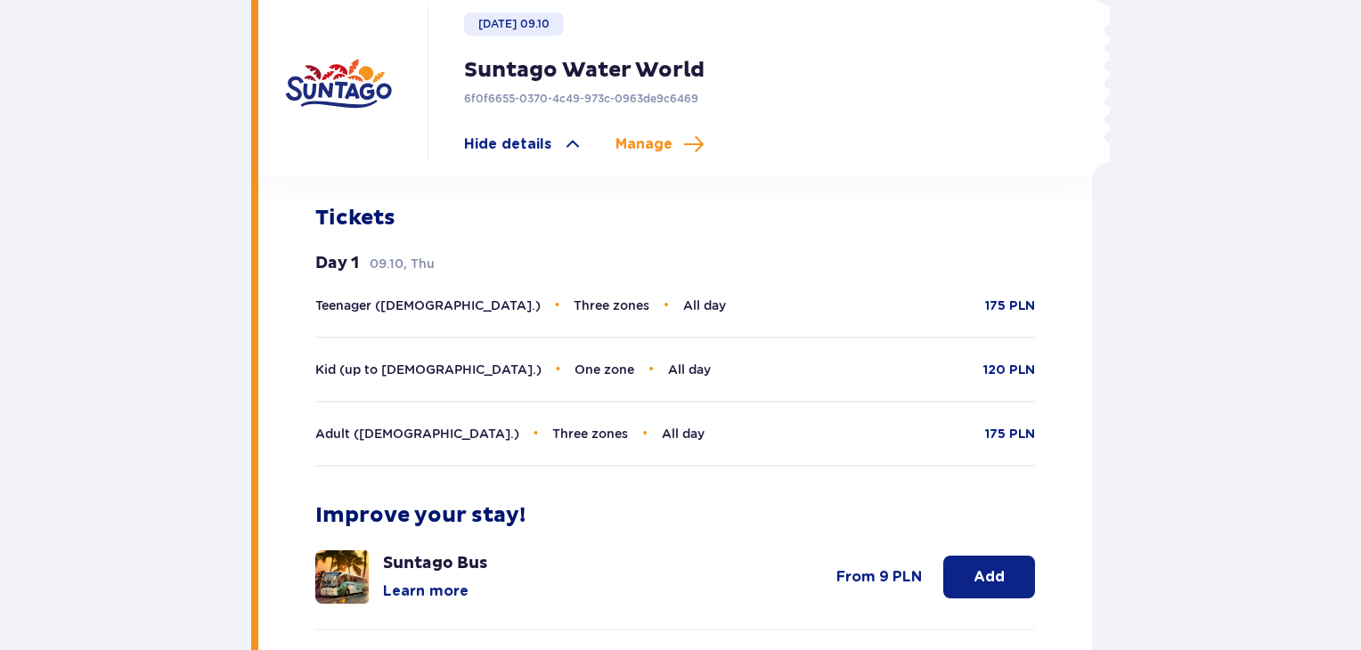
click at [898, 317] on div "Teenager (16 - 18 y.o.) • Three zones • All day 175 PLN Kid (up to 16 y.o.) • O…" at bounding box center [675, 381] width 721 height 171
click at [641, 148] on span "Manage" at bounding box center [644, 145] width 57 height 20
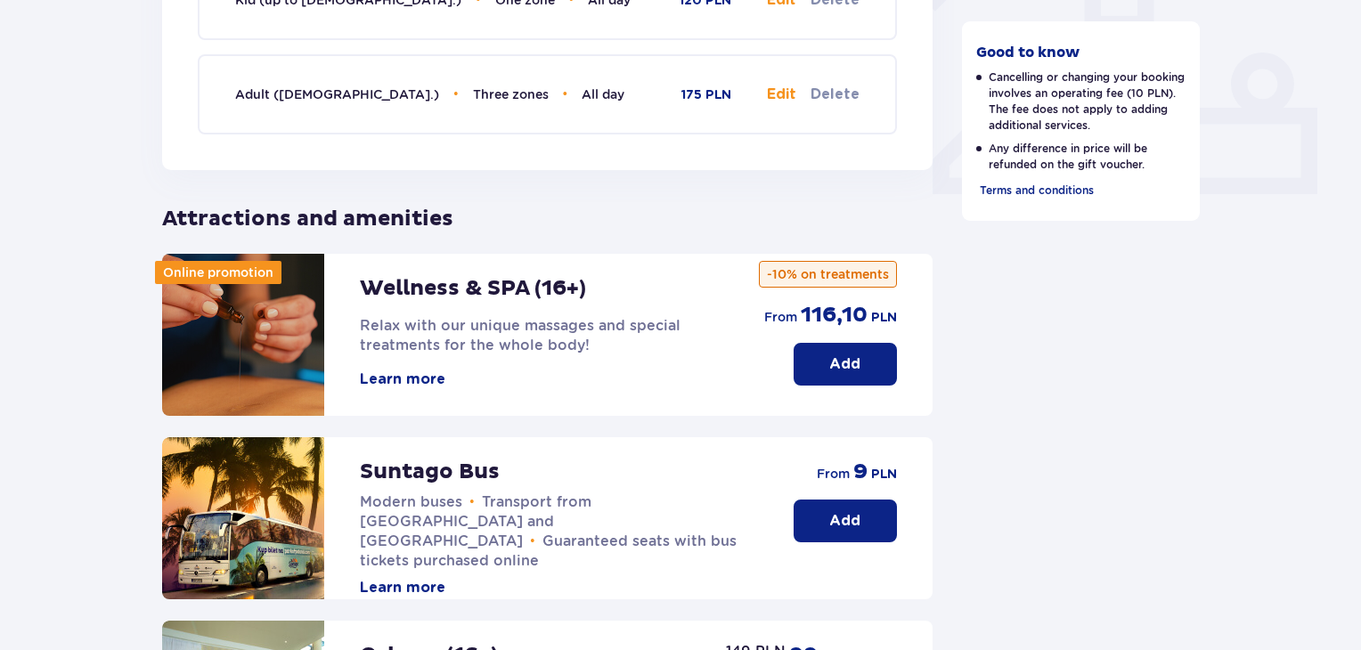
scroll to position [723, 0]
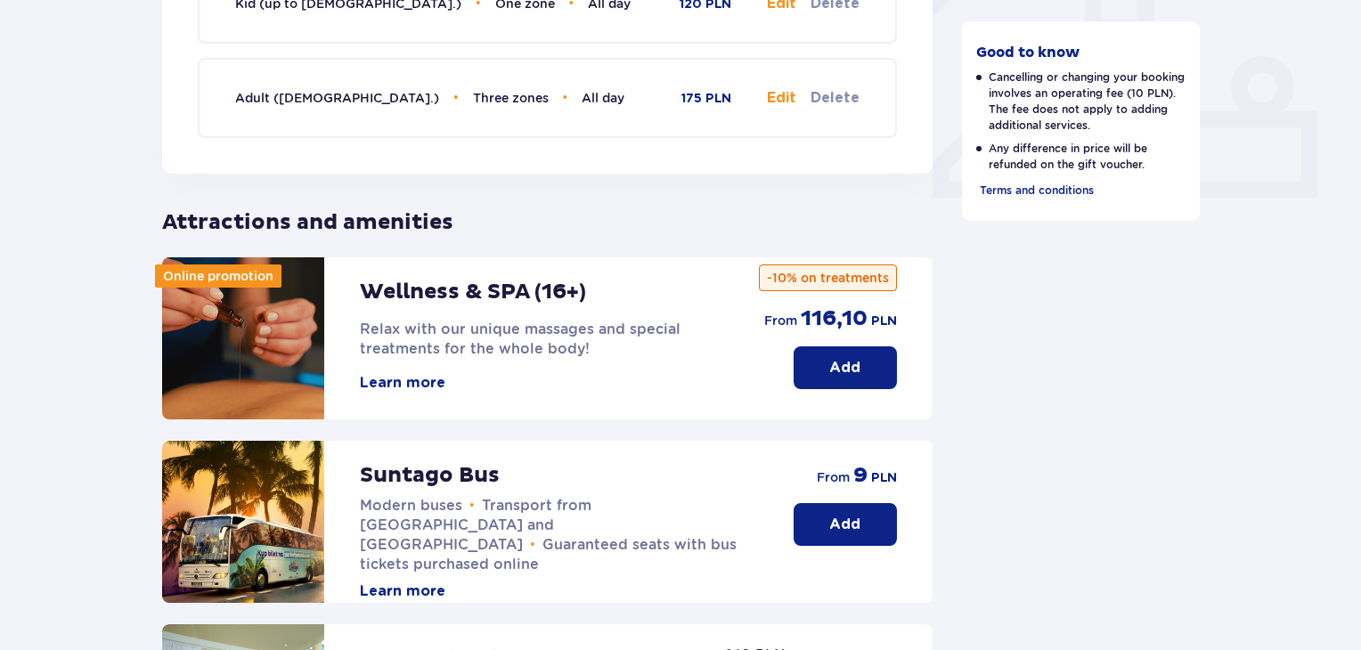
drag, startPoint x: 1359, startPoint y: 300, endPoint x: 1355, endPoint y: 325, distance: 25.3
click at [1355, 325] on div "Back to booking details Edit booking Date of your stay Thursday 09.10 Cancel st…" at bounding box center [680, 186] width 1361 height 1541
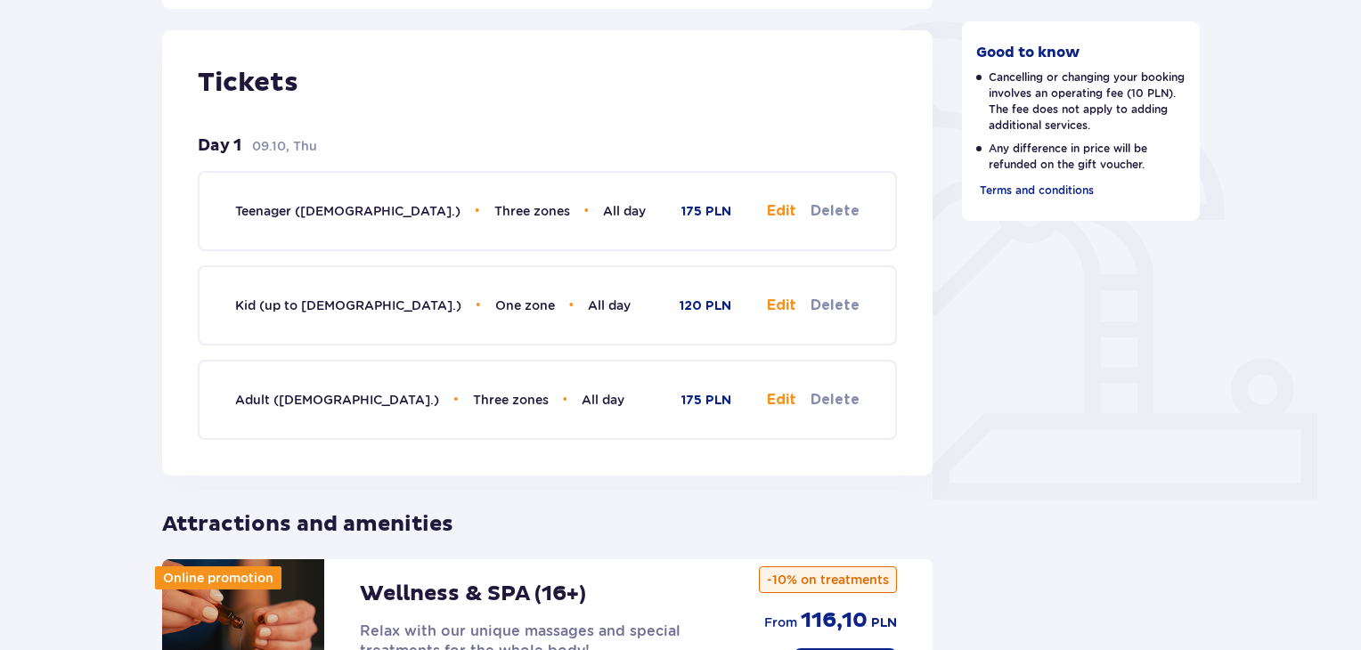
scroll to position [292, 0]
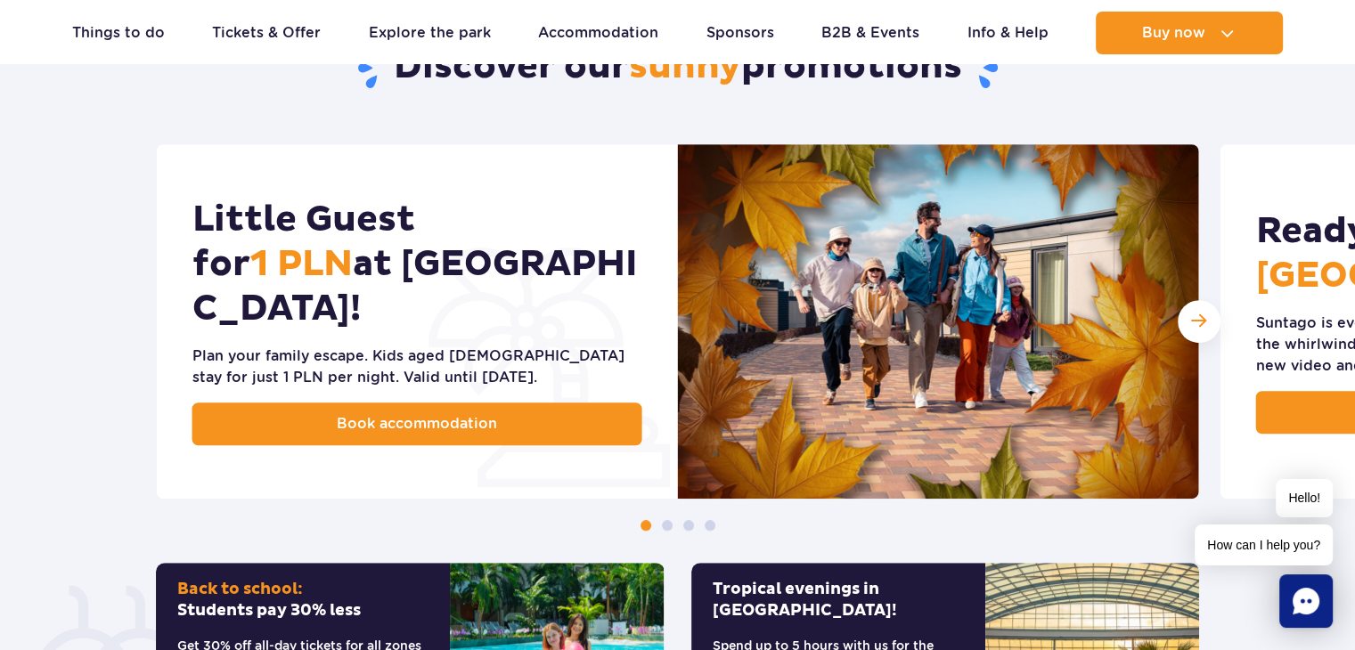
scroll to position [848, 0]
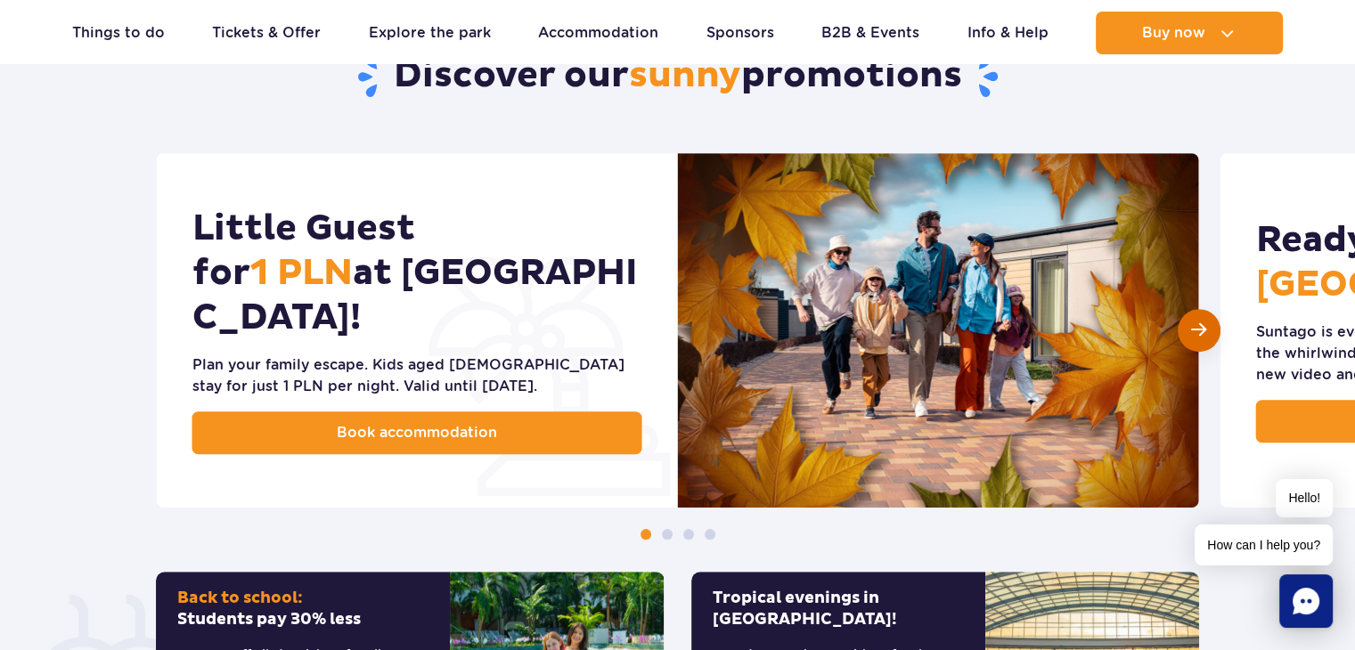
click at [1192, 320] on div "Next slide" at bounding box center [1199, 330] width 43 height 43
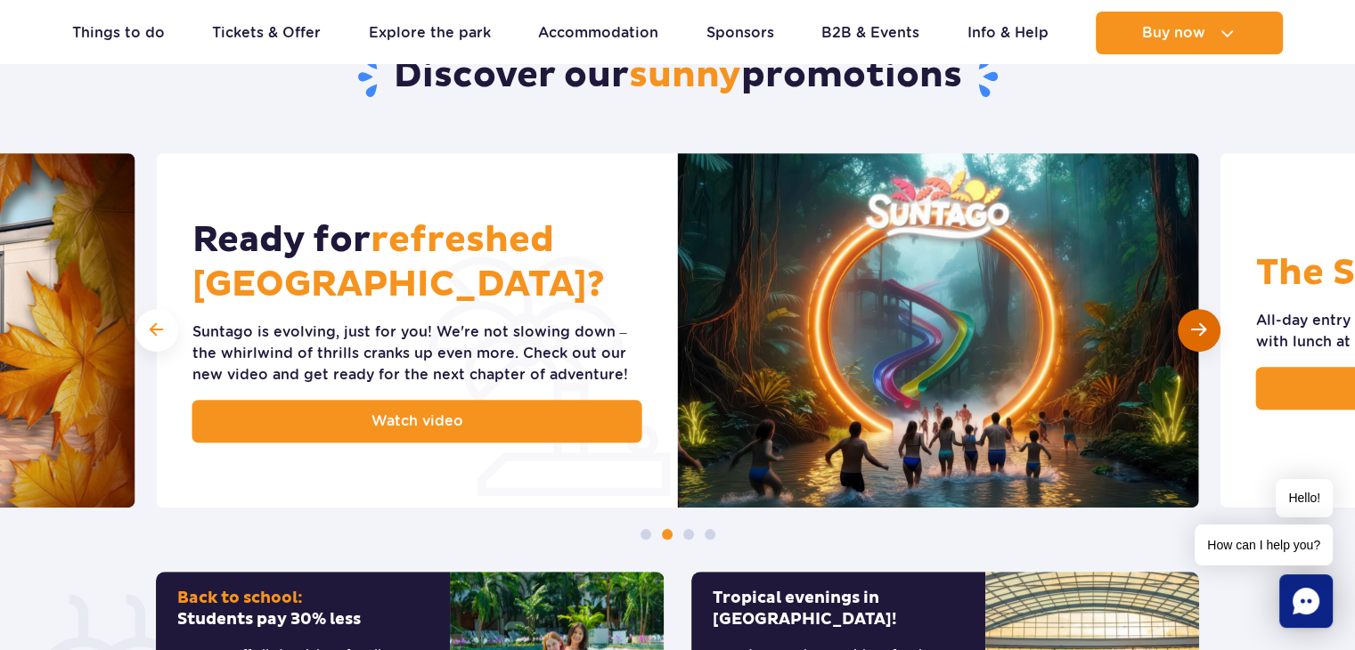
click at [1192, 319] on div "Next slide" at bounding box center [1199, 330] width 43 height 43
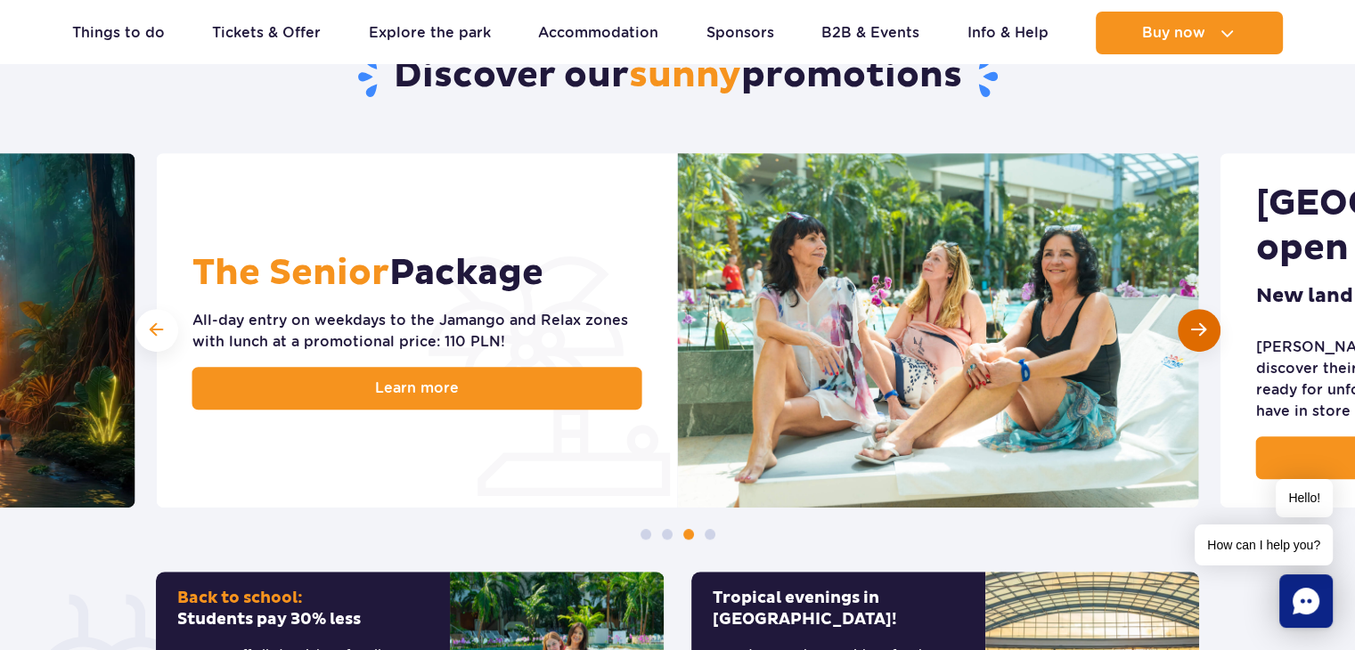
click at [1192, 319] on div "Next slide" at bounding box center [1199, 330] width 43 height 43
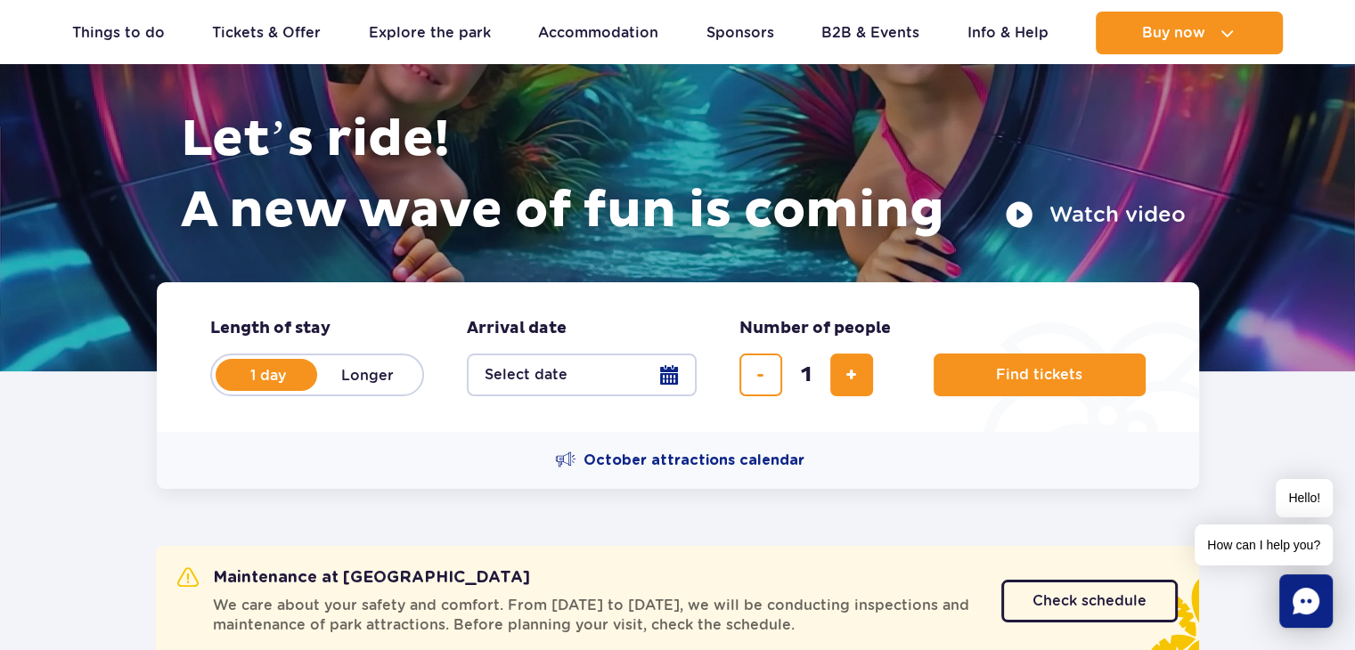
scroll to position [145, 0]
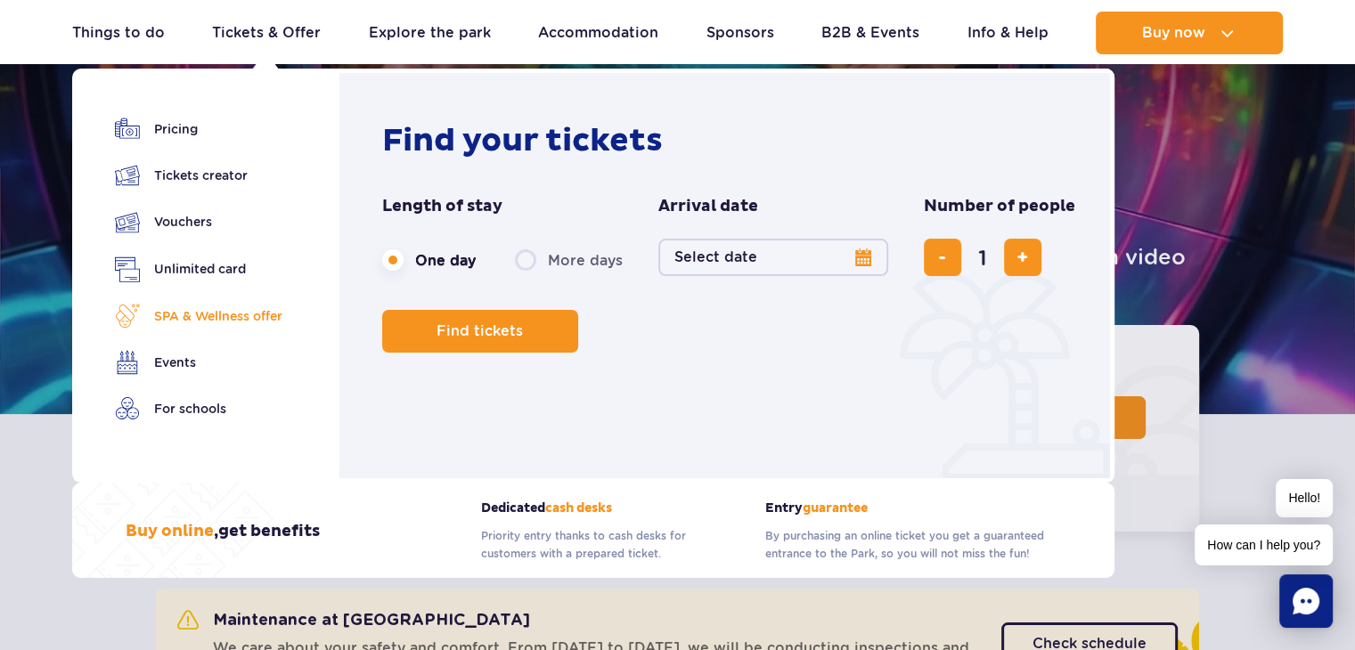
click at [184, 325] on link "SPA & Wellness offer" at bounding box center [198, 316] width 167 height 25
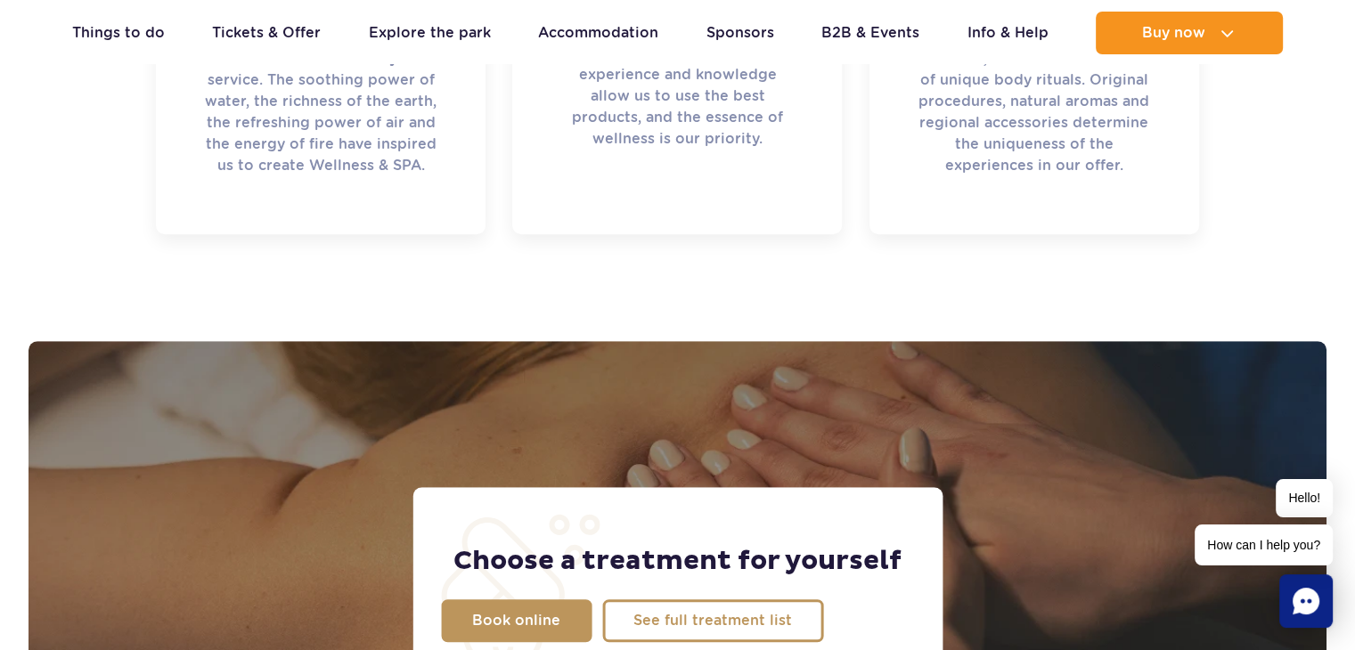
scroll to position [1122, 0]
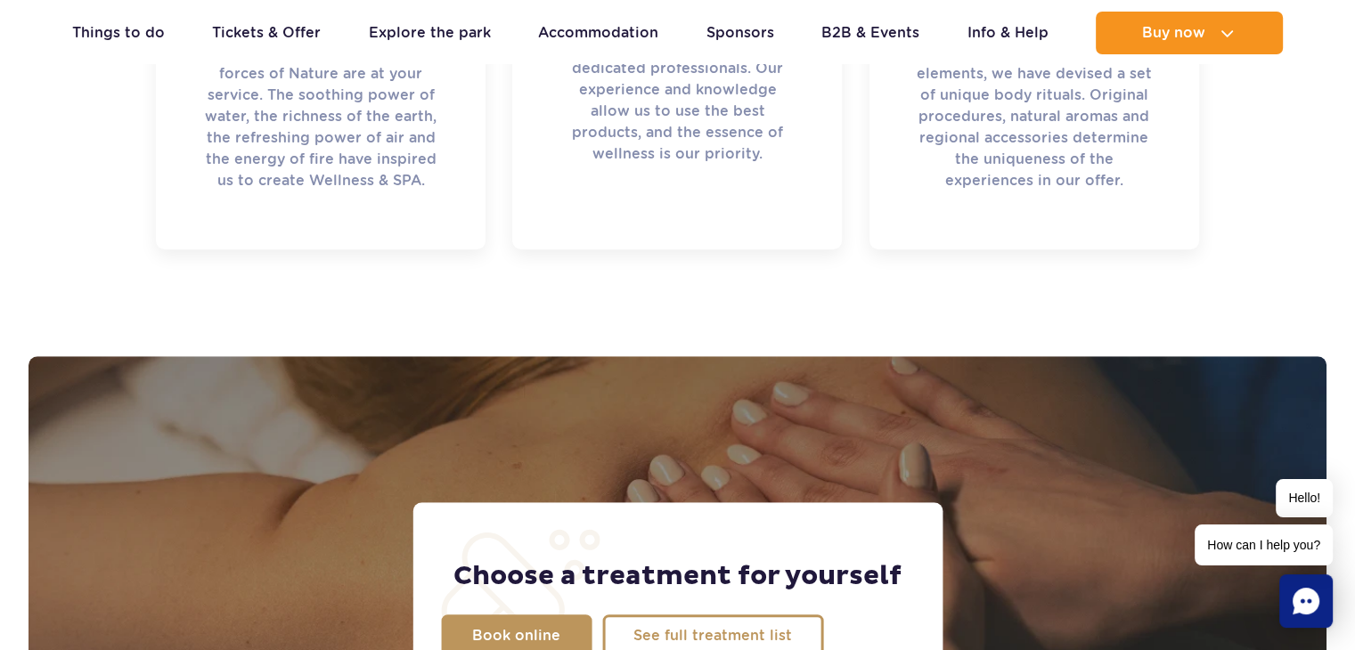
click at [1302, 585] on rect "Chat" at bounding box center [1305, 601] width 53 height 53
click at [1310, 596] on icon "Chat" at bounding box center [1306, 601] width 27 height 27
